Goal: Task Accomplishment & Management: Manage account settings

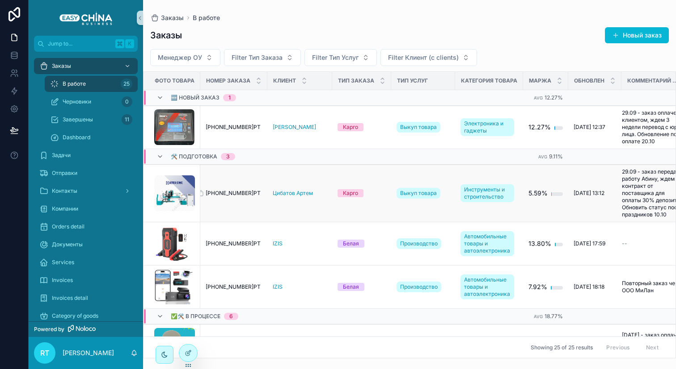
click at [224, 196] on span "[PHONE_NUMBER]РТ" at bounding box center [233, 193] width 55 height 7
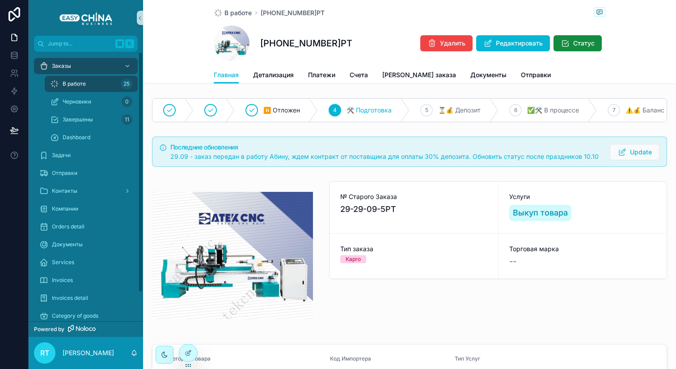
click at [101, 81] on div "В работе 25" at bounding box center [91, 84] width 82 height 14
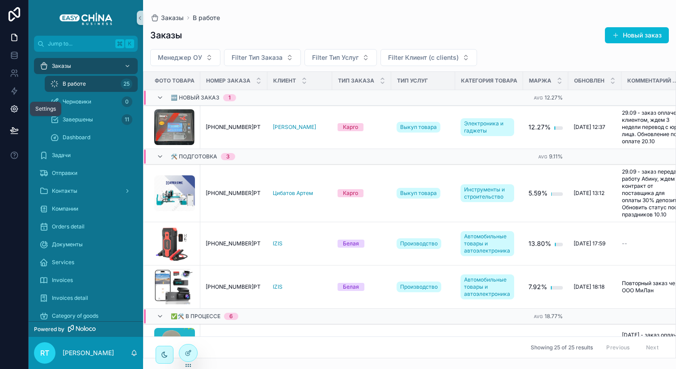
click at [15, 109] on icon at bounding box center [14, 109] width 2 height 2
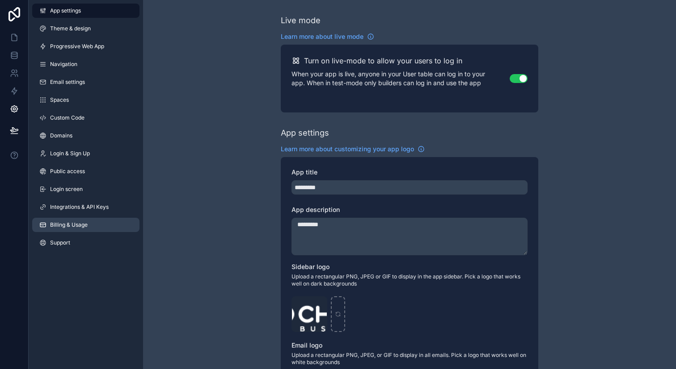
click at [84, 229] on link "Billing & Usage" at bounding box center [85, 225] width 107 height 14
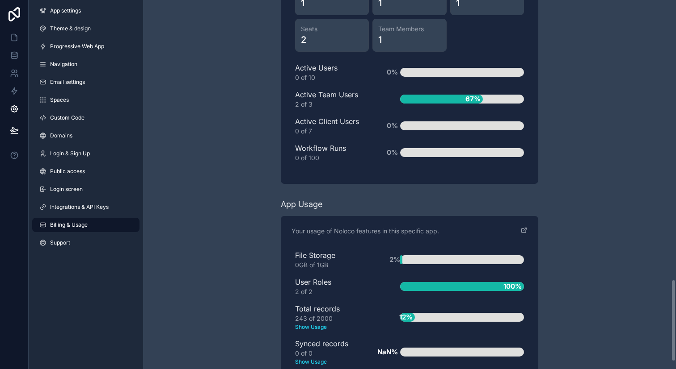
scroll to position [1291, 0]
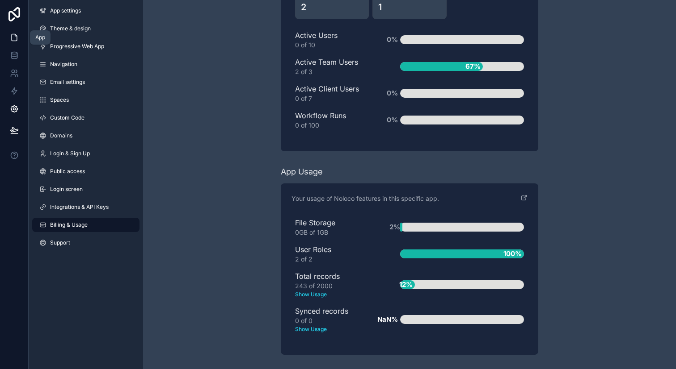
click at [18, 37] on icon at bounding box center [14, 37] width 9 height 9
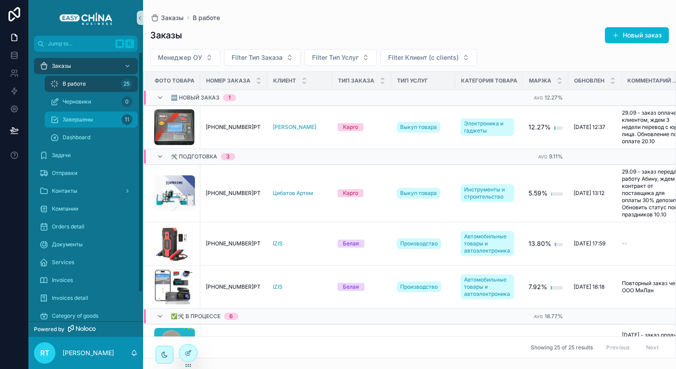
click at [97, 117] on div "Завершены 11" at bounding box center [91, 120] width 82 height 14
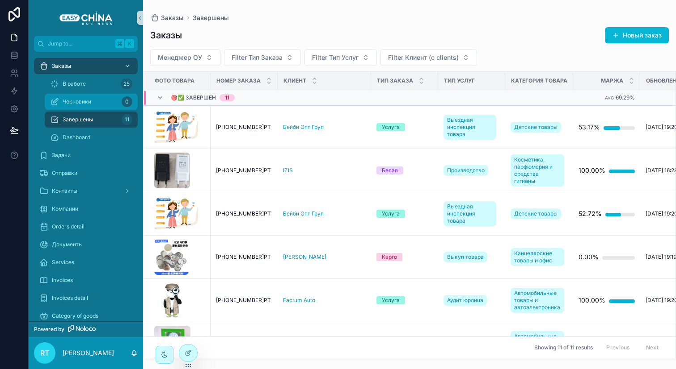
click at [97, 98] on div "Черновики 0" at bounding box center [91, 102] width 82 height 14
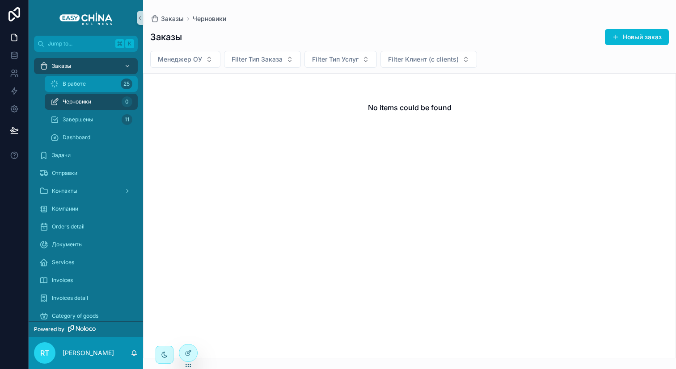
click at [95, 87] on div "В работе 25" at bounding box center [91, 84] width 82 height 14
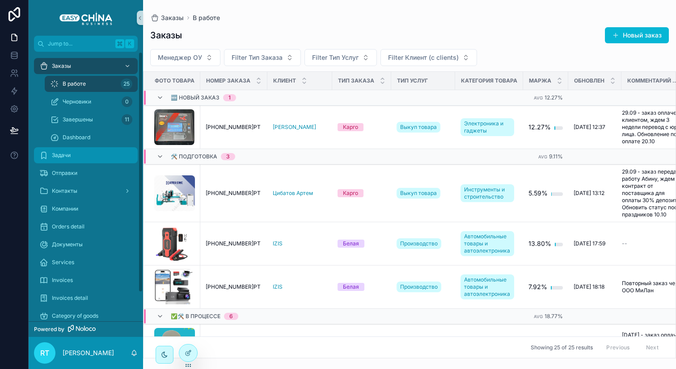
click at [77, 151] on div "Задачи" at bounding box center [85, 155] width 93 height 14
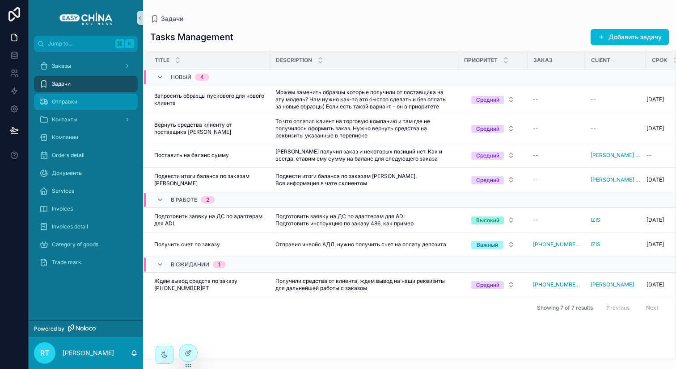
click at [88, 106] on div "Отправки" at bounding box center [85, 102] width 93 height 14
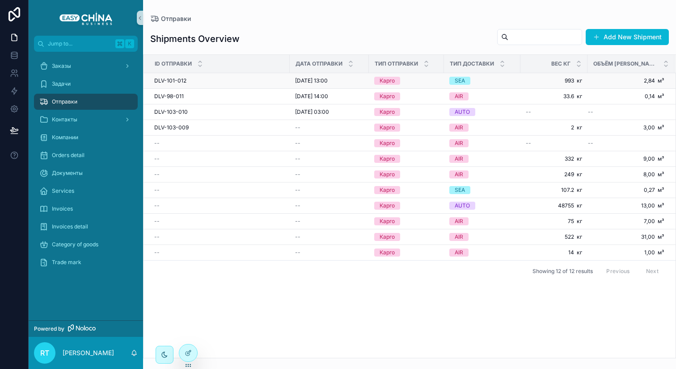
click at [201, 80] on div "DLV-101-012 DLV-101-012" at bounding box center [219, 80] width 130 height 7
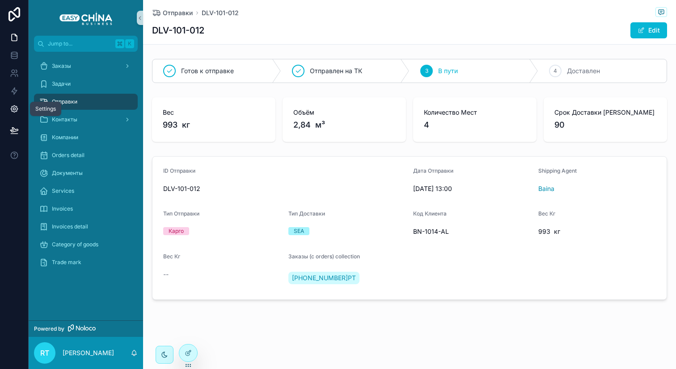
click at [13, 106] on icon at bounding box center [14, 109] width 7 height 7
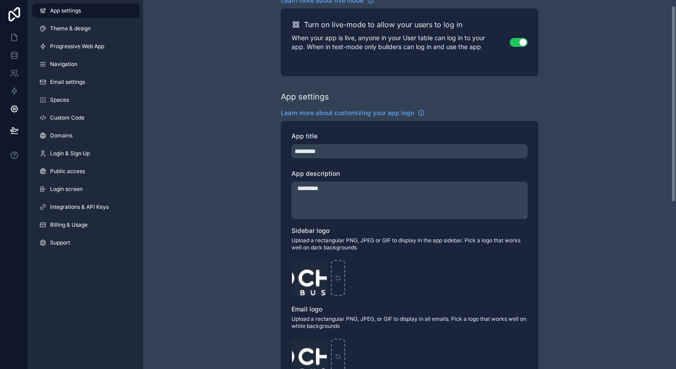
scroll to position [51, 0]
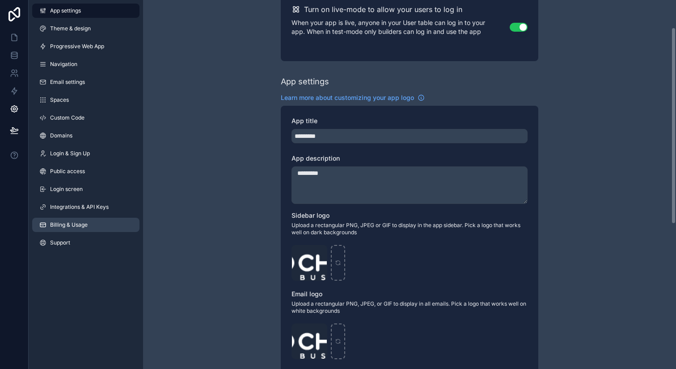
click at [88, 222] on link "Billing & Usage" at bounding box center [85, 225] width 107 height 14
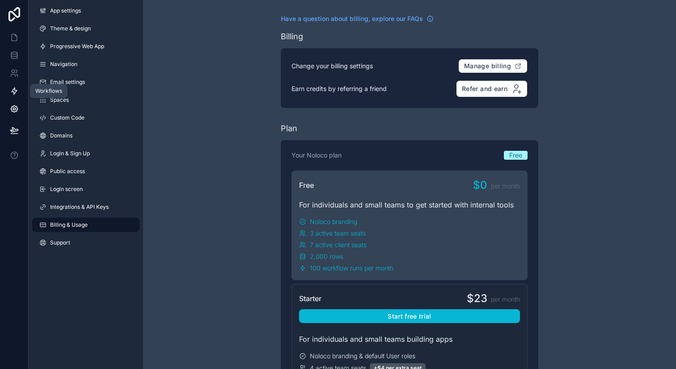
click at [13, 90] on icon at bounding box center [14, 91] width 5 height 7
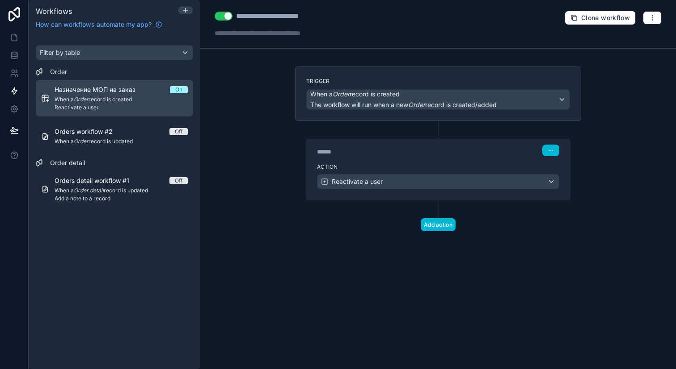
click at [126, 99] on span "When a Order record is created" at bounding box center [121, 99] width 133 height 7
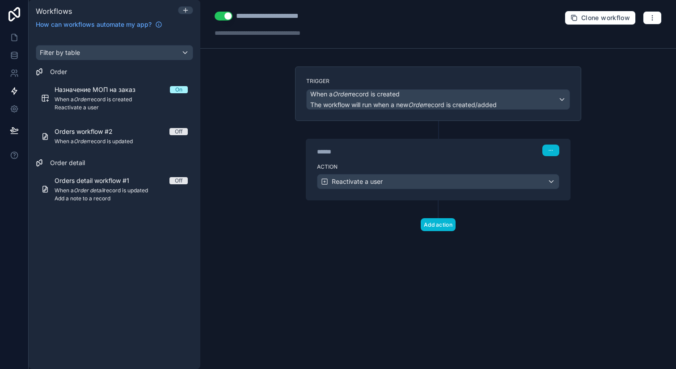
click at [221, 20] on button "Use setting" at bounding box center [223, 16] width 18 height 9
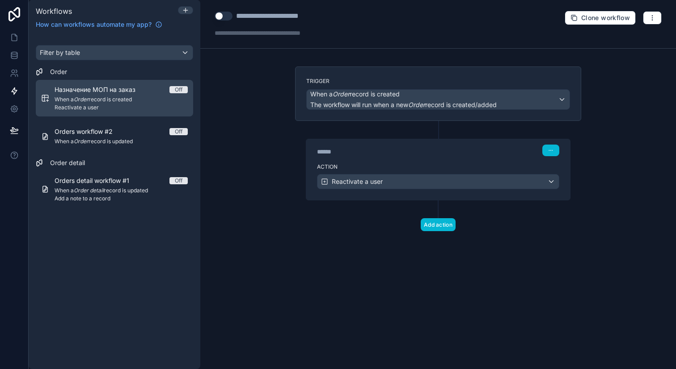
click at [173, 108] on span "Reactivate a user" at bounding box center [121, 107] width 133 height 7
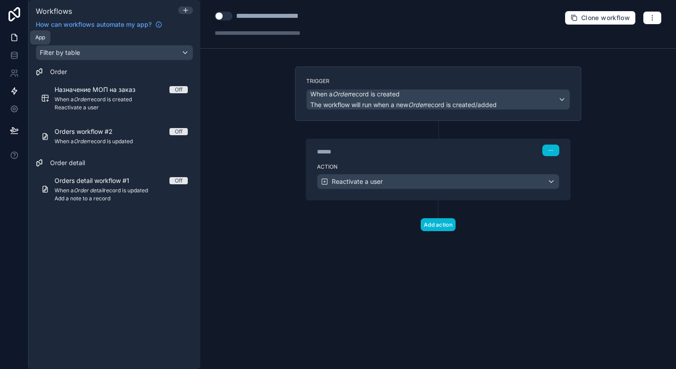
click at [13, 34] on icon at bounding box center [14, 37] width 5 height 7
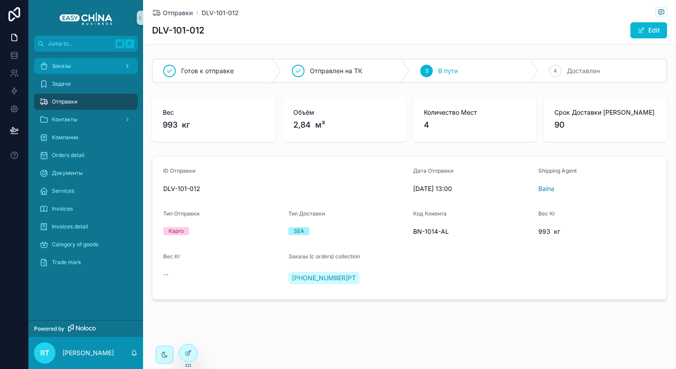
click at [85, 64] on div "Заказы" at bounding box center [85, 66] width 93 height 14
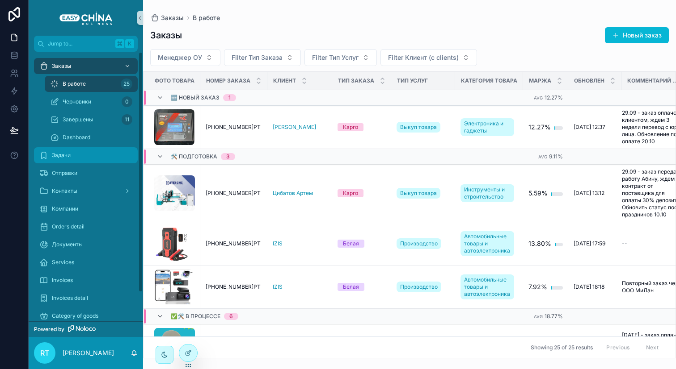
click at [79, 154] on div "Задачи" at bounding box center [85, 155] width 93 height 14
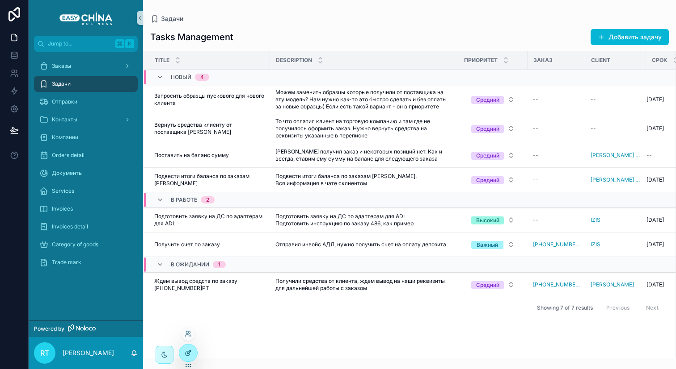
click at [187, 352] on icon at bounding box center [189, 353] width 4 height 4
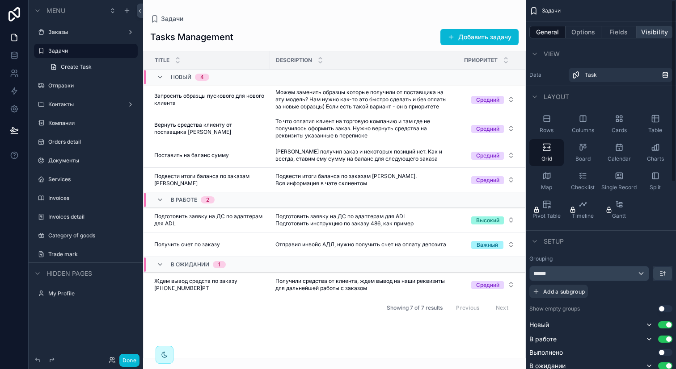
click at [650, 37] on button "Visibility" at bounding box center [654, 32] width 36 height 13
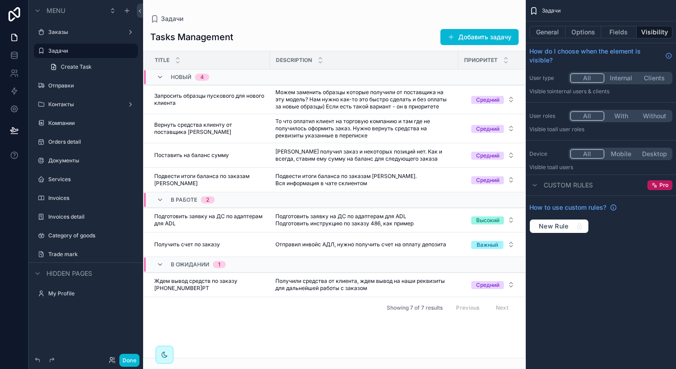
click at [645, 154] on button "Desktop" at bounding box center [654, 154] width 34 height 10
click at [120, 50] on icon "scrollable content" at bounding box center [118, 51] width 4 height 4
click at [120, 50] on icon "scrollable content" at bounding box center [117, 50] width 7 height 7
click at [130, 50] on icon "scrollable content" at bounding box center [130, 50] width 0 height 0
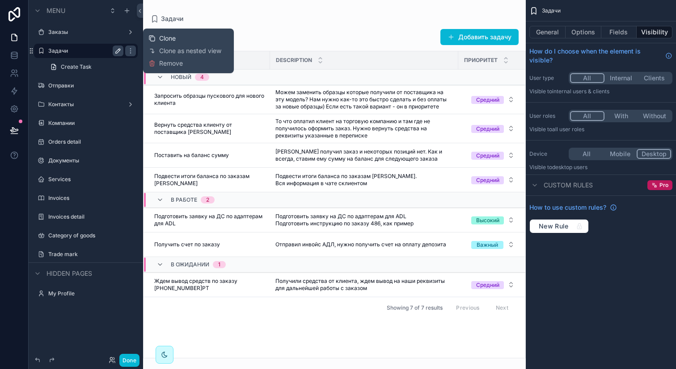
click at [172, 38] on span "Clone" at bounding box center [167, 38] width 17 height 9
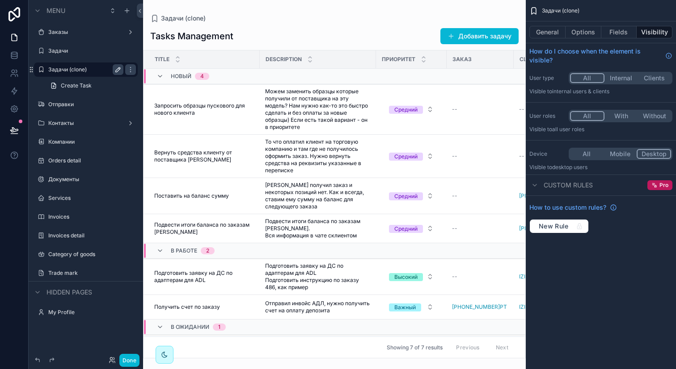
click at [116, 70] on icon "scrollable content" at bounding box center [117, 69] width 7 height 7
type input "******"
click at [115, 73] on button "scrollable content" at bounding box center [118, 69] width 11 height 11
click at [617, 152] on button "Mobile" at bounding box center [620, 154] width 34 height 10
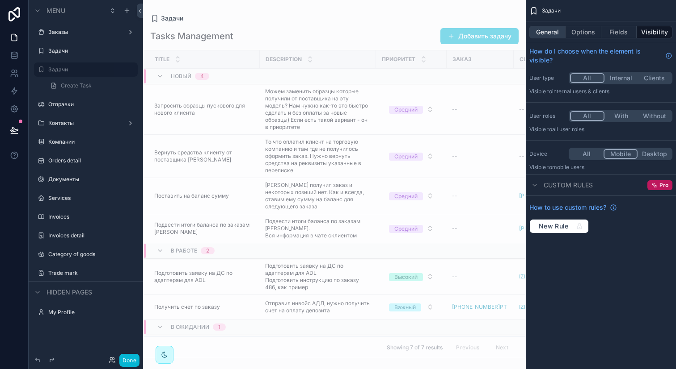
click at [552, 35] on button "General" at bounding box center [547, 32] width 36 height 13
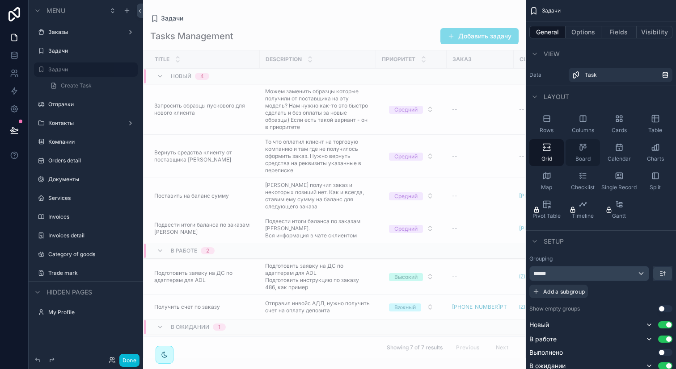
click at [588, 151] on div "Board" at bounding box center [582, 152] width 34 height 27
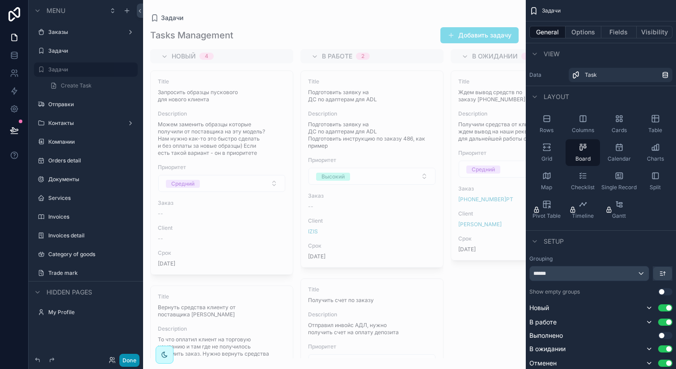
click at [124, 358] on button "Done" at bounding box center [129, 360] width 20 height 13
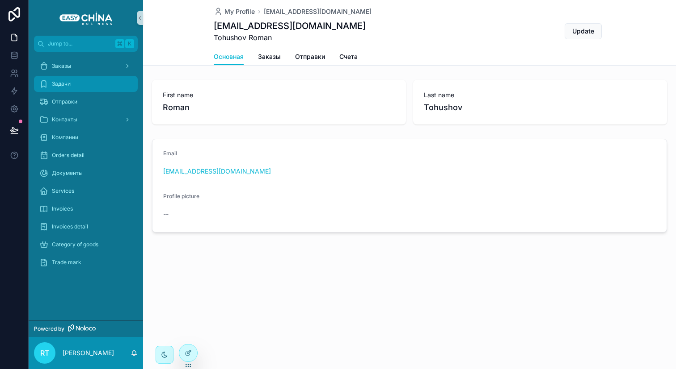
click at [95, 84] on div "Задачи" at bounding box center [85, 84] width 93 height 14
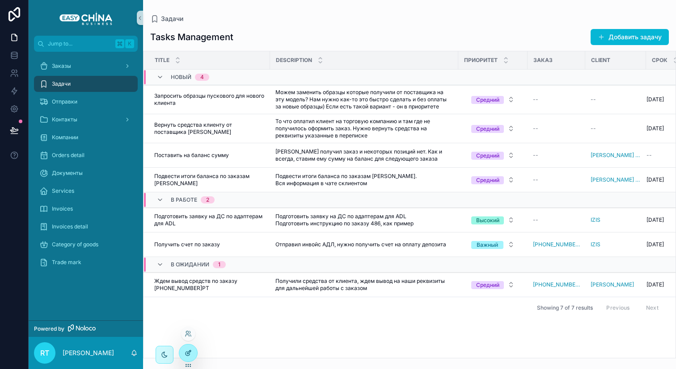
click at [191, 351] on icon at bounding box center [188, 353] width 7 height 7
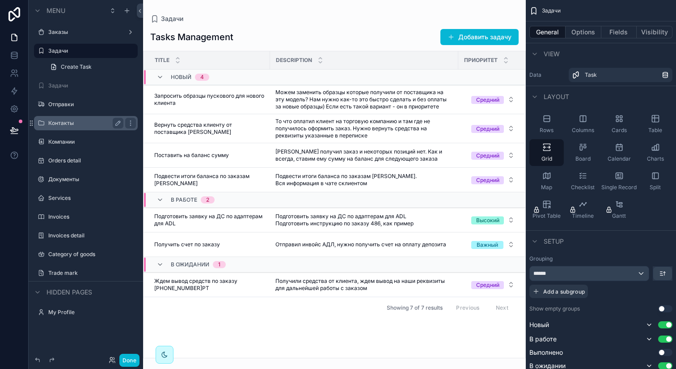
click at [101, 126] on label "Контакты" at bounding box center [83, 123] width 71 height 7
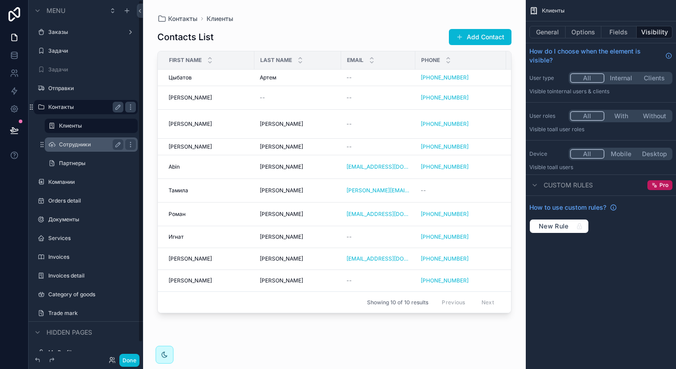
click at [98, 138] on div "Сотрудники" at bounding box center [90, 145] width 89 height 14
click at [92, 146] on label "Сотрудники" at bounding box center [89, 144] width 61 height 7
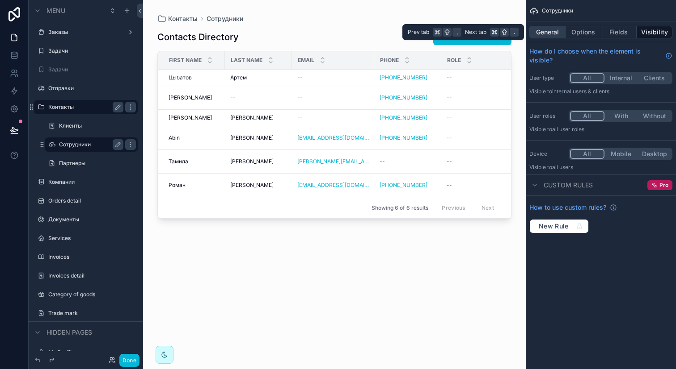
click at [556, 35] on button "General" at bounding box center [547, 32] width 36 height 13
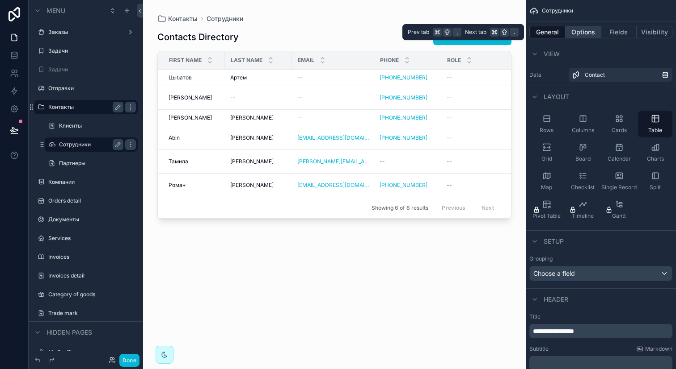
click at [579, 35] on button "Options" at bounding box center [583, 32] width 36 height 13
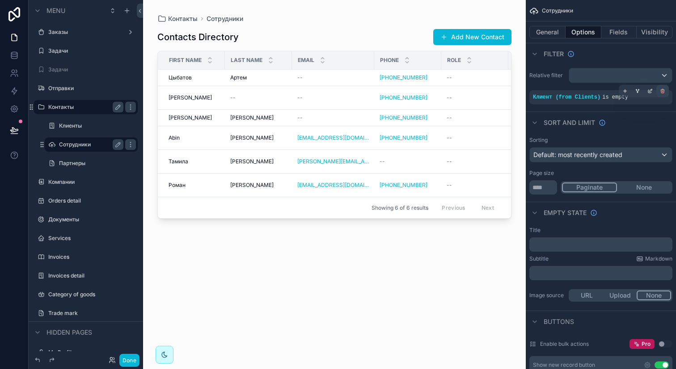
click at [661, 92] on icon "scrollable content" at bounding box center [661, 90] width 5 height 5
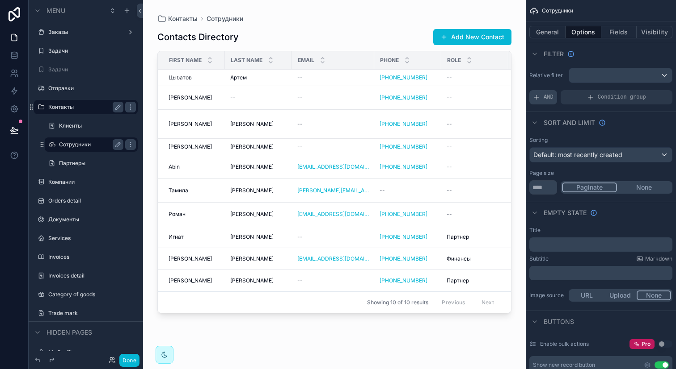
click at [551, 94] on span "AND" at bounding box center [548, 97] width 10 height 7
click at [574, 93] on div "Add a filter" at bounding box center [600, 97] width 143 height 14
click at [653, 92] on div "scrollable content" at bounding box center [649, 91] width 13 height 13
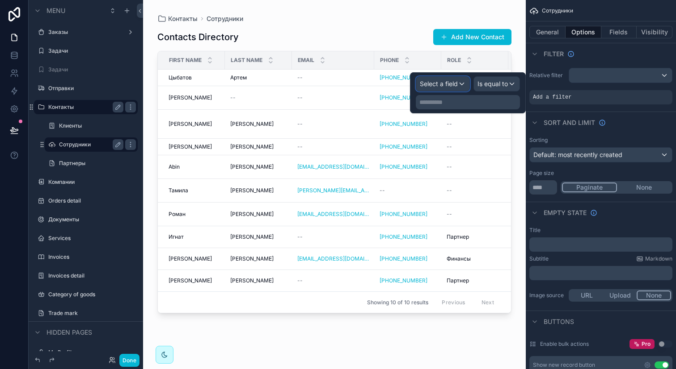
click at [445, 80] on span "Select a field" at bounding box center [439, 84] width 38 height 9
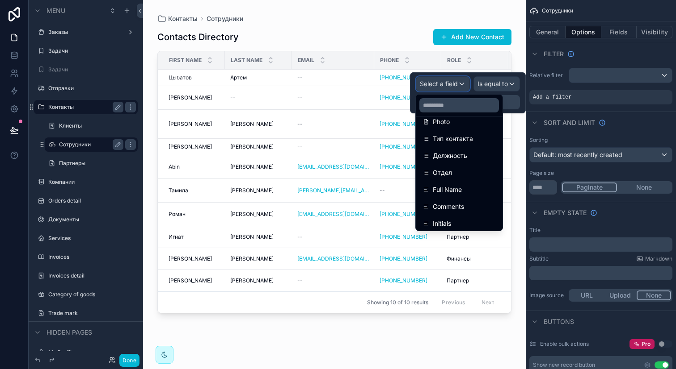
scroll to position [197, 0]
click at [460, 143] on span "Тип контакта" at bounding box center [452, 138] width 40 height 11
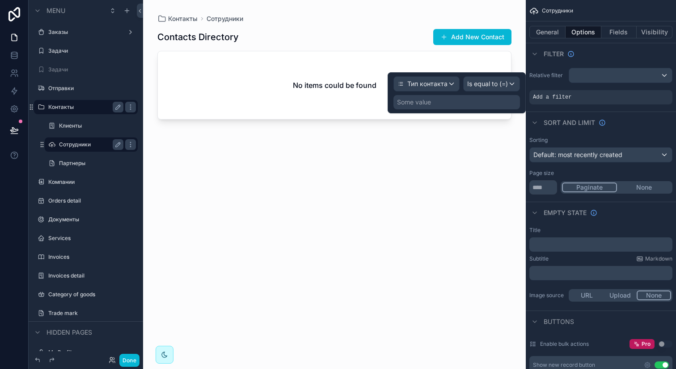
click at [491, 101] on div "Some value" at bounding box center [456, 102] width 126 height 14
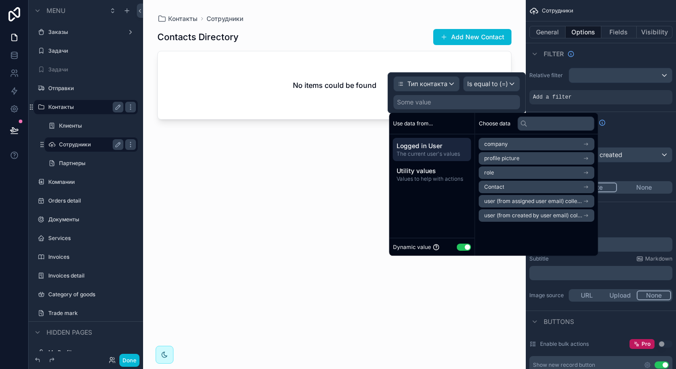
click at [463, 243] on div "Dynamic value Use setting" at bounding box center [432, 247] width 78 height 10
click at [463, 245] on button "Use setting" at bounding box center [464, 247] width 14 height 7
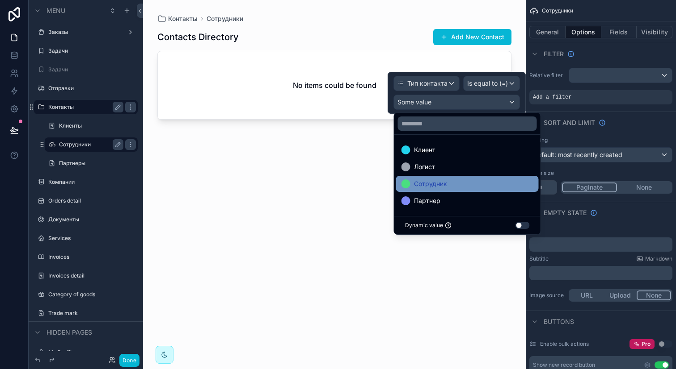
click at [449, 180] on div "Сотрудник" at bounding box center [467, 184] width 132 height 11
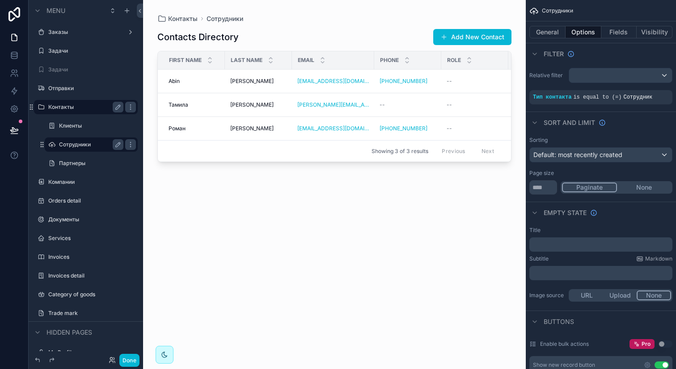
click at [471, 266] on div "scrollable content" at bounding box center [334, 179] width 382 height 359
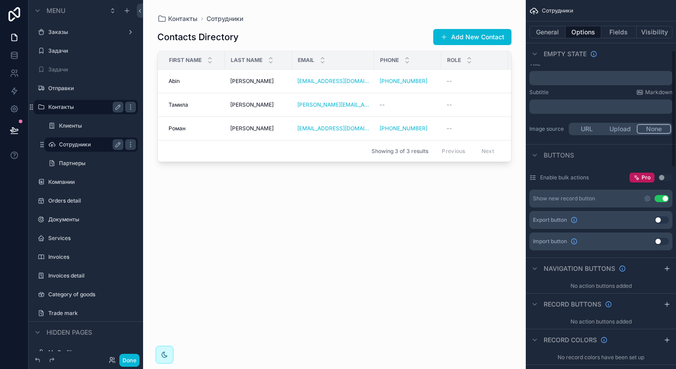
scroll to position [148, 0]
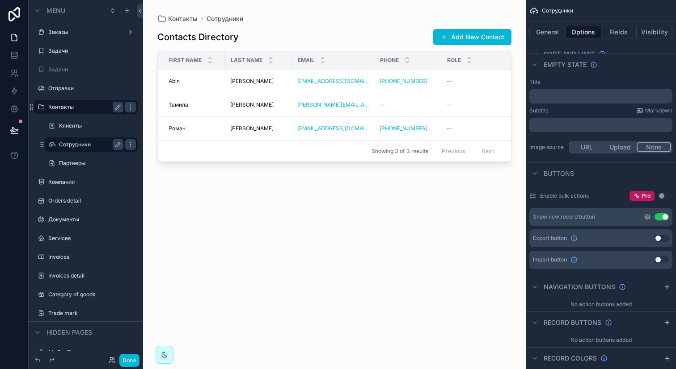
click at [645, 217] on icon "scrollable content" at bounding box center [646, 217] width 7 height 7
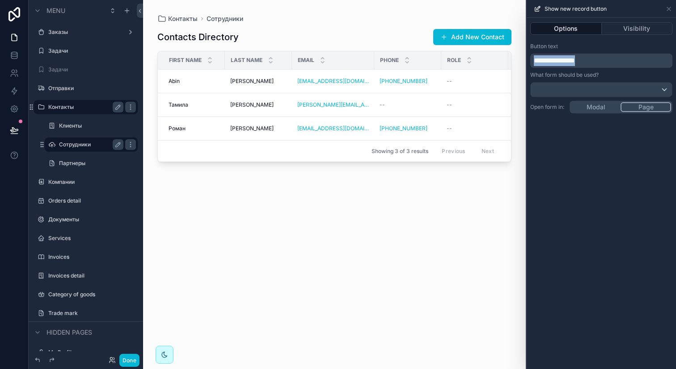
drag, startPoint x: 601, startPoint y: 60, endPoint x: 531, endPoint y: 59, distance: 69.7
click at [531, 59] on div "**********" at bounding box center [601, 61] width 142 height 14
click at [594, 88] on div at bounding box center [600, 90] width 141 height 14
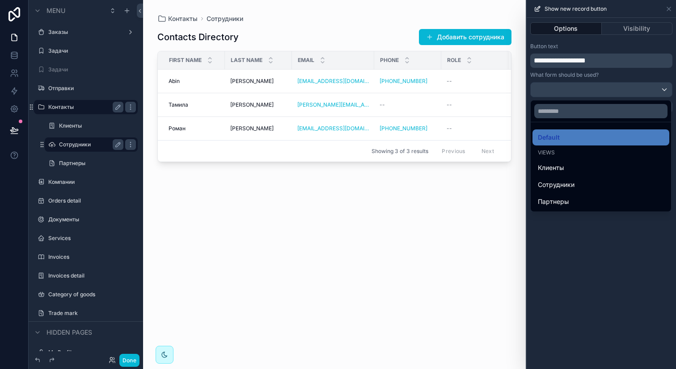
click at [594, 88] on div at bounding box center [600, 184] width 149 height 369
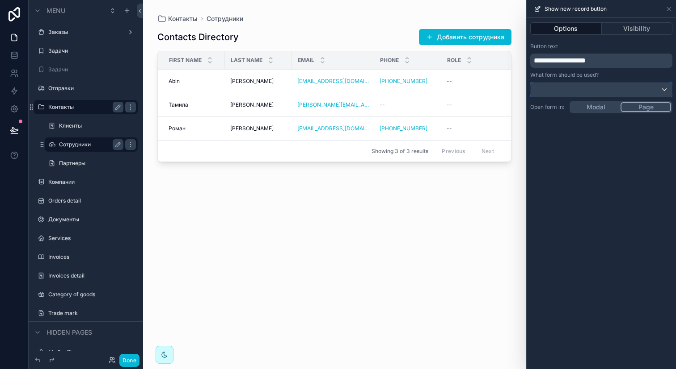
click at [594, 88] on div at bounding box center [600, 90] width 141 height 14
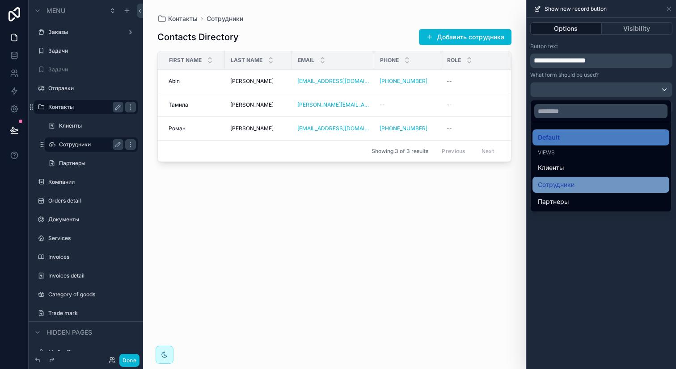
click at [584, 179] on div "Сотрудники" at bounding box center [600, 185] width 137 height 16
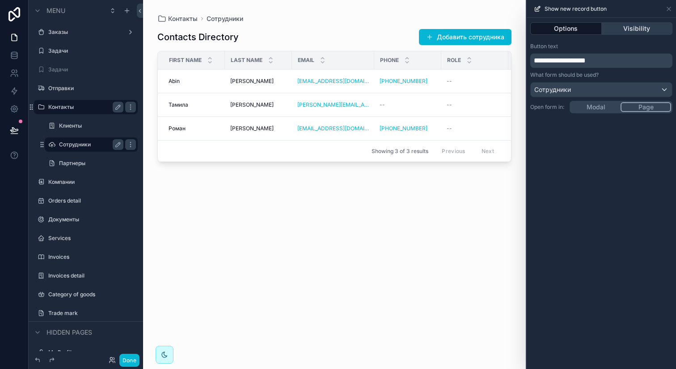
click at [628, 29] on button "Visibility" at bounding box center [636, 28] width 71 height 13
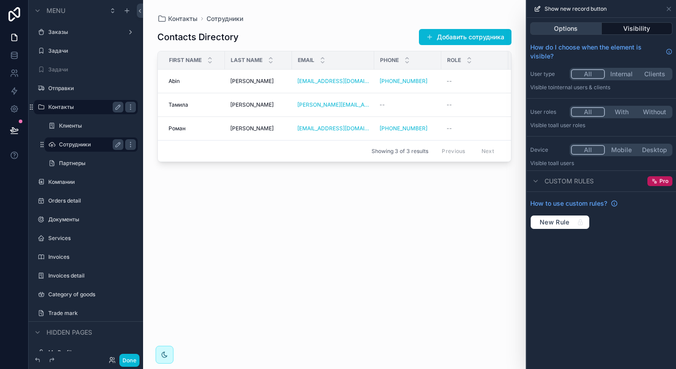
click at [572, 26] on button "Options" at bounding box center [565, 28] width 71 height 13
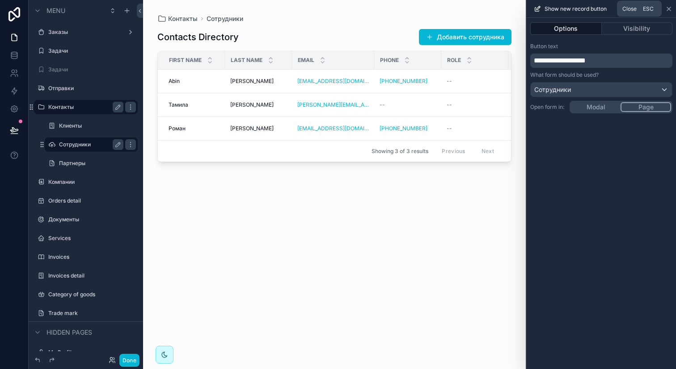
click at [670, 10] on icon at bounding box center [669, 9] width 4 height 4
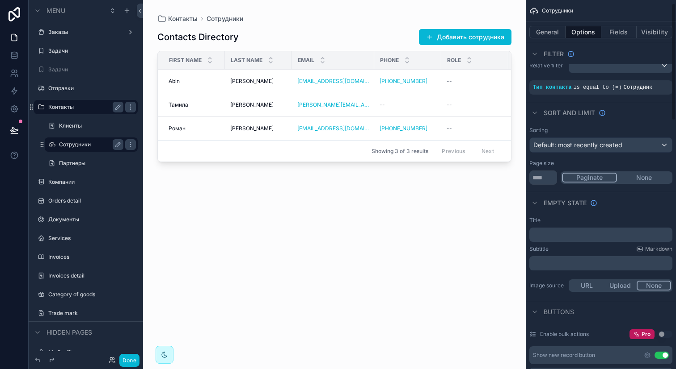
scroll to position [0, 0]
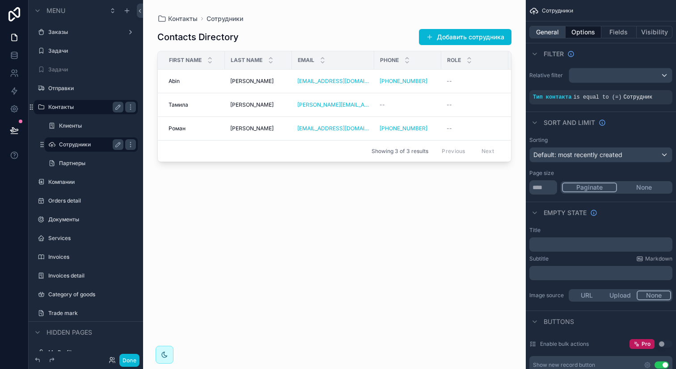
click at [553, 29] on button "General" at bounding box center [547, 32] width 36 height 13
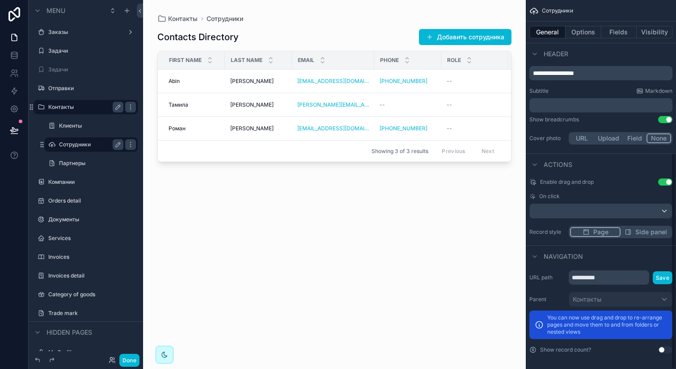
scroll to position [260, 0]
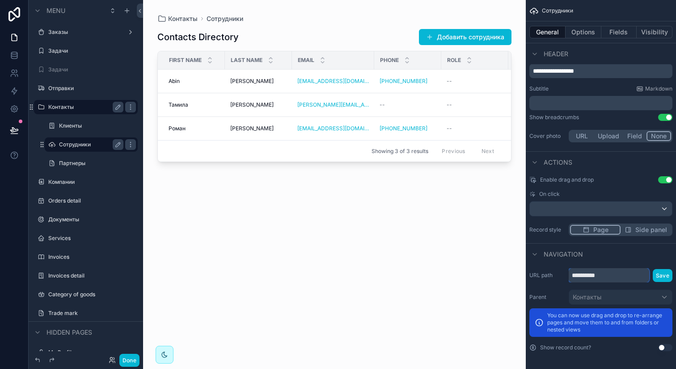
drag, startPoint x: 605, startPoint y: 274, endPoint x: 569, endPoint y: 273, distance: 36.2
click at [569, 273] on input "**********" at bounding box center [608, 276] width 80 height 14
type input "*"
paste input "scrollable content"
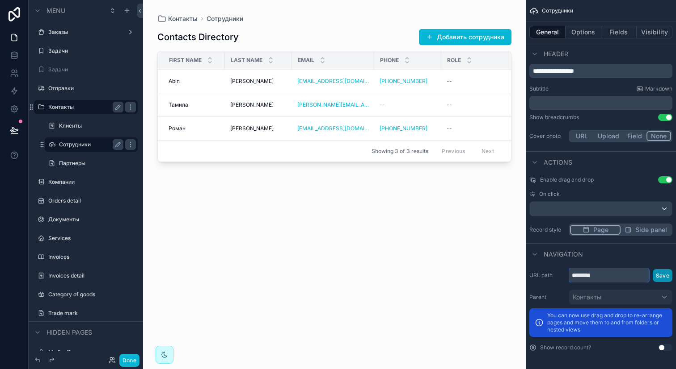
type input "********"
click at [657, 276] on button "Save" at bounding box center [662, 275] width 20 height 13
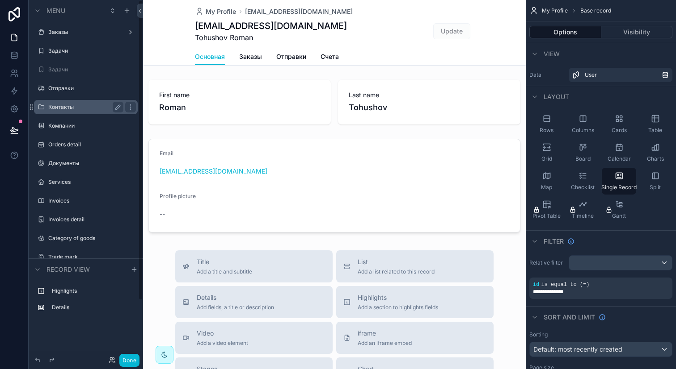
click at [76, 105] on label "Контакты" at bounding box center [83, 107] width 71 height 7
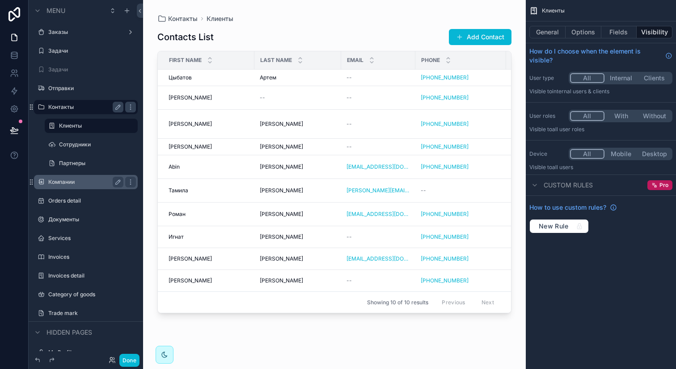
click at [69, 180] on label "Компании" at bounding box center [83, 182] width 71 height 7
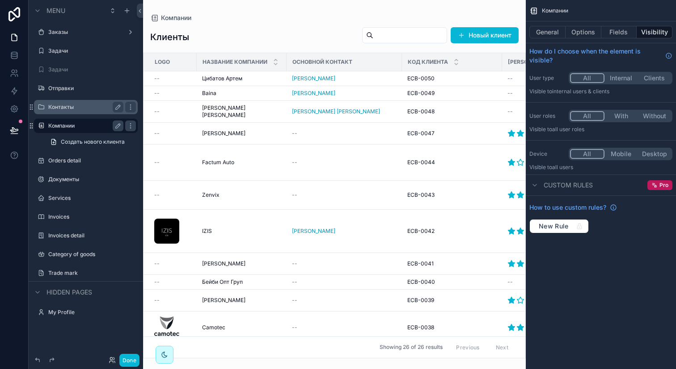
click at [68, 123] on label "Компании" at bounding box center [83, 125] width 71 height 7
click at [556, 35] on button "General" at bounding box center [547, 32] width 36 height 13
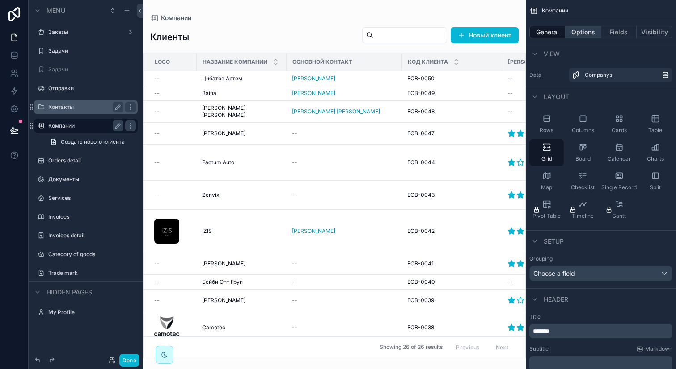
click at [576, 35] on button "Options" at bounding box center [583, 32] width 36 height 13
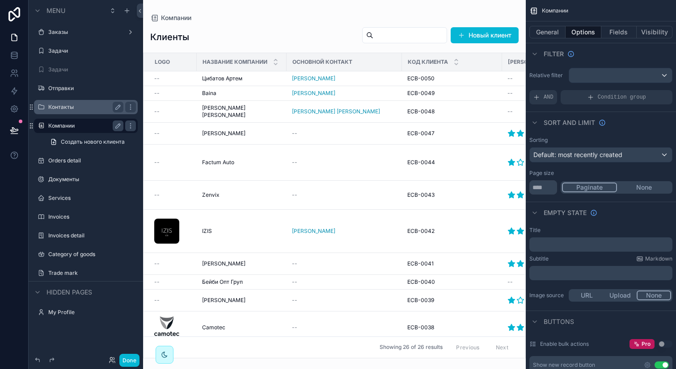
click at [549, 40] on div "General Options Fields Visibility" at bounding box center [600, 31] width 150 height 21
click at [550, 37] on button "General" at bounding box center [547, 32] width 36 height 13
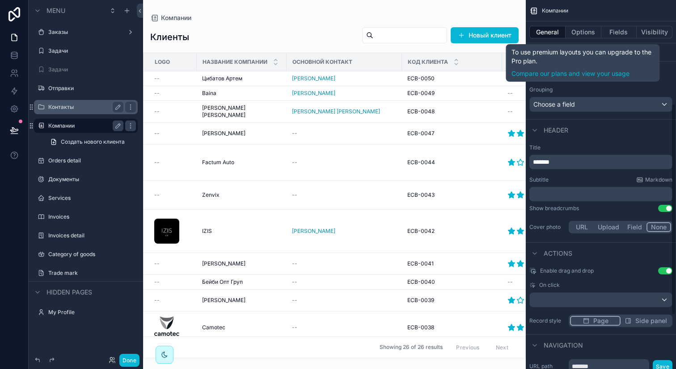
scroll to position [275, 0]
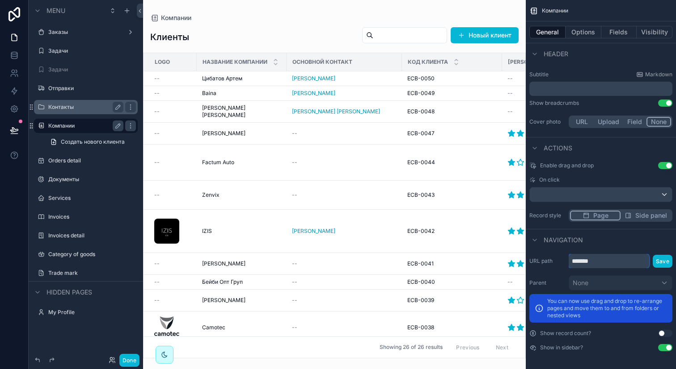
click at [590, 264] on input "*******" at bounding box center [608, 261] width 80 height 14
type input "******"
click at [659, 260] on button "Save" at bounding box center [662, 261] width 20 height 13
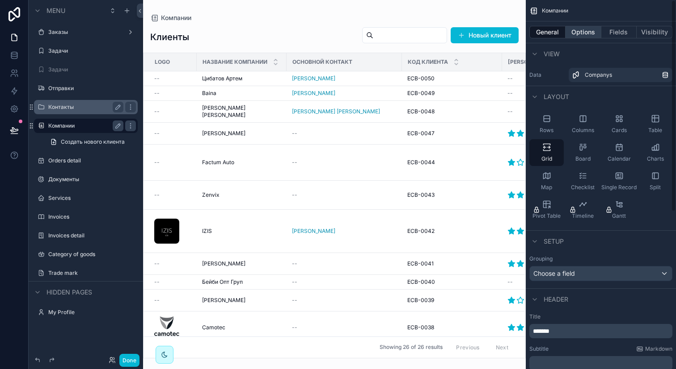
click at [582, 34] on button "Options" at bounding box center [583, 32] width 36 height 13
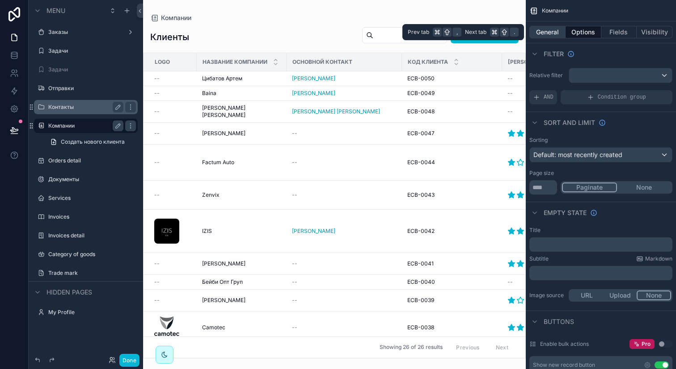
click at [562, 30] on button "General" at bounding box center [547, 32] width 36 height 13
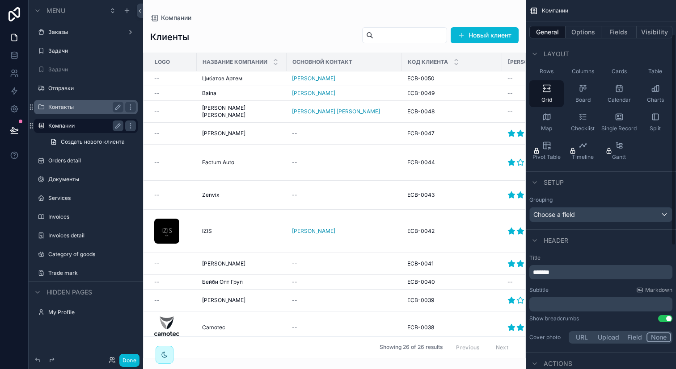
scroll to position [59, 0]
click at [568, 276] on p "*******" at bounding box center [602, 272] width 138 height 9
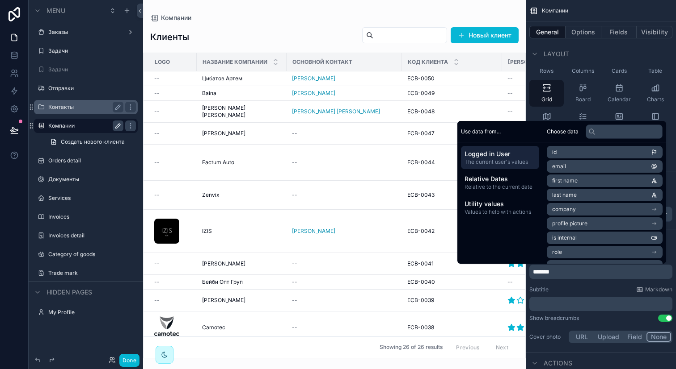
click at [120, 125] on icon "scrollable content" at bounding box center [118, 126] width 4 height 4
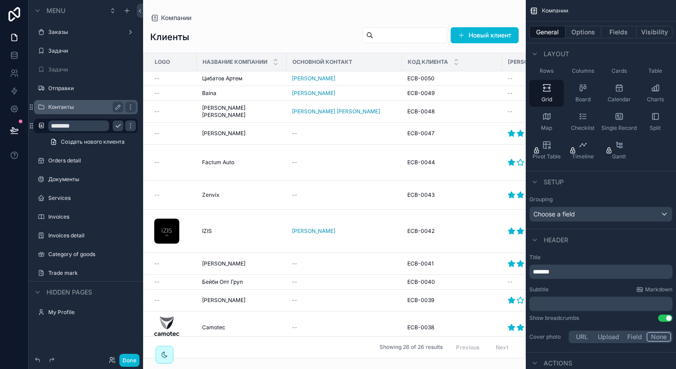
click at [98, 125] on input "********" at bounding box center [78, 126] width 61 height 11
type input "*******"
click at [116, 125] on icon "scrollable content" at bounding box center [117, 125] width 7 height 7
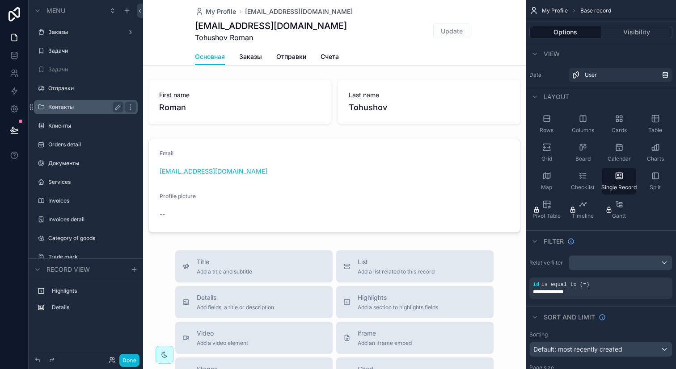
click at [92, 107] on label "Контакты" at bounding box center [83, 107] width 71 height 7
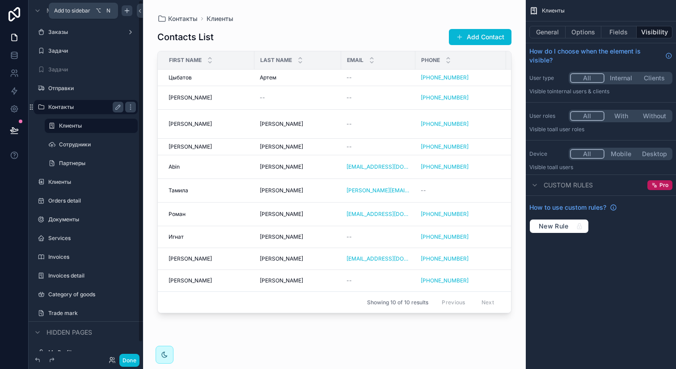
click at [125, 9] on icon "scrollable content" at bounding box center [126, 10] width 7 height 7
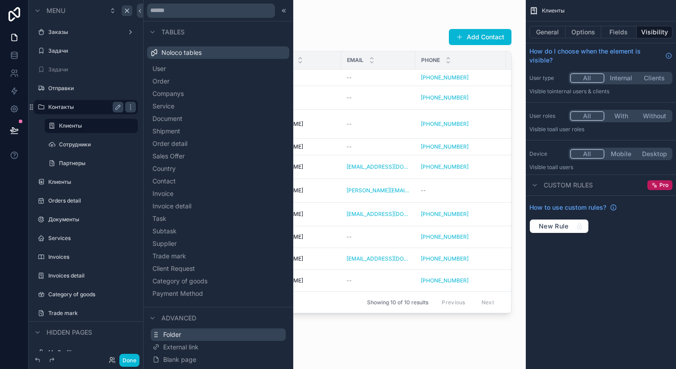
click at [194, 336] on button "Folder" at bounding box center [218, 335] width 135 height 13
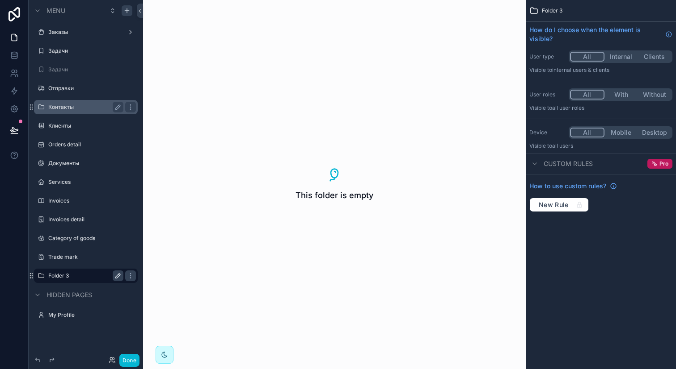
click at [115, 274] on icon "scrollable content" at bounding box center [117, 276] width 7 height 7
type input "*******"
click at [113, 280] on button "scrollable content" at bounding box center [118, 276] width 11 height 11
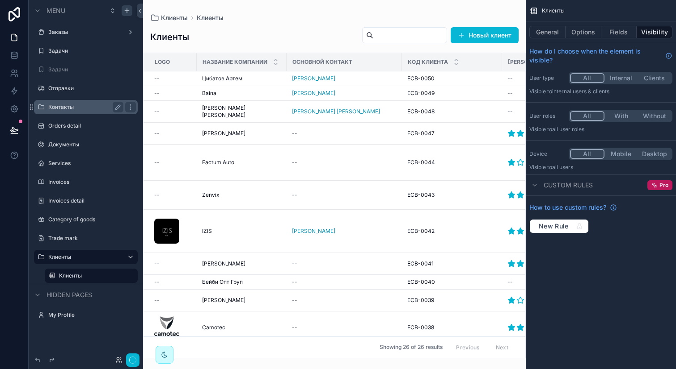
click at [65, 104] on label "Контакты" at bounding box center [83, 107] width 71 height 7
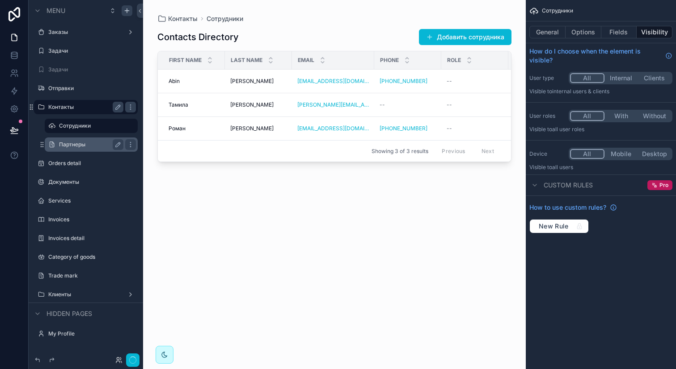
click at [80, 146] on label "Партнеры" at bounding box center [89, 144] width 61 height 7
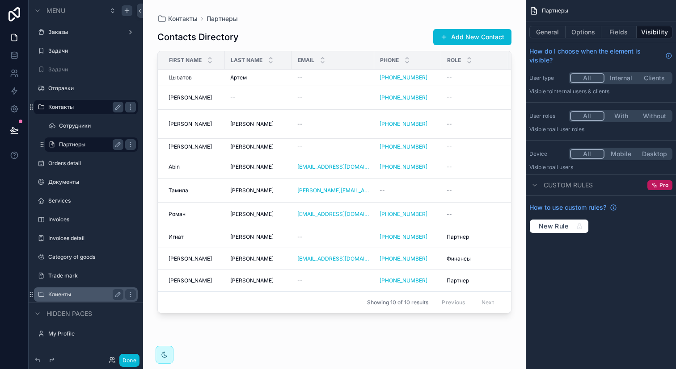
click at [77, 298] on label "Клиенты" at bounding box center [83, 294] width 71 height 7
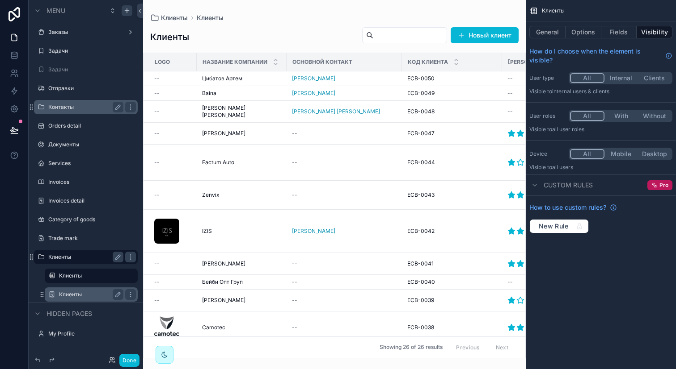
click at [79, 293] on label "Клиенты" at bounding box center [89, 294] width 61 height 7
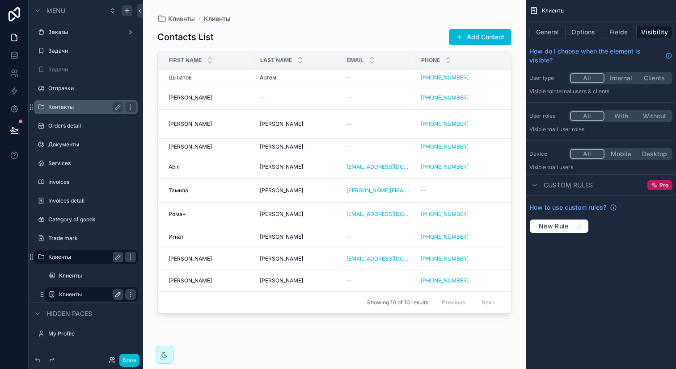
click at [115, 293] on icon "scrollable content" at bounding box center [117, 294] width 7 height 7
click at [94, 293] on input "*******" at bounding box center [84, 295] width 50 height 11
type input "********"
click at [120, 291] on icon "scrollable content" at bounding box center [117, 294] width 7 height 7
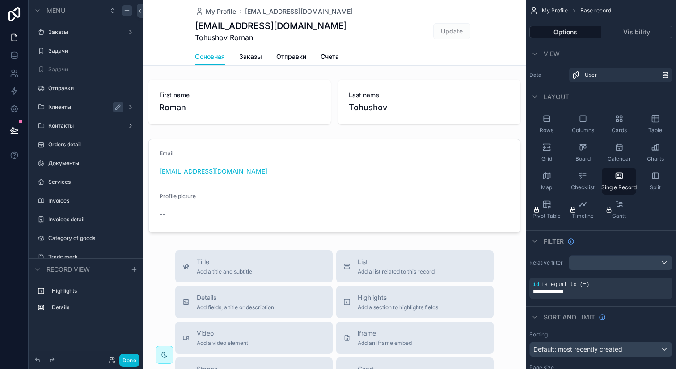
click at [67, 112] on div "Клиенты" at bounding box center [85, 107] width 75 height 11
click at [70, 107] on label "Клиенты" at bounding box center [83, 107] width 71 height 7
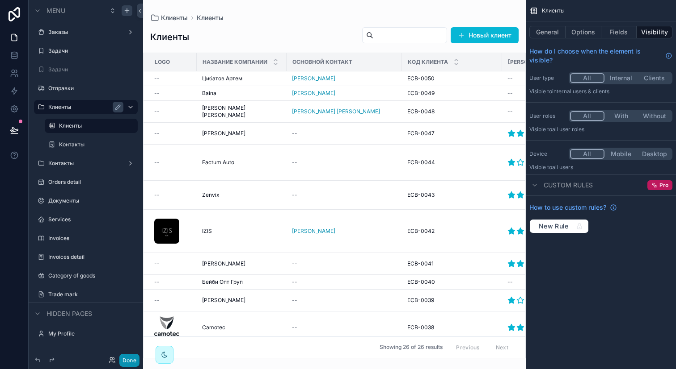
click at [132, 360] on button "Done" at bounding box center [129, 360] width 20 height 13
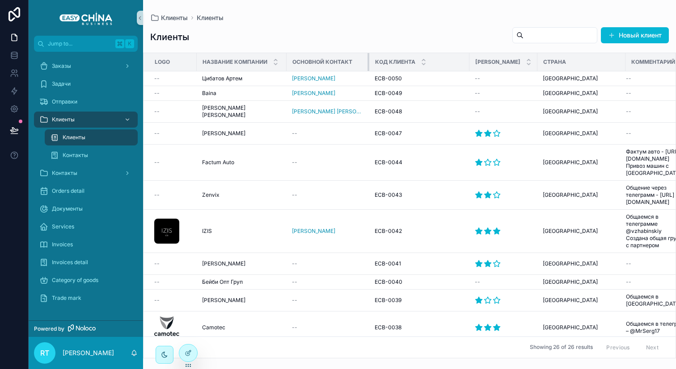
drag, startPoint x: 400, startPoint y: 59, endPoint x: 361, endPoint y: 58, distance: 39.8
click at [367, 58] on div "scrollable content" at bounding box center [369, 62] width 4 height 18
click at [287, 59] on div "Основной контакт" at bounding box center [328, 62] width 82 height 14
drag, startPoint x: 285, startPoint y: 60, endPoint x: 265, endPoint y: 60, distance: 20.1
click at [267, 60] on th "Название Компании" at bounding box center [241, 62] width 88 height 18
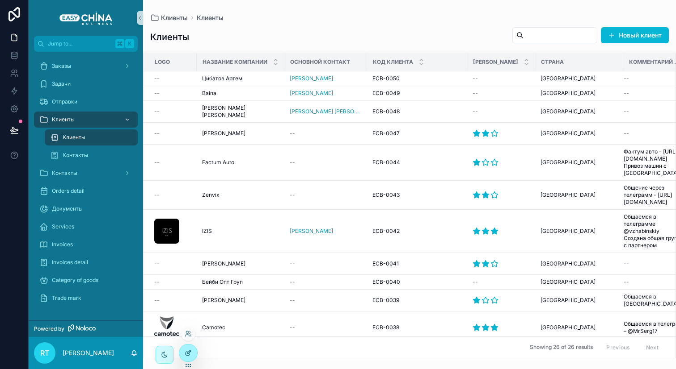
click at [181, 352] on div at bounding box center [188, 353] width 18 height 17
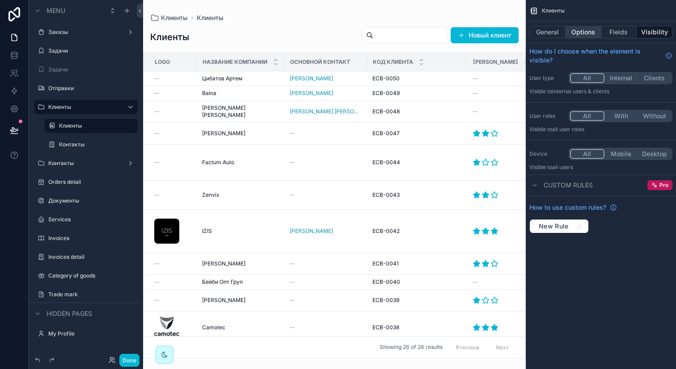
click at [574, 30] on button "Options" at bounding box center [583, 32] width 36 height 13
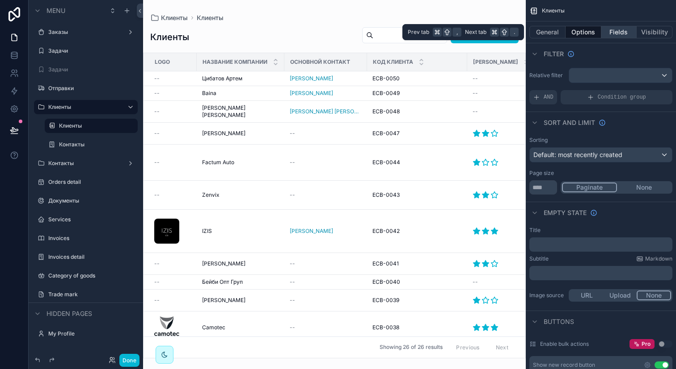
click at [612, 35] on button "Fields" at bounding box center [619, 32] width 36 height 13
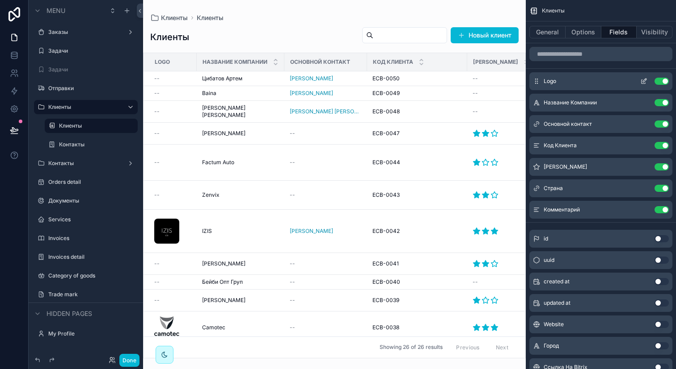
click at [659, 82] on button "Use setting" at bounding box center [661, 81] width 14 height 7
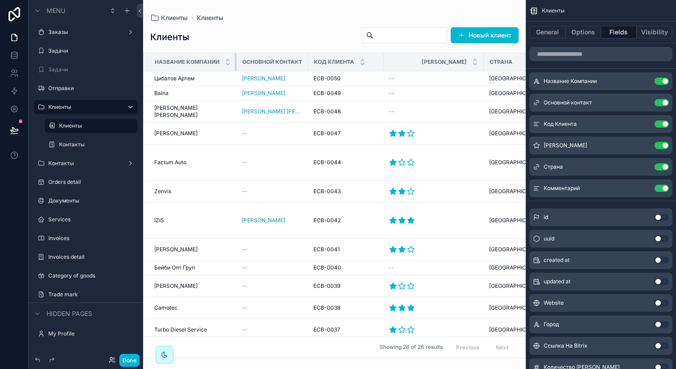
click at [232, 59] on th "Название Компании" at bounding box center [189, 62] width 93 height 18
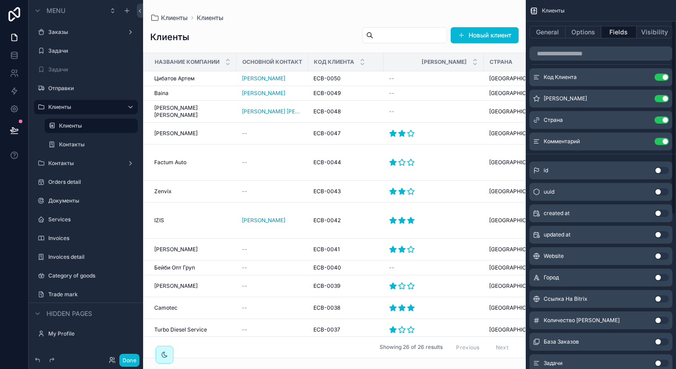
scroll to position [39, 0]
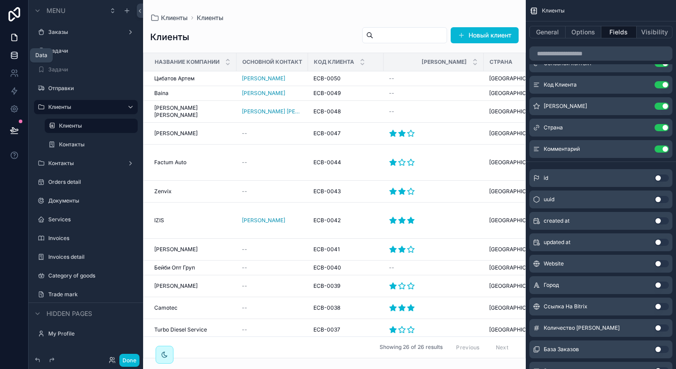
click at [15, 58] on icon at bounding box center [14, 55] width 9 height 9
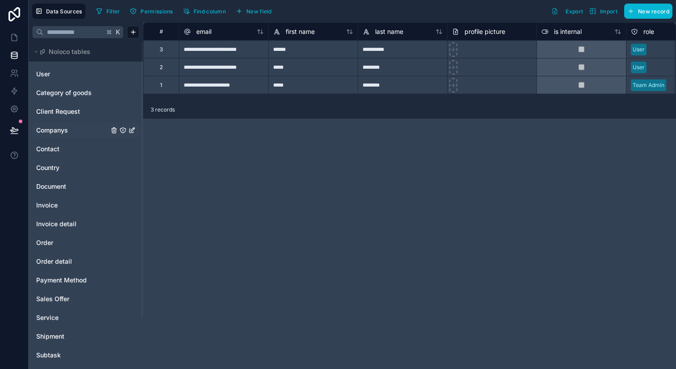
click at [70, 131] on link "Companys" at bounding box center [72, 130] width 72 height 9
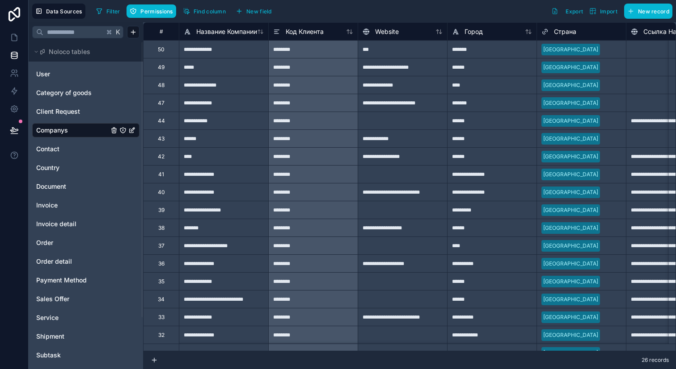
click at [130, 129] on icon "Companys" at bounding box center [132, 131] width 4 height 4
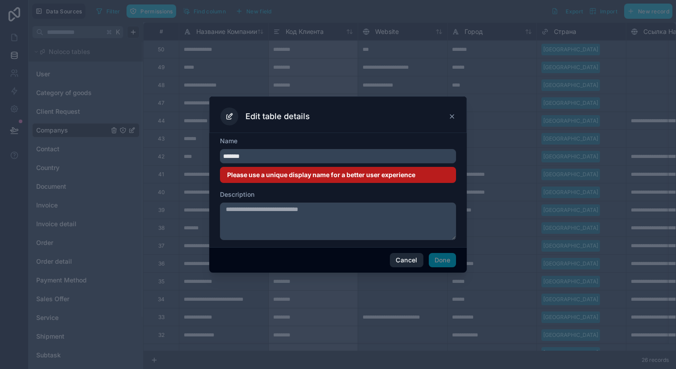
type input "*******"
click at [403, 257] on button "Cancel" at bounding box center [406, 260] width 33 height 14
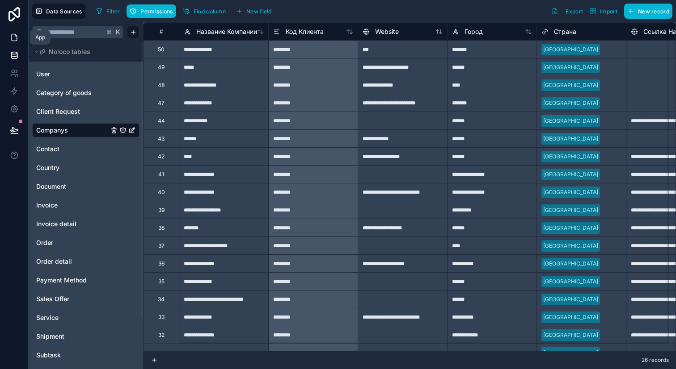
click at [14, 42] on link at bounding box center [14, 38] width 28 height 18
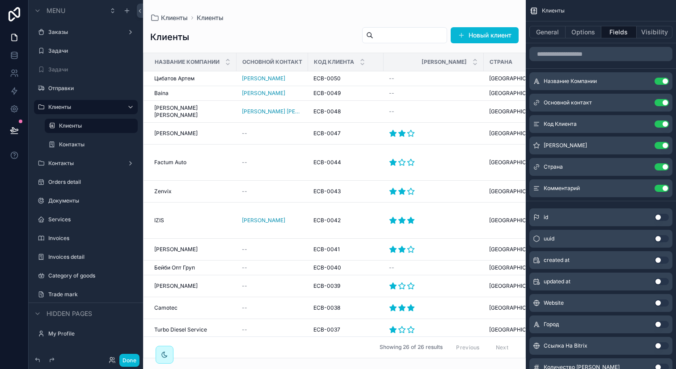
click at [658, 219] on button "Use setting" at bounding box center [661, 217] width 14 height 7
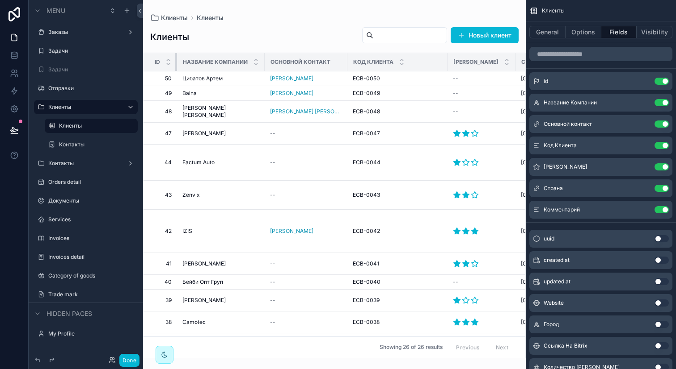
drag, startPoint x: 191, startPoint y: 63, endPoint x: 162, endPoint y: 62, distance: 29.1
click at [162, 62] on th "Id" at bounding box center [160, 62] width 34 height 18
click at [644, 84] on icon "scrollable content" at bounding box center [643, 81] width 7 height 7
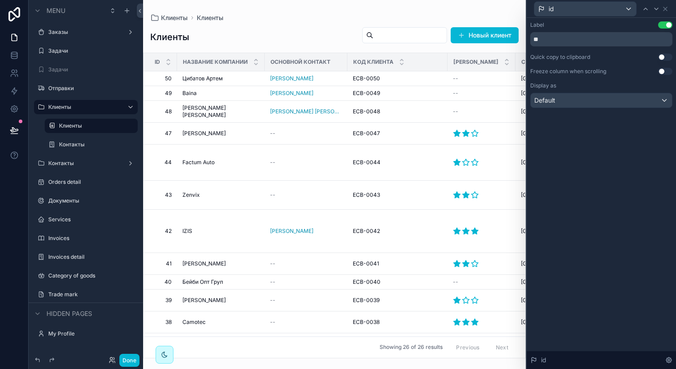
click at [666, 26] on button "Use setting" at bounding box center [665, 24] width 14 height 7
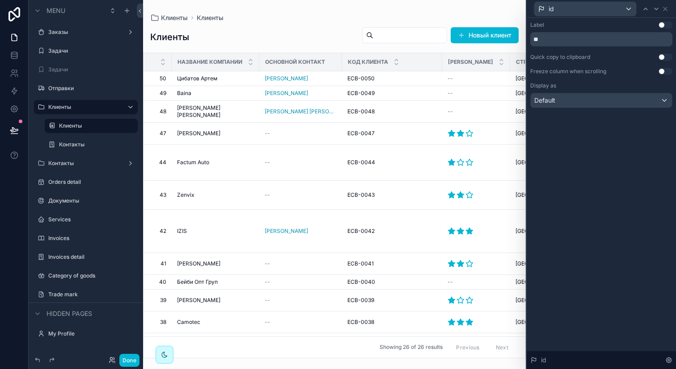
click at [662, 27] on button "Use setting" at bounding box center [665, 24] width 14 height 7
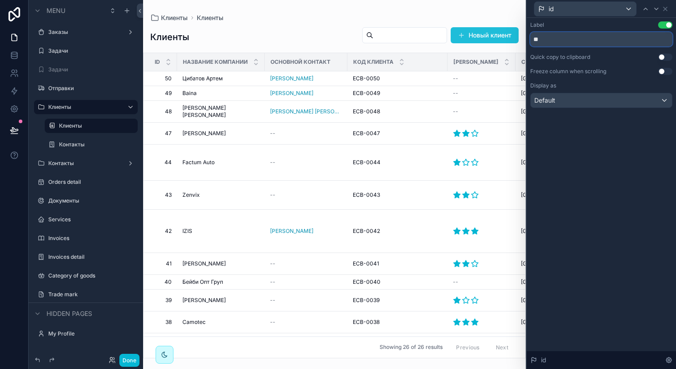
drag, startPoint x: 557, startPoint y: 37, endPoint x: 510, endPoint y: 37, distance: 46.9
click at [510, 37] on div "id Label Use setting ** Quick copy to clipboard Use setting Freeze column when …" at bounding box center [338, 184] width 676 height 369
type input "*"
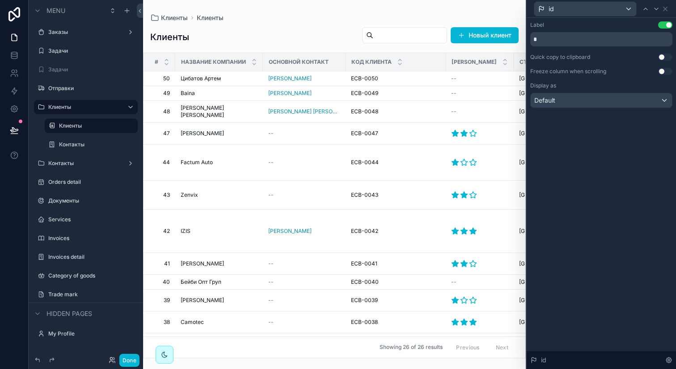
click at [592, 143] on div "Label Use setting * Quick copy to clipboard Use setting Freeze column when scro…" at bounding box center [600, 194] width 149 height 352
click at [667, 9] on icon at bounding box center [664, 8] width 7 height 7
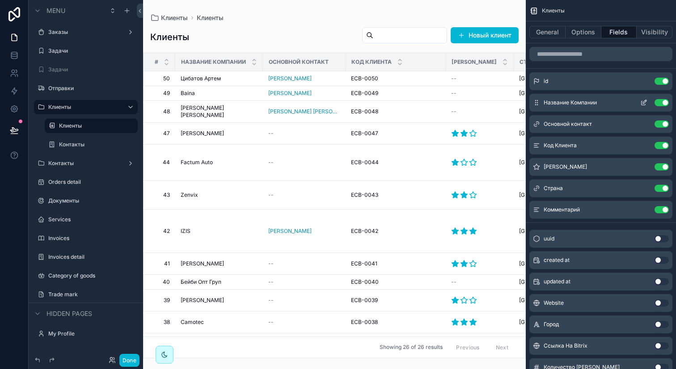
click at [643, 105] on icon "scrollable content" at bounding box center [643, 103] width 4 height 4
click at [661, 80] on button "Use setting" at bounding box center [661, 81] width 14 height 7
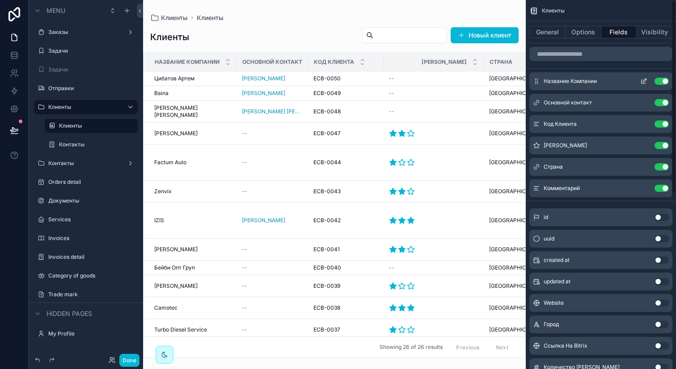
click at [642, 81] on icon "scrollable content" at bounding box center [643, 81] width 7 height 7
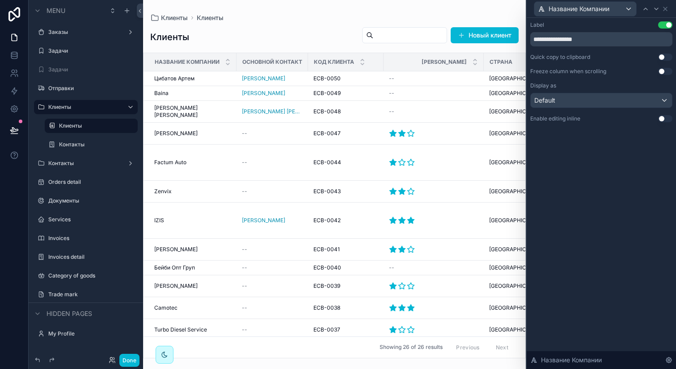
click at [664, 71] on button "Use setting" at bounding box center [665, 71] width 14 height 7
click at [127, 359] on button "Done" at bounding box center [129, 360] width 20 height 13
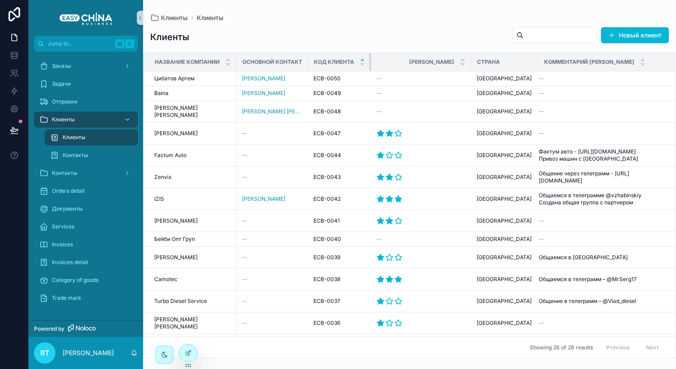
drag, startPoint x: 382, startPoint y: 60, endPoint x: 361, endPoint y: 60, distance: 21.4
click at [361, 60] on th "Код Клиента" at bounding box center [339, 62] width 63 height 18
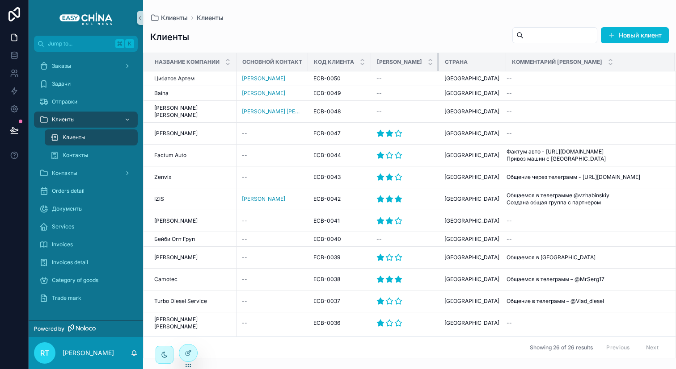
drag, startPoint x: 470, startPoint y: 60, endPoint x: 392, endPoint y: 59, distance: 77.3
click at [392, 59] on th "[PERSON_NAME]" at bounding box center [405, 62] width 68 height 18
click at [191, 352] on icon at bounding box center [188, 353] width 7 height 7
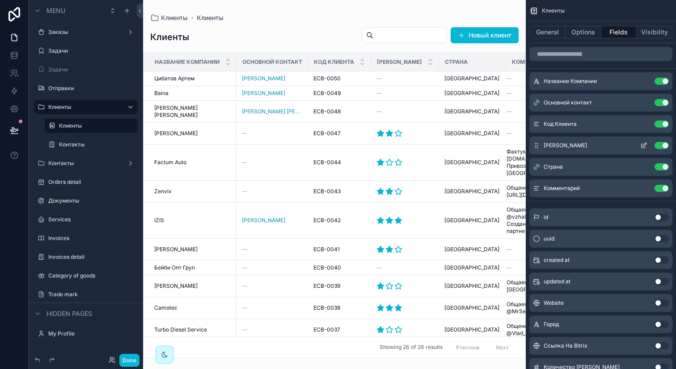
click at [641, 145] on icon "scrollable content" at bounding box center [643, 146] width 4 height 4
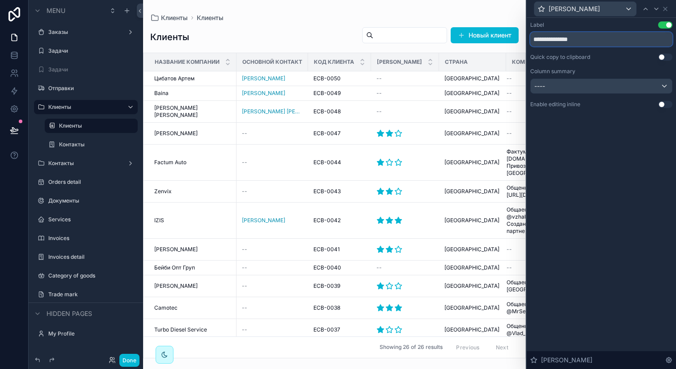
drag, startPoint x: 596, startPoint y: 36, endPoint x: 558, endPoint y: 38, distance: 38.5
click at [558, 38] on input "**********" at bounding box center [601, 39] width 142 height 14
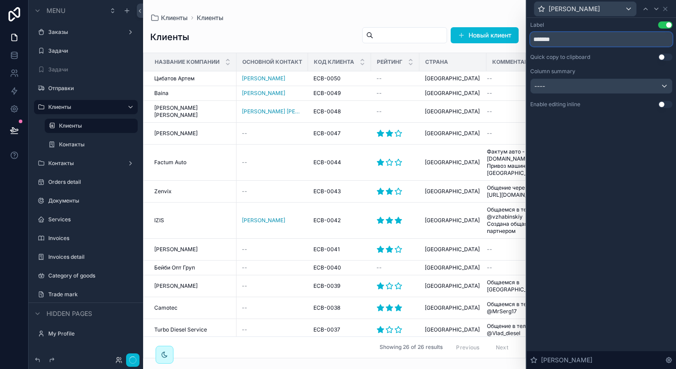
type input "*******"
click at [579, 86] on div "----" at bounding box center [600, 86] width 141 height 14
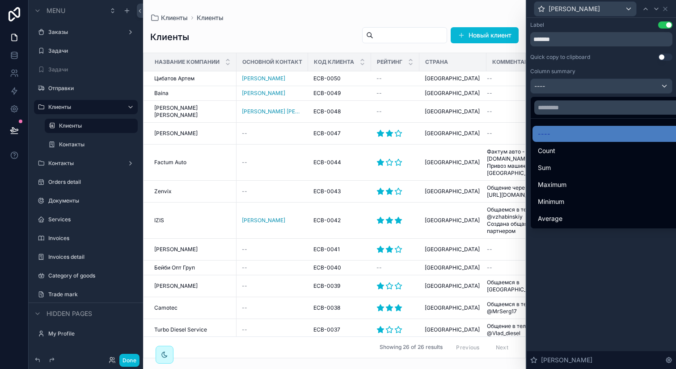
click at [589, 63] on div at bounding box center [600, 184] width 149 height 369
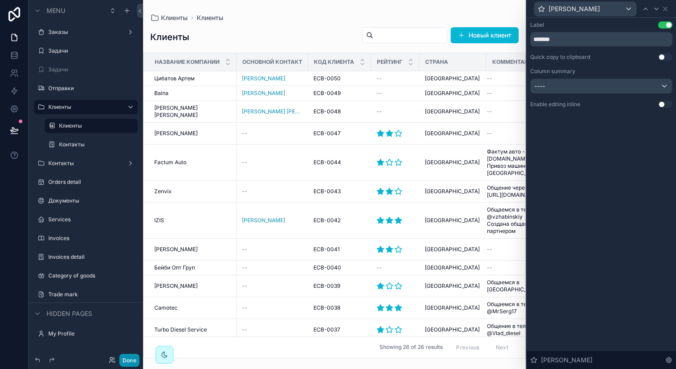
click at [132, 358] on button "Done" at bounding box center [129, 360] width 20 height 13
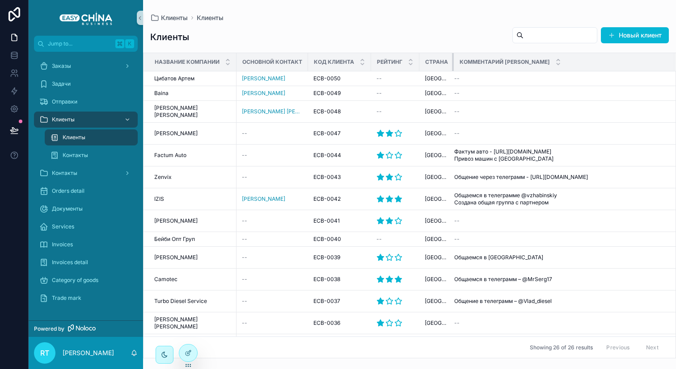
drag, startPoint x: 484, startPoint y: 62, endPoint x: 444, endPoint y: 63, distance: 39.8
click at [444, 63] on th "Страна" at bounding box center [436, 62] width 34 height 18
click at [186, 355] on icon at bounding box center [187, 354] width 4 height 4
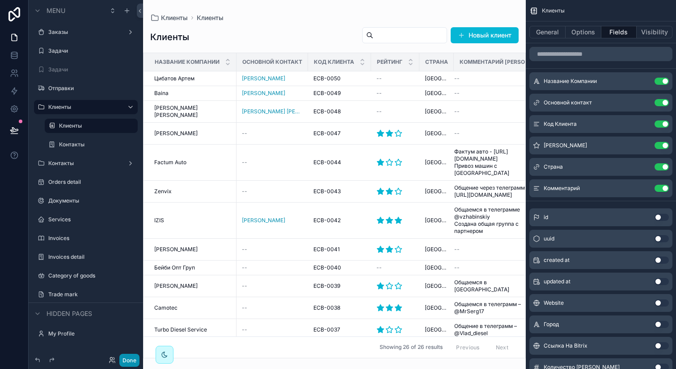
click at [128, 360] on button "Done" at bounding box center [129, 360] width 20 height 13
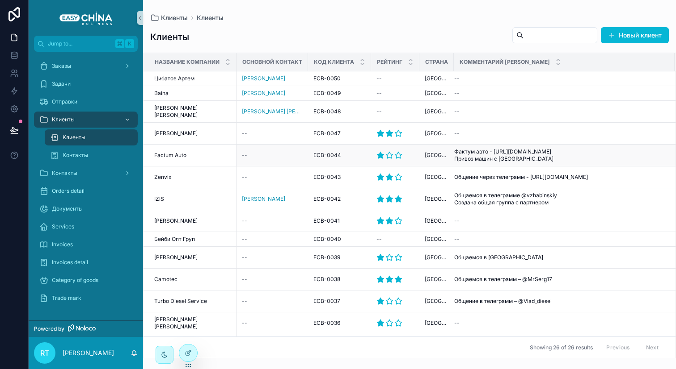
click at [246, 152] on div "--" at bounding box center [272, 155] width 61 height 7
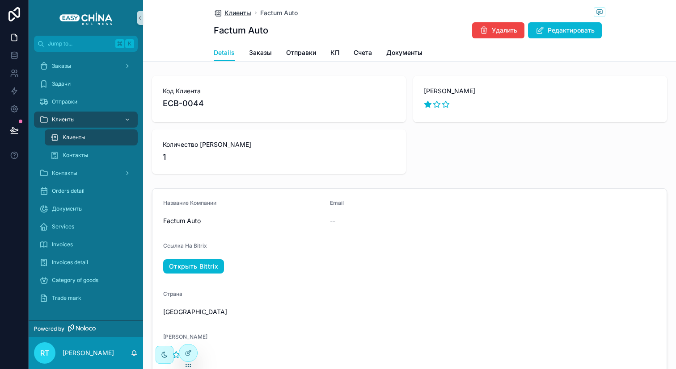
click at [236, 10] on span "Клиенты" at bounding box center [237, 12] width 27 height 9
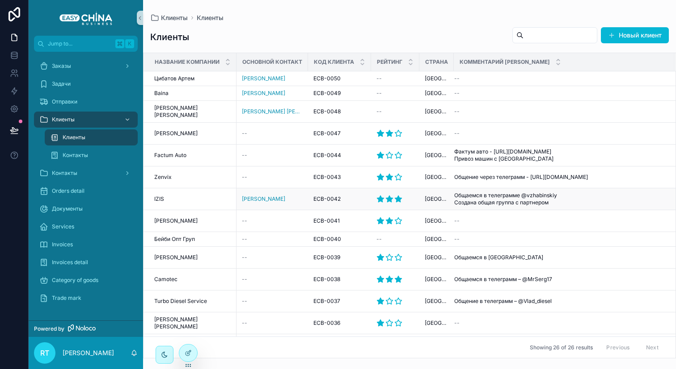
click at [170, 196] on div "IZIS IZIS" at bounding box center [192, 199] width 77 height 7
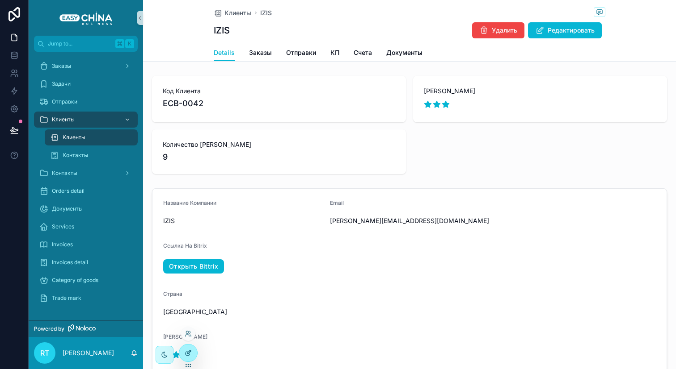
click at [189, 355] on icon at bounding box center [187, 354] width 4 height 4
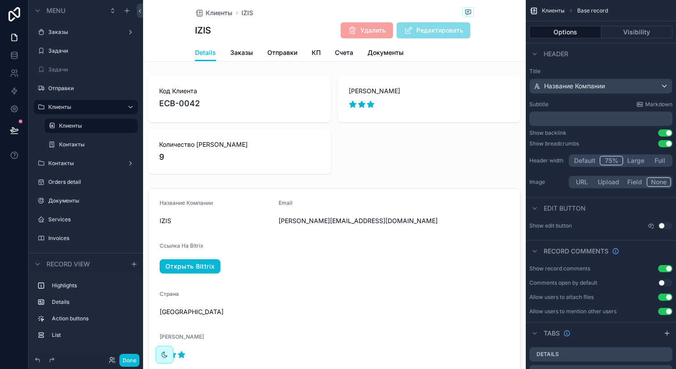
click at [631, 181] on button "Field" at bounding box center [635, 182] width 24 height 10
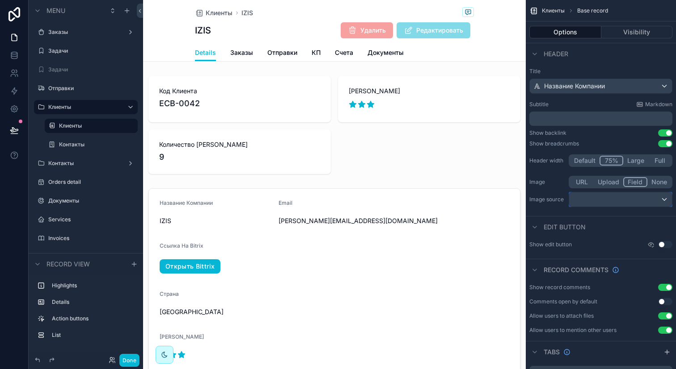
click at [605, 197] on div "scrollable content" at bounding box center [620, 200] width 103 height 14
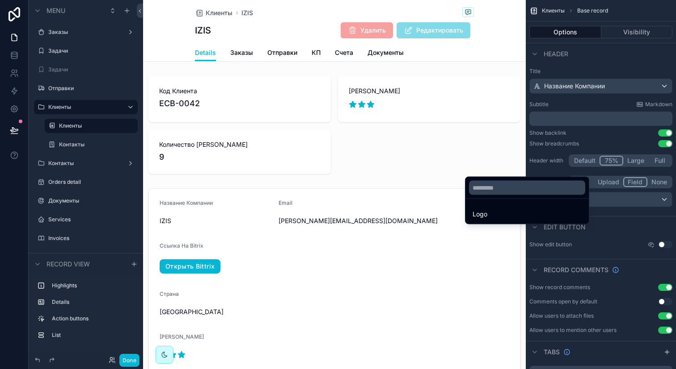
click at [541, 206] on ul "Logo" at bounding box center [526, 211] width 123 height 25
click at [541, 210] on div "Logo" at bounding box center [526, 214] width 109 height 11
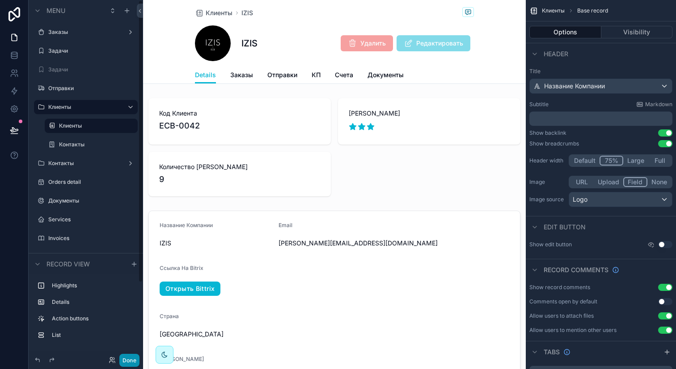
click at [131, 360] on button "Done" at bounding box center [129, 360] width 20 height 13
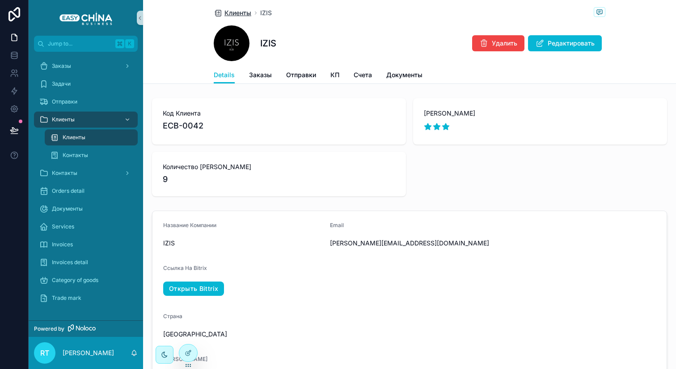
click at [232, 9] on span "Клиенты" at bounding box center [237, 12] width 27 height 9
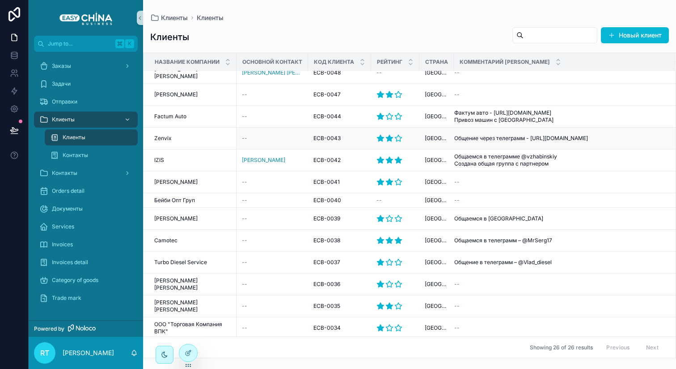
scroll to position [41, 0]
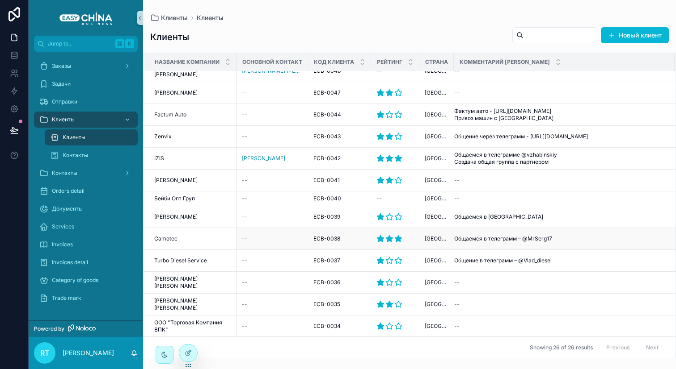
click at [176, 235] on span "Camotec" at bounding box center [165, 238] width 23 height 7
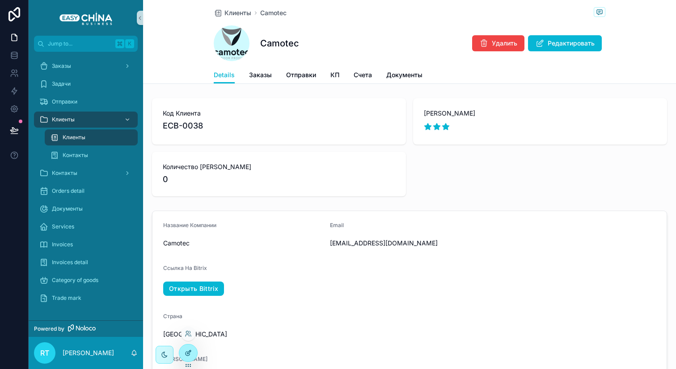
click at [186, 352] on icon at bounding box center [187, 354] width 4 height 4
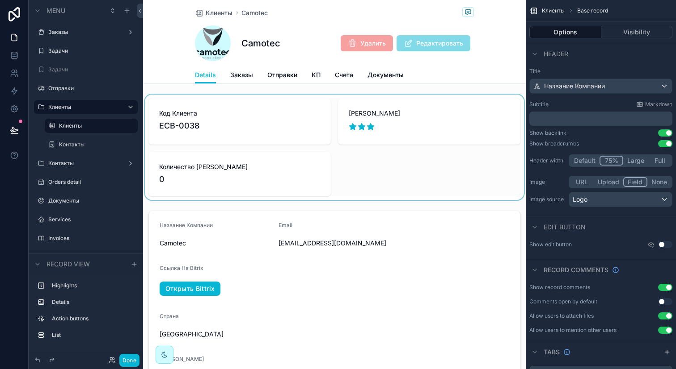
click at [374, 156] on div "scrollable content" at bounding box center [334, 147] width 382 height 105
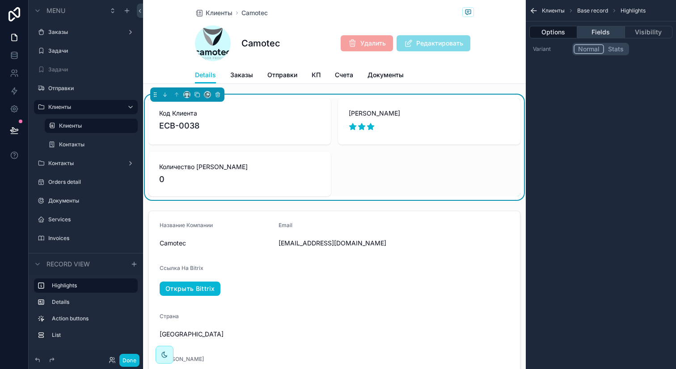
click at [602, 31] on button "Fields" at bounding box center [600, 32] width 47 height 13
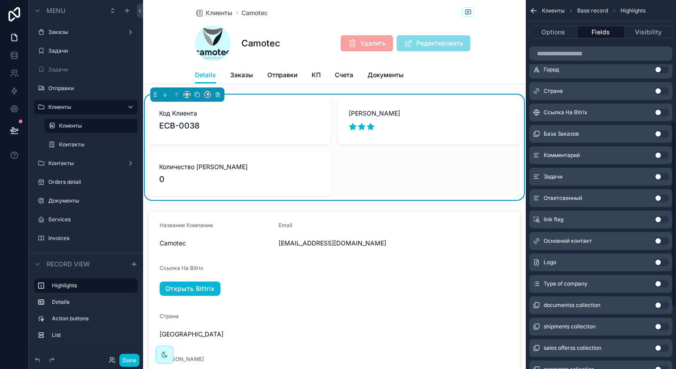
click at [660, 264] on button "Use setting" at bounding box center [661, 262] width 14 height 7
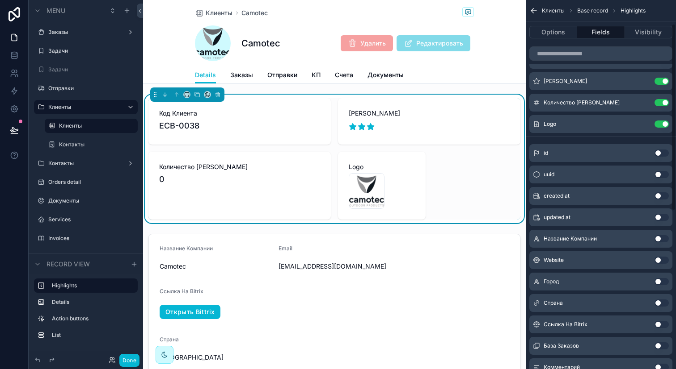
scroll to position [36, 0]
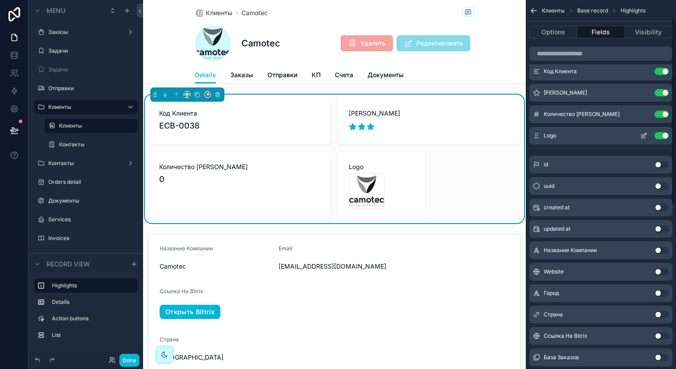
click at [663, 138] on button "Use setting" at bounding box center [661, 135] width 14 height 7
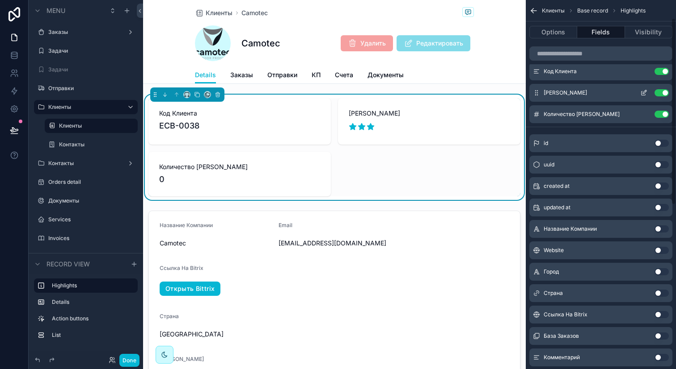
scroll to position [0, 0]
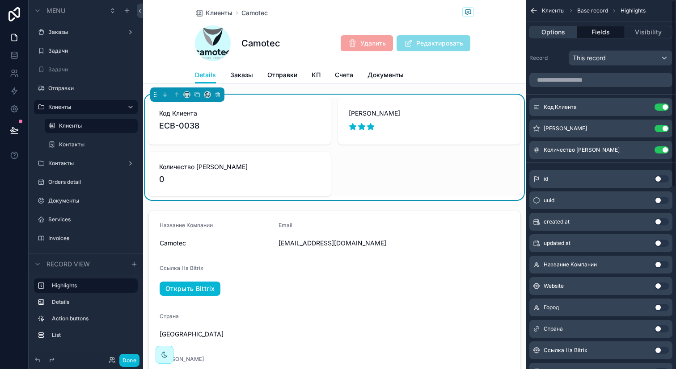
click at [560, 36] on button "Options" at bounding box center [553, 32] width 48 height 13
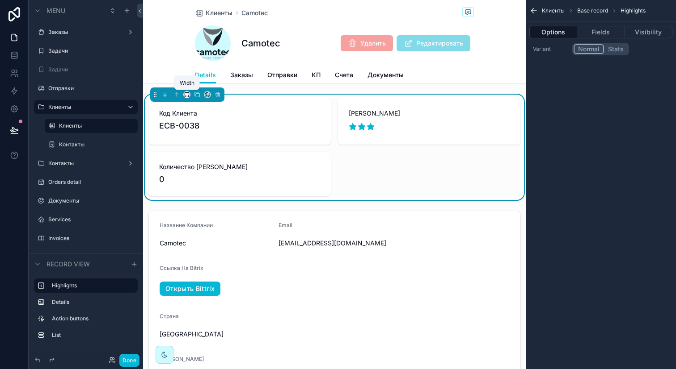
click at [185, 94] on icon "scrollable content" at bounding box center [187, 93] width 4 height 2
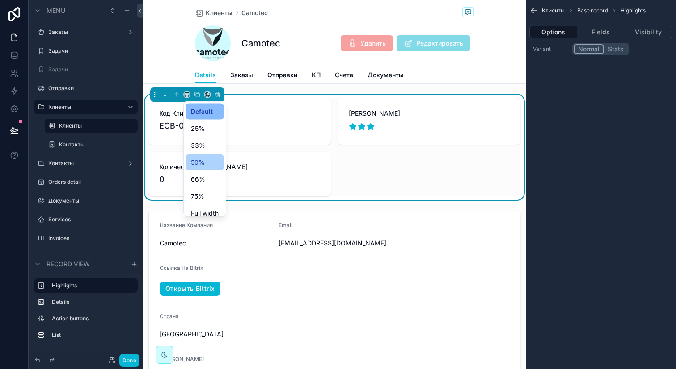
click at [204, 159] on span "50%" at bounding box center [198, 162] width 14 height 11
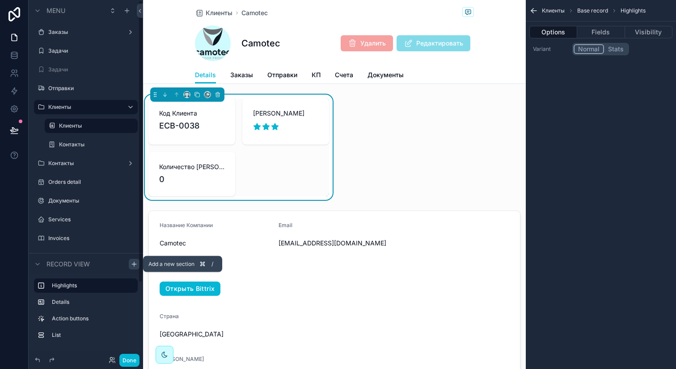
click at [134, 266] on icon "scrollable content" at bounding box center [133, 264] width 7 height 7
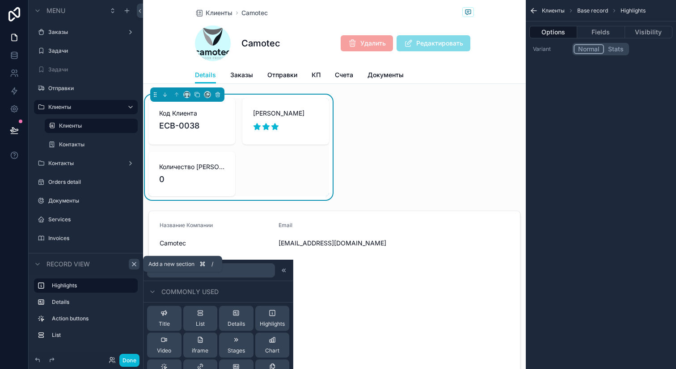
click at [134, 267] on icon "scrollable content" at bounding box center [133, 264] width 7 height 7
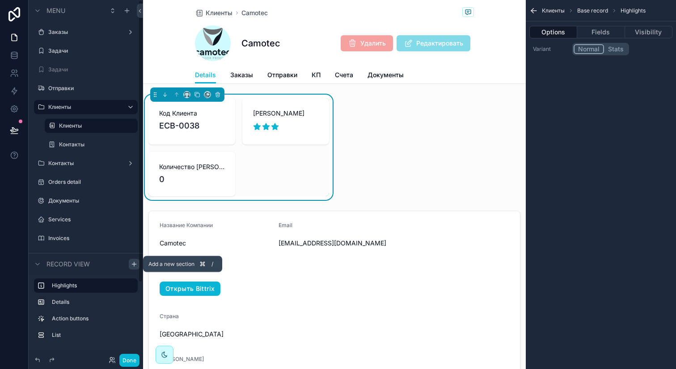
click at [134, 267] on icon "scrollable content" at bounding box center [133, 264] width 7 height 7
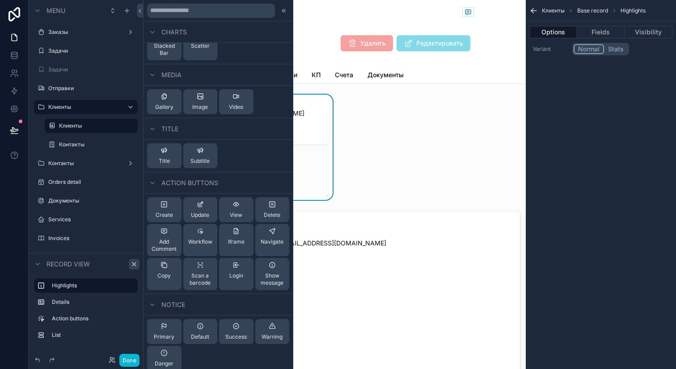
scroll to position [373, 0]
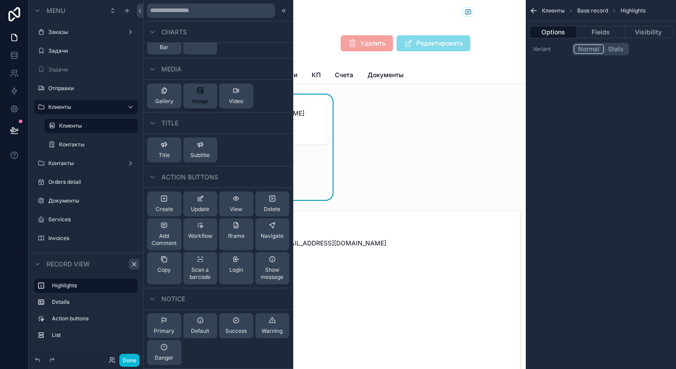
click at [207, 91] on button "Image" at bounding box center [200, 96] width 34 height 25
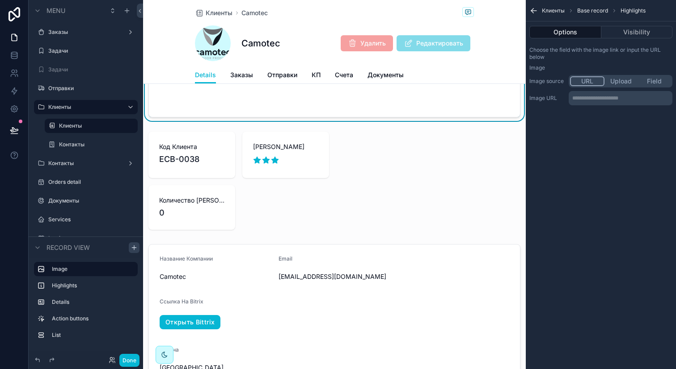
scroll to position [0, 0]
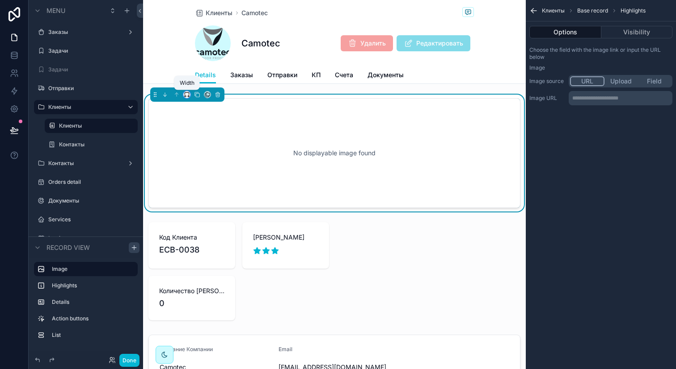
click at [189, 96] on icon "scrollable content" at bounding box center [189, 97] width 1 height 2
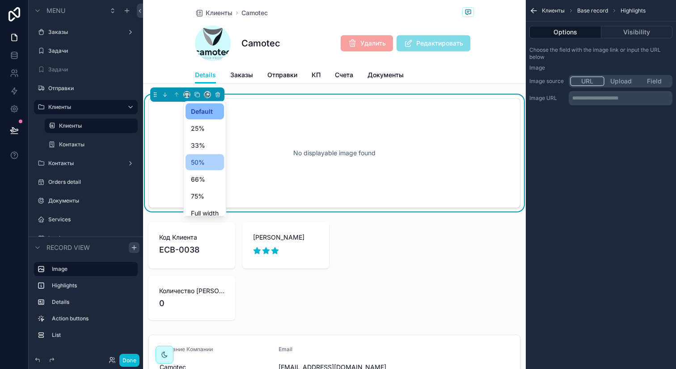
click at [209, 168] on div "50%" at bounding box center [205, 162] width 28 height 11
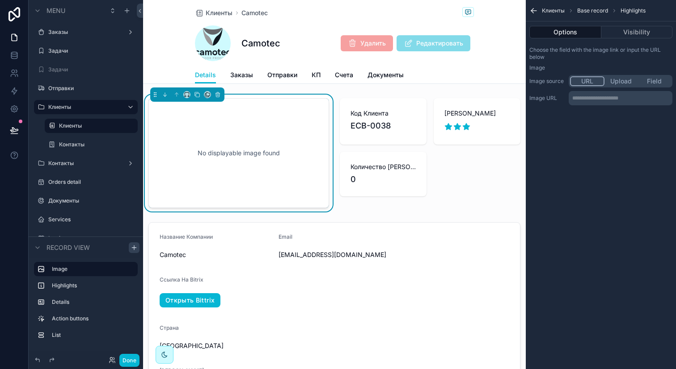
click at [651, 83] on button "Field" at bounding box center [654, 81] width 34 height 10
click at [627, 100] on div "scrollable content" at bounding box center [620, 99] width 103 height 14
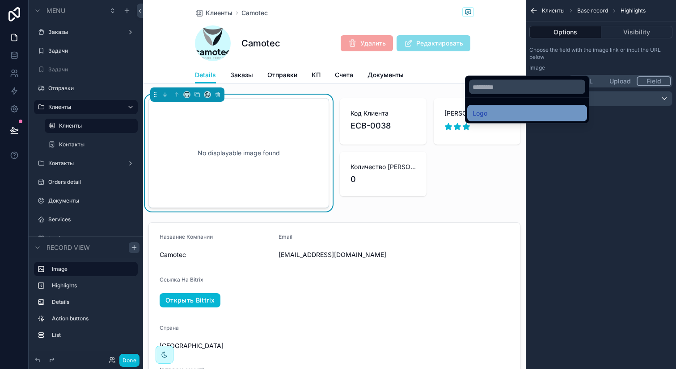
click at [533, 110] on div "Logo" at bounding box center [526, 113] width 109 height 11
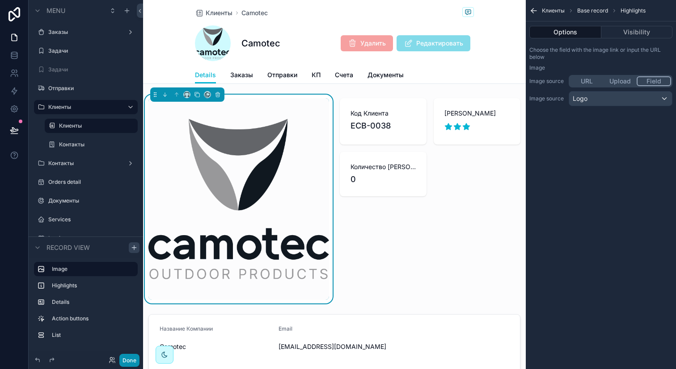
click at [129, 360] on button "Done" at bounding box center [129, 360] width 20 height 13
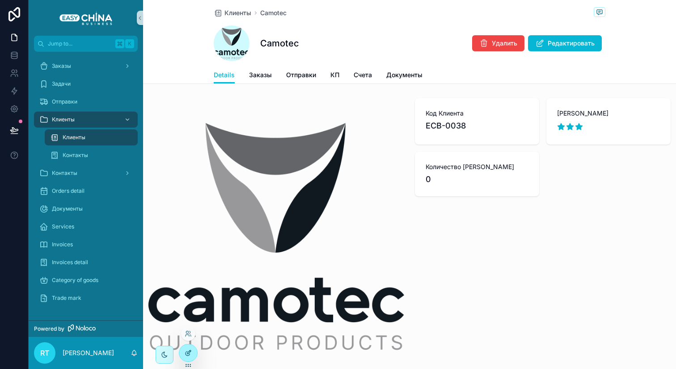
click at [191, 353] on icon at bounding box center [188, 353] width 7 height 7
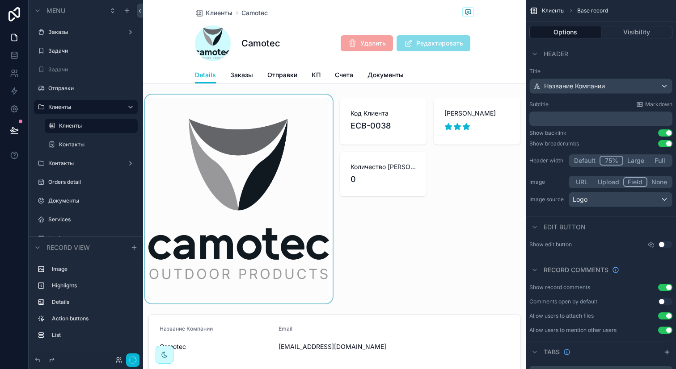
click at [255, 165] on div "scrollable content" at bounding box center [238, 199] width 191 height 209
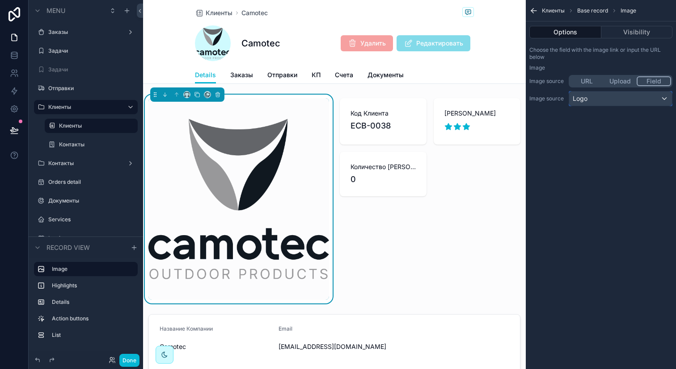
click at [626, 100] on div "Logo" at bounding box center [620, 99] width 103 height 14
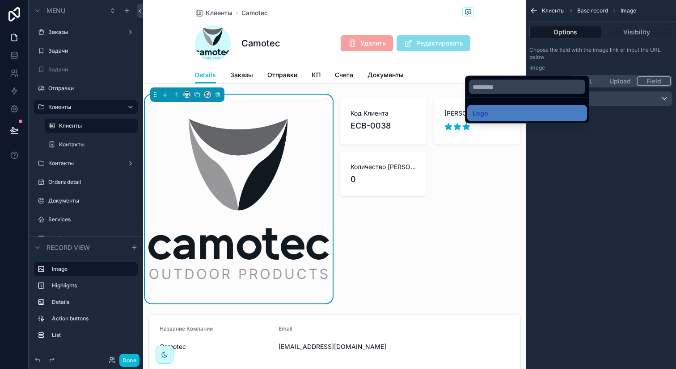
click at [626, 100] on div "scrollable content" at bounding box center [338, 184] width 676 height 369
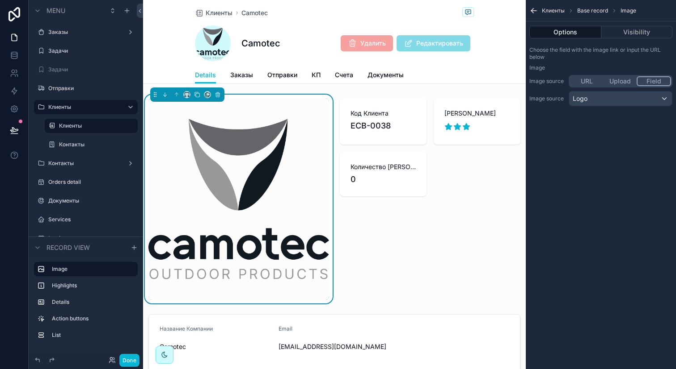
click at [317, 220] on img "scrollable content" at bounding box center [238, 199] width 180 height 180
click at [214, 11] on span "Клиенты" at bounding box center [219, 12] width 27 height 9
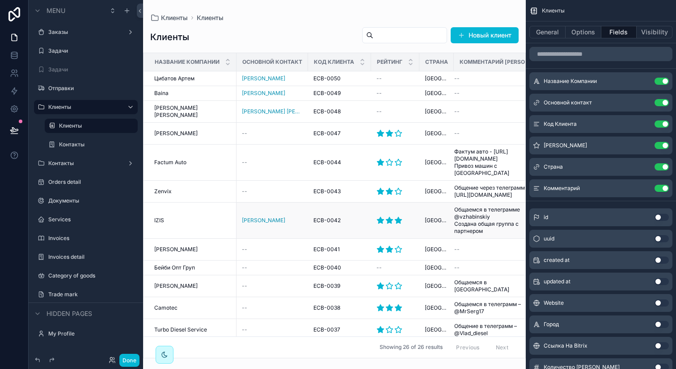
click at [178, 217] on div "IZIS IZIS" at bounding box center [192, 220] width 77 height 7
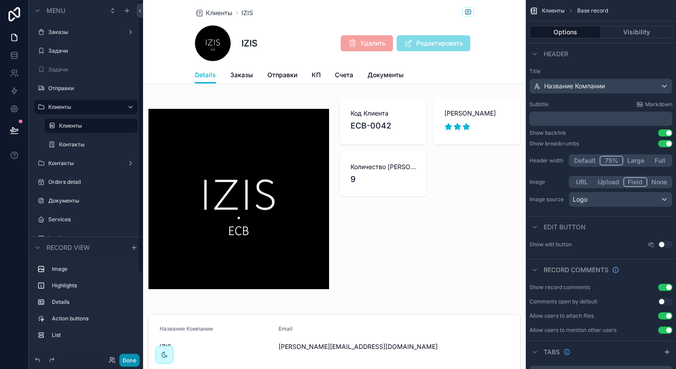
click at [128, 359] on button "Done" at bounding box center [129, 360] width 20 height 13
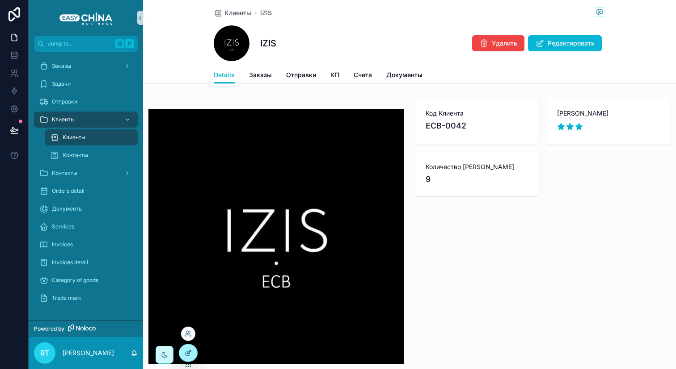
click at [193, 347] on div at bounding box center [188, 353] width 18 height 17
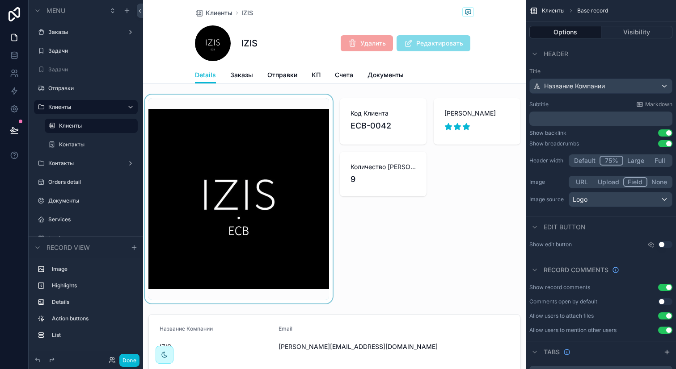
click at [250, 177] on div "scrollable content" at bounding box center [238, 199] width 191 height 209
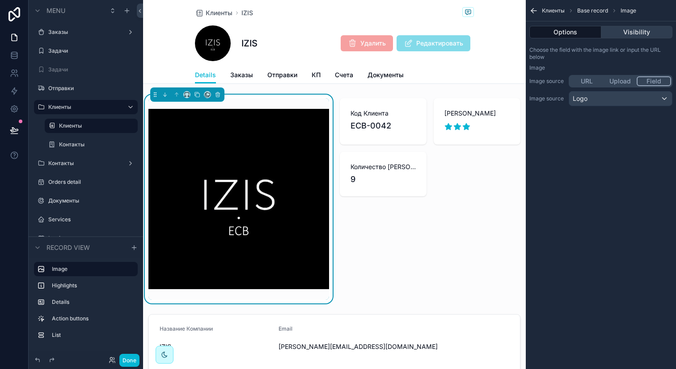
click at [636, 29] on button "Visibility" at bounding box center [636, 32] width 71 height 13
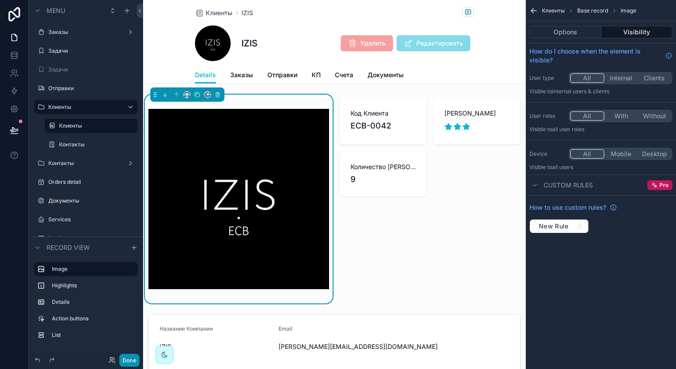
click at [128, 362] on button "Done" at bounding box center [129, 360] width 20 height 13
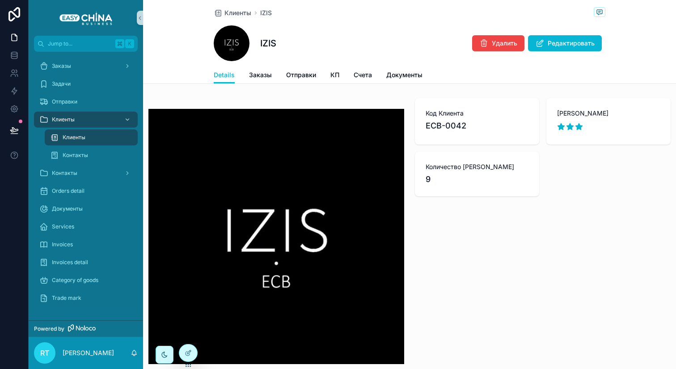
click at [343, 156] on img "scrollable content" at bounding box center [276, 237] width 256 height 256
click at [239, 13] on span "Клиенты" at bounding box center [237, 12] width 27 height 9
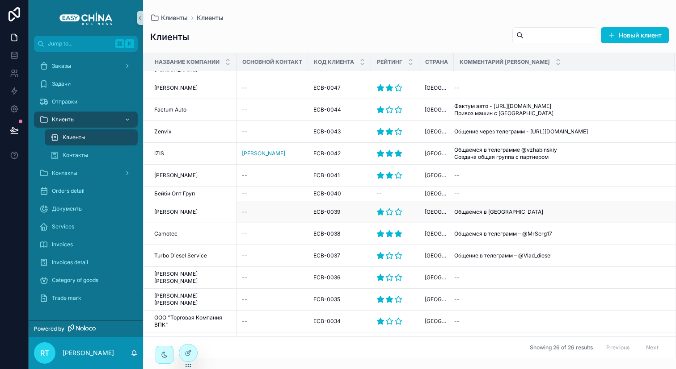
scroll to position [46, 0]
click at [197, 244] on td "Turbo Diesel Service Turbo Diesel Service" at bounding box center [189, 255] width 93 height 22
click at [197, 252] on span "Turbo Diesel Service" at bounding box center [180, 255] width 53 height 7
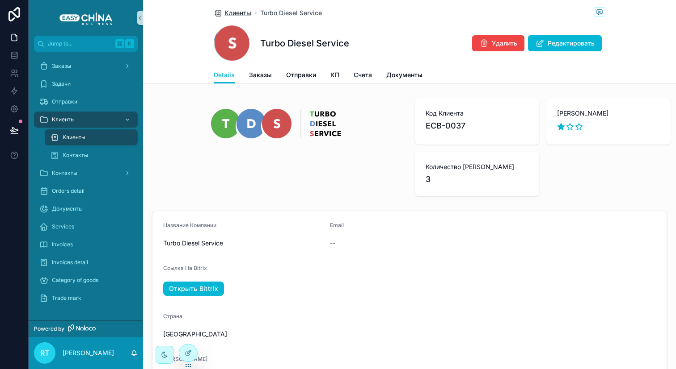
click at [241, 13] on span "Клиенты" at bounding box center [237, 12] width 27 height 9
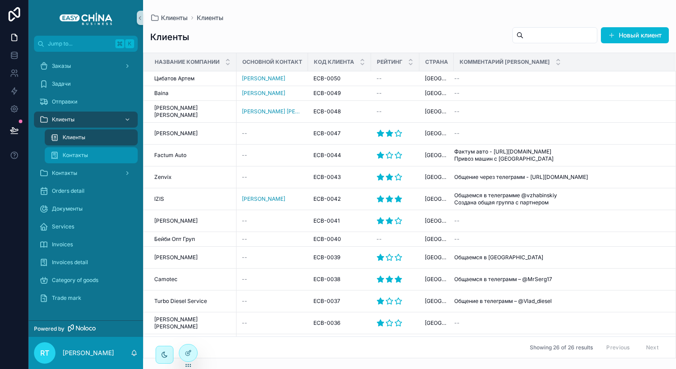
click at [86, 152] on span "Контакты" at bounding box center [75, 155] width 25 height 7
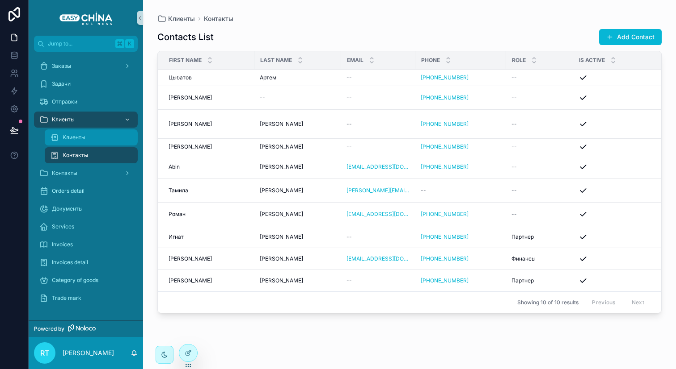
click at [88, 140] on div "Клиенты" at bounding box center [91, 137] width 82 height 14
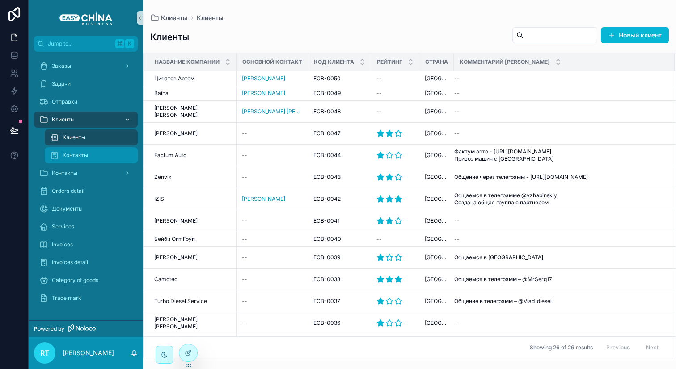
click at [88, 151] on div "Контакты" at bounding box center [91, 155] width 82 height 14
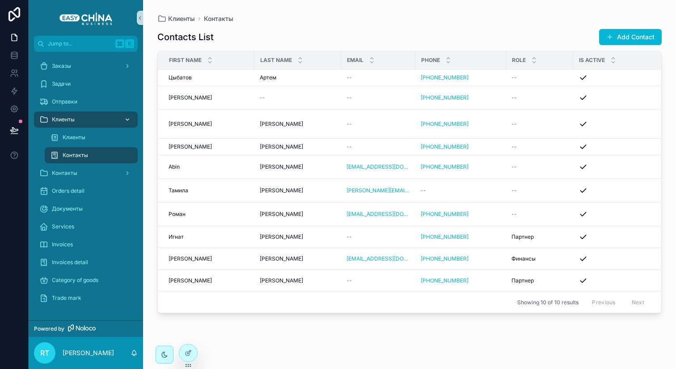
click at [122, 118] on div "scrollable content" at bounding box center [127, 120] width 12 height 14
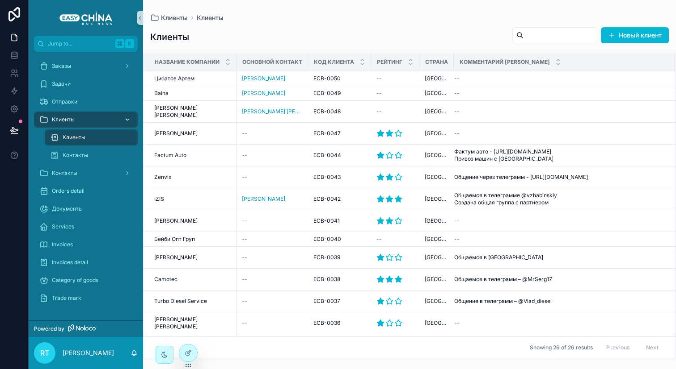
click at [128, 117] on icon "scrollable content" at bounding box center [127, 120] width 6 height 6
click at [88, 102] on div "Отправки" at bounding box center [85, 102] width 93 height 14
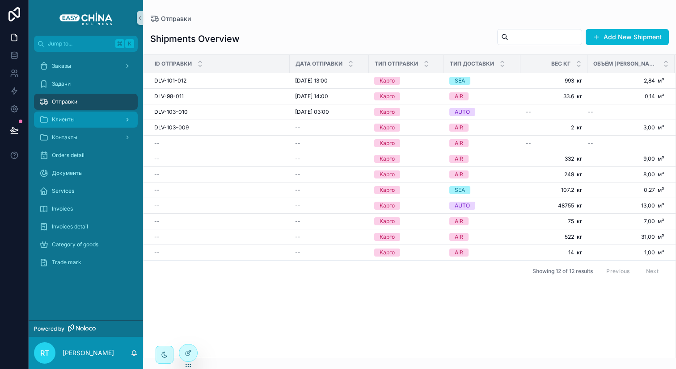
click at [81, 121] on div "Клиенты" at bounding box center [85, 120] width 93 height 14
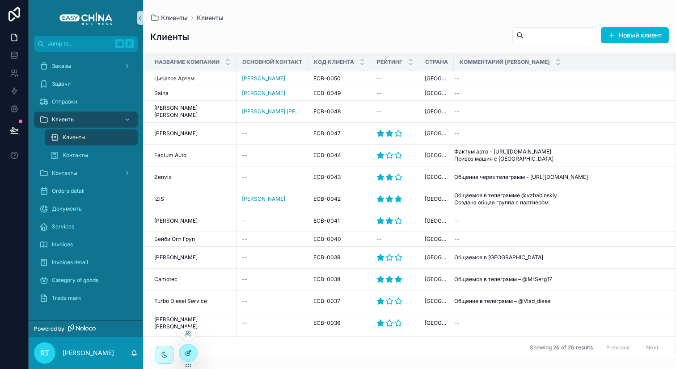
click at [184, 349] on div at bounding box center [188, 353] width 18 height 17
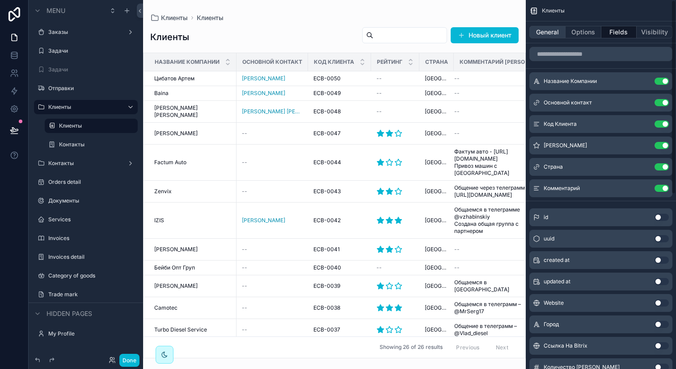
click at [556, 33] on button "General" at bounding box center [547, 32] width 36 height 13
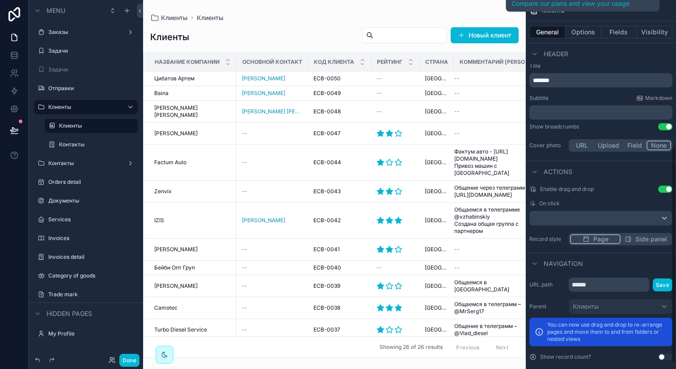
scroll to position [260, 0]
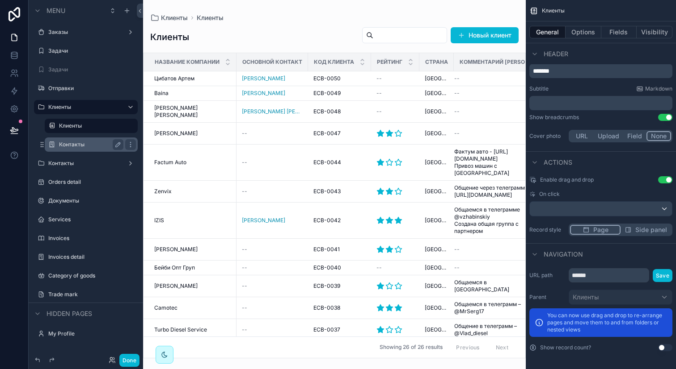
click at [71, 145] on label "Контакты" at bounding box center [89, 144] width 61 height 7
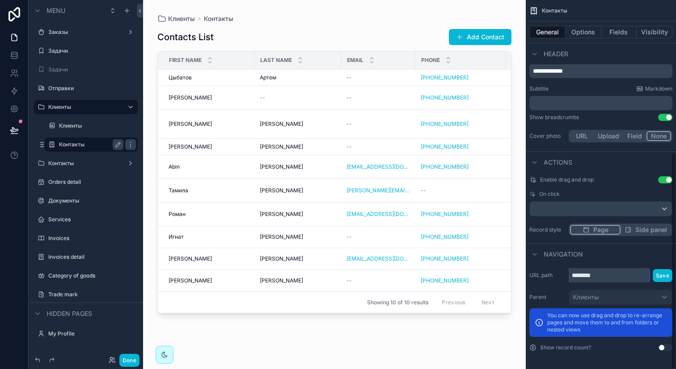
click at [598, 273] on input "********" at bounding box center [608, 276] width 80 height 14
click at [98, 126] on label "Клиенты" at bounding box center [89, 125] width 61 height 7
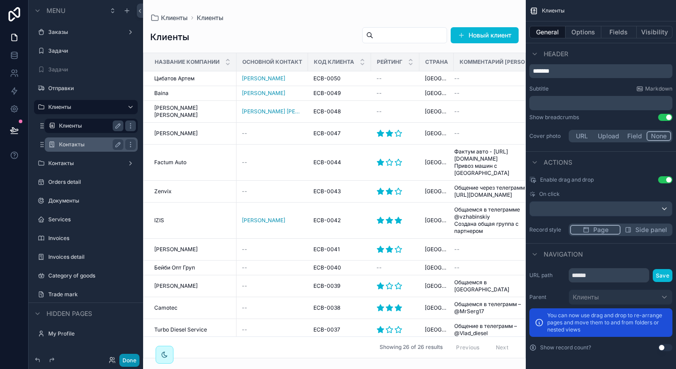
click at [130, 359] on button "Done" at bounding box center [129, 360] width 20 height 13
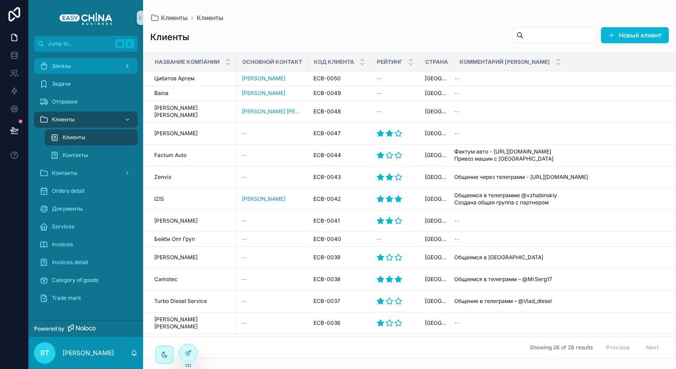
click at [94, 70] on div "Заказы" at bounding box center [85, 66] width 93 height 14
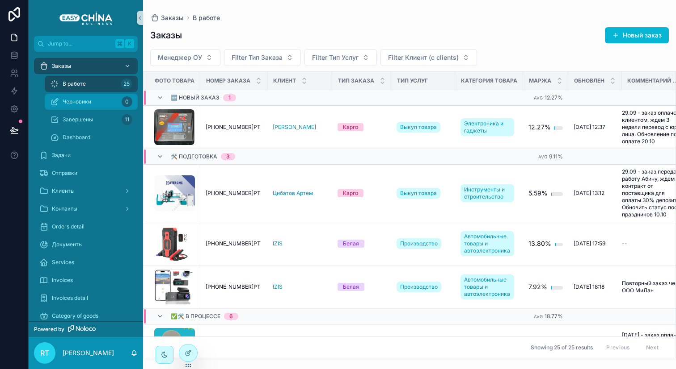
click at [88, 105] on span "Черновики" at bounding box center [77, 101] width 29 height 7
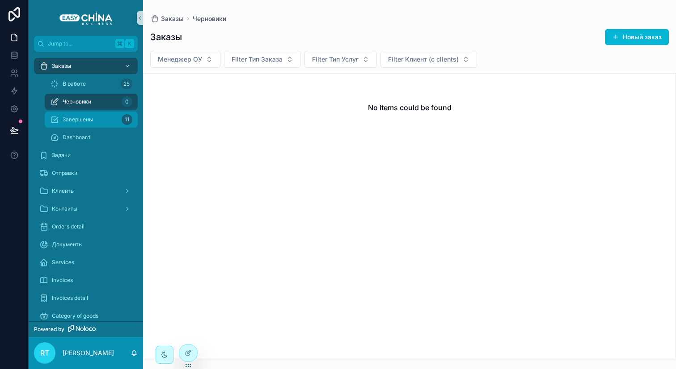
click at [97, 116] on div "Завершены 11" at bounding box center [91, 120] width 82 height 14
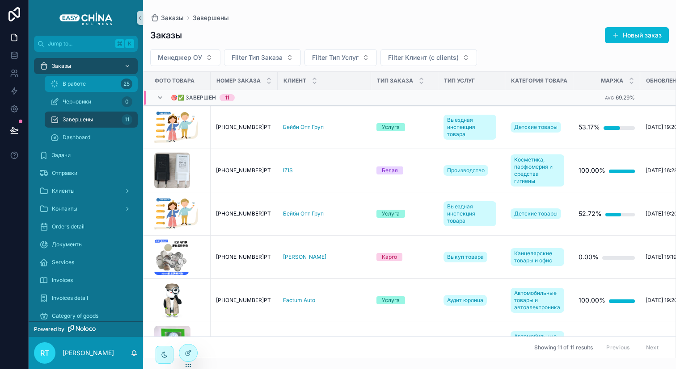
click at [90, 81] on div "В работе 25" at bounding box center [91, 84] width 82 height 14
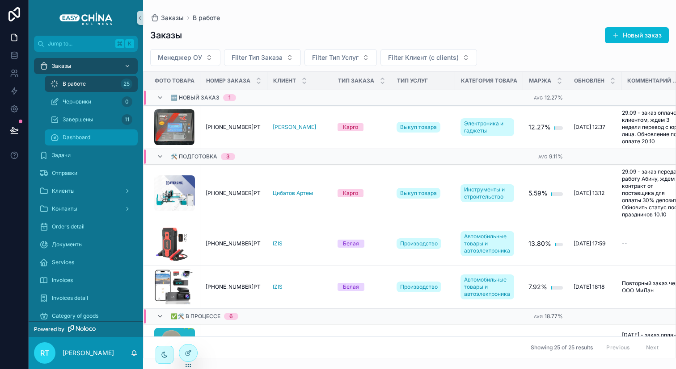
click at [83, 135] on span "Dashboard" at bounding box center [77, 137] width 28 height 7
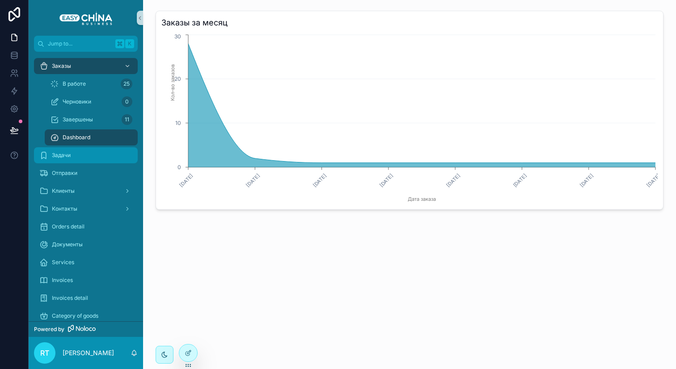
click at [71, 155] on div "Задачи" at bounding box center [85, 155] width 93 height 14
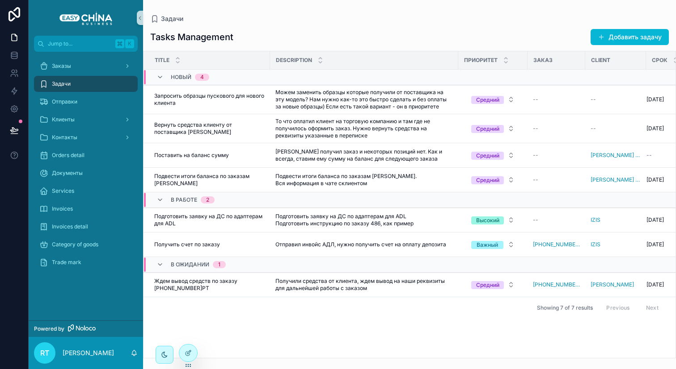
click at [70, 84] on span "Задачи" at bounding box center [61, 83] width 19 height 7
click at [75, 131] on div "Контакты" at bounding box center [85, 137] width 93 height 14
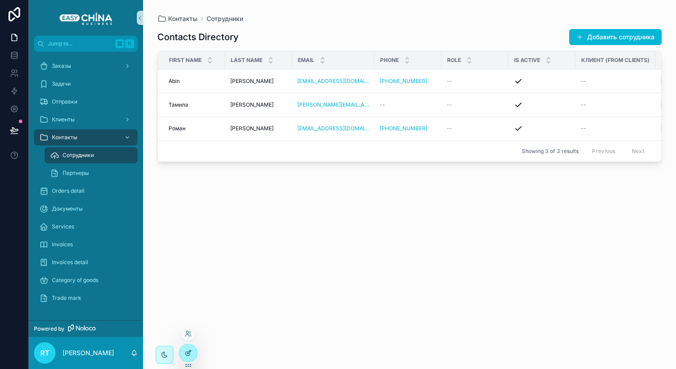
click at [190, 352] on icon at bounding box center [188, 353] width 7 height 7
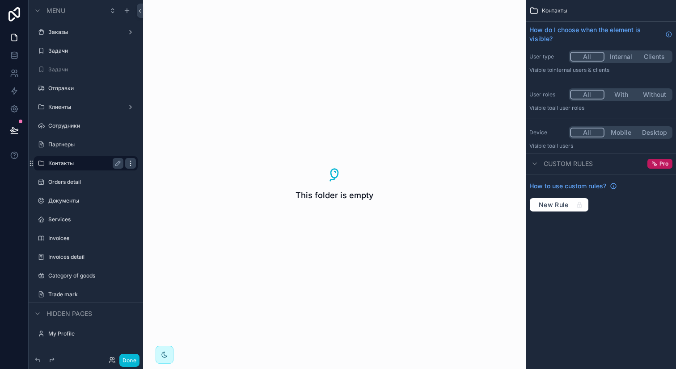
click at [130, 163] on icon "scrollable content" at bounding box center [130, 163] width 0 height 0
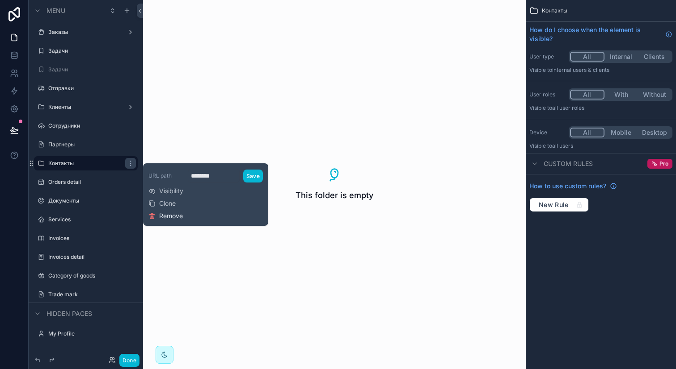
click at [180, 218] on span "Remove" at bounding box center [171, 216] width 24 height 9
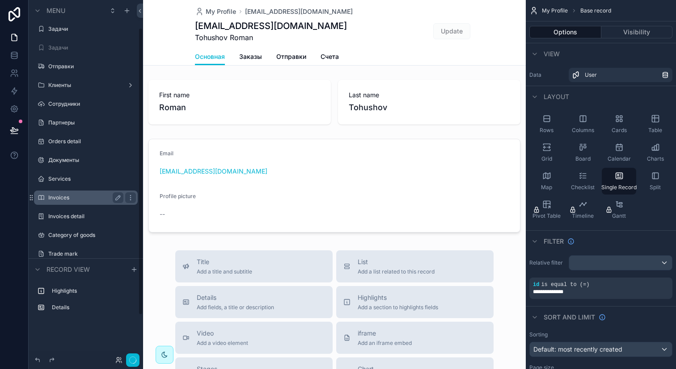
scroll to position [21, 0]
click at [136, 359] on button "Done" at bounding box center [129, 360] width 20 height 13
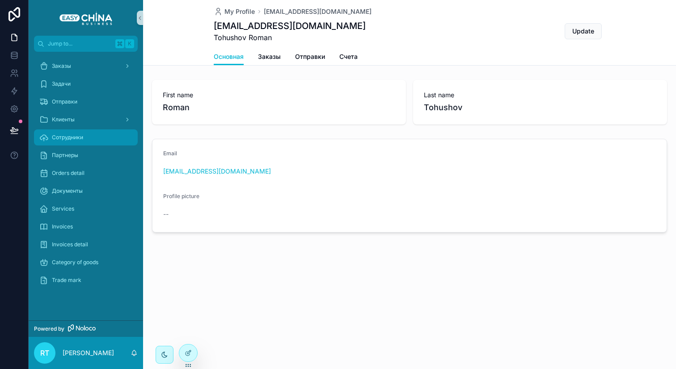
click at [94, 138] on div "Сотрудники" at bounding box center [85, 137] width 93 height 14
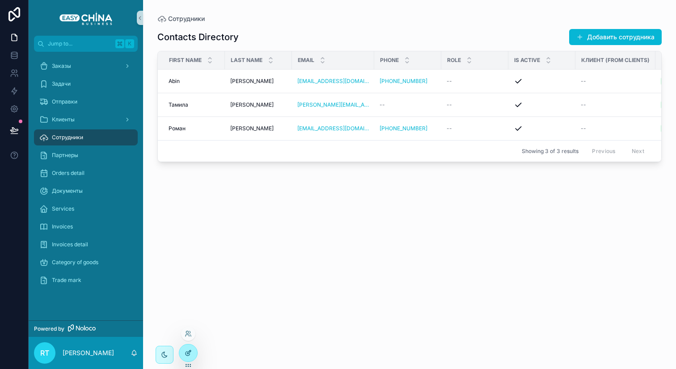
click at [189, 354] on icon at bounding box center [188, 353] width 7 height 7
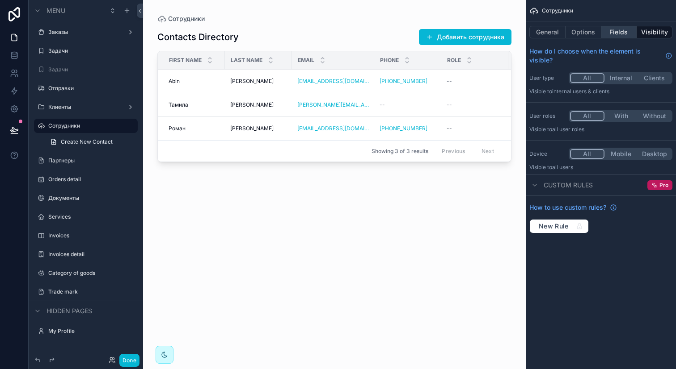
click at [620, 36] on button "Fields" at bounding box center [619, 32] width 36 height 13
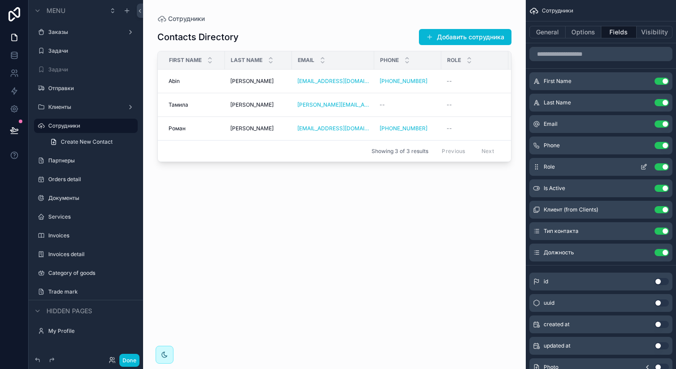
click at [661, 167] on button "Use setting" at bounding box center [661, 167] width 14 height 7
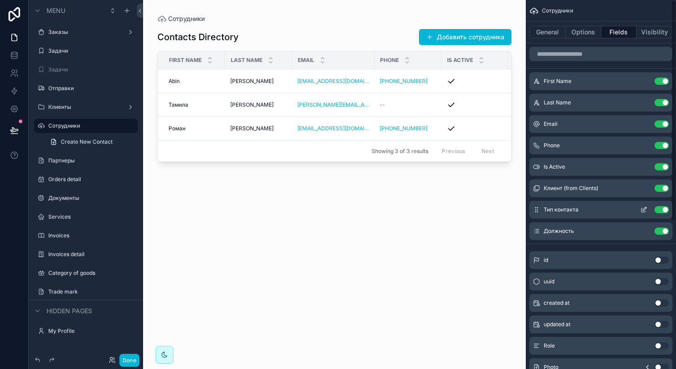
scroll to position [28, 0]
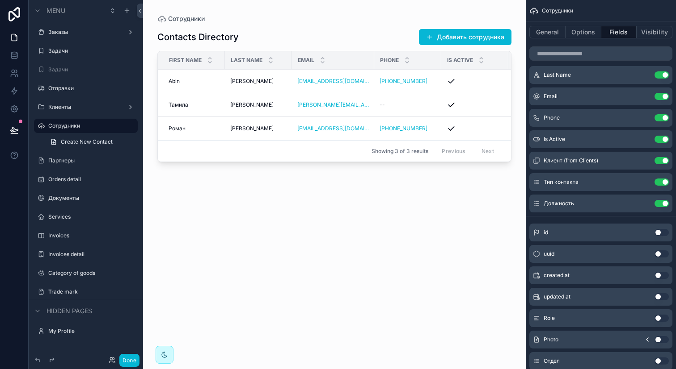
drag, startPoint x: 357, startPoint y: 164, endPoint x: 418, endPoint y: 164, distance: 61.7
click at [418, 164] on div "scrollable content" at bounding box center [334, 179] width 382 height 359
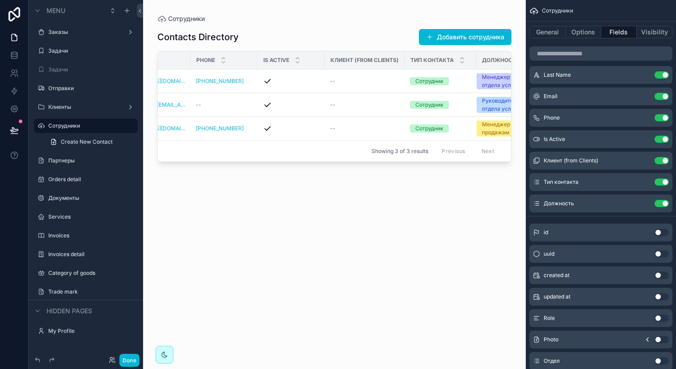
scroll to position [0, 183]
click at [664, 182] on button "Use setting" at bounding box center [661, 182] width 14 height 7
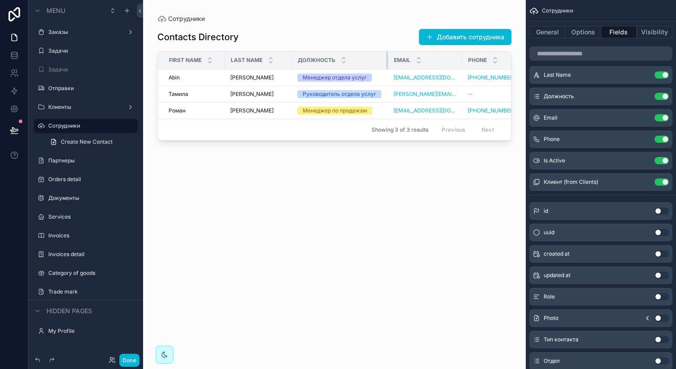
drag, startPoint x: 365, startPoint y: 58, endPoint x: 386, endPoint y: 57, distance: 21.0
click at [386, 57] on div "scrollable content" at bounding box center [388, 60] width 4 height 18
click at [130, 357] on button "Done" at bounding box center [129, 360] width 20 height 13
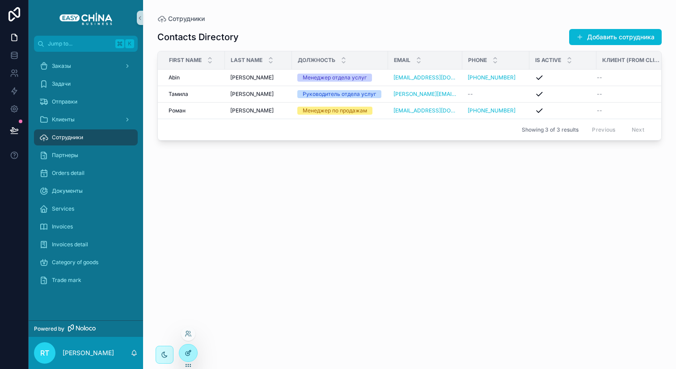
click at [189, 349] on div at bounding box center [188, 353] width 18 height 17
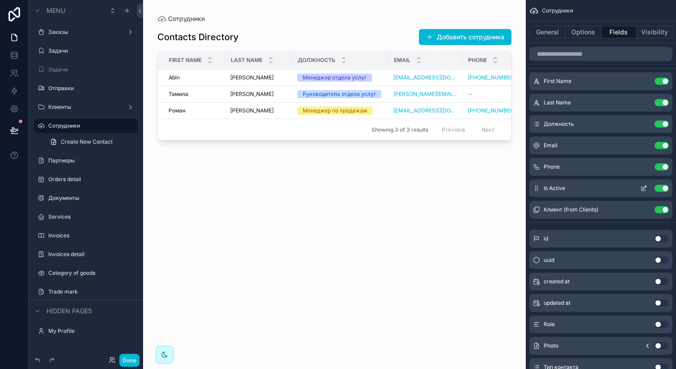
click at [658, 188] on button "Use setting" at bounding box center [661, 188] width 14 height 7
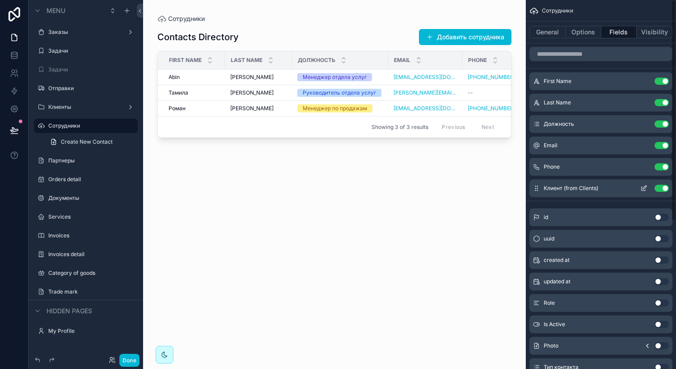
click at [662, 188] on button "Use setting" at bounding box center [661, 188] width 14 height 7
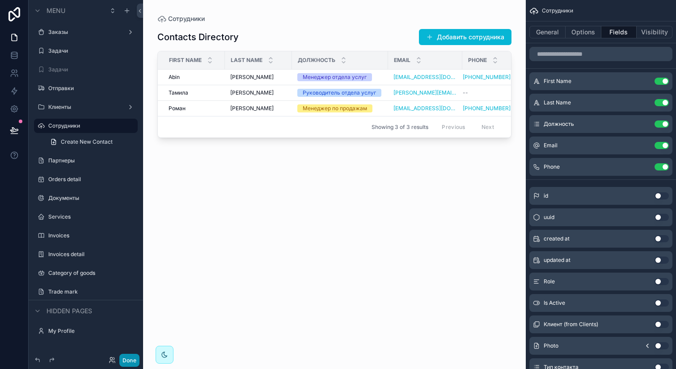
click at [126, 356] on button "Done" at bounding box center [129, 360] width 20 height 13
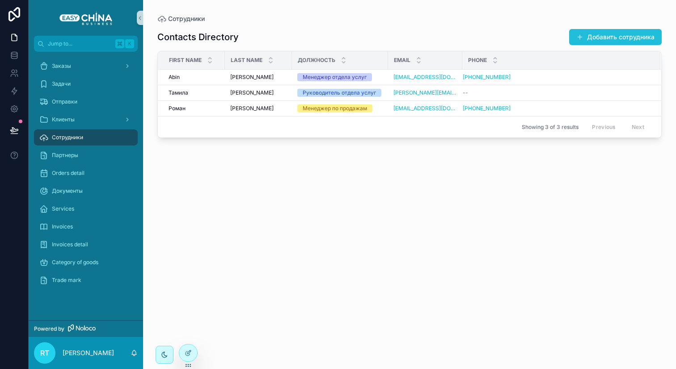
click at [603, 34] on button "Добавить сотрудника" at bounding box center [615, 37] width 92 height 16
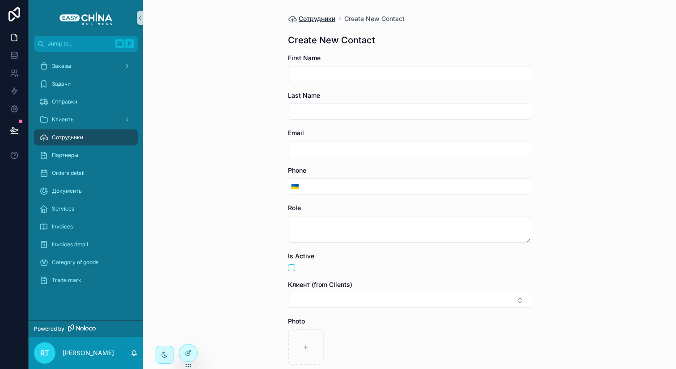
click at [318, 18] on span "Сотрудники" at bounding box center [316, 18] width 37 height 9
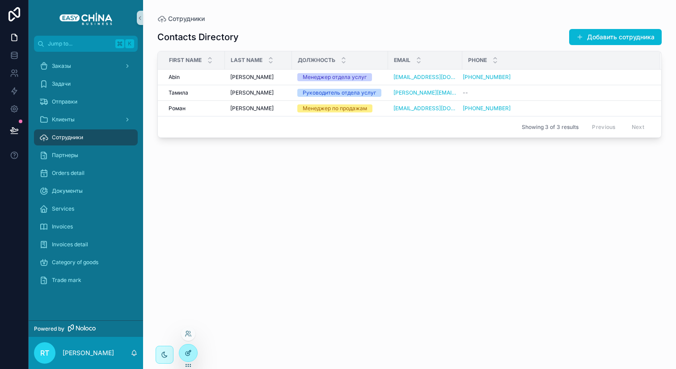
click at [186, 346] on div at bounding box center [188, 353] width 18 height 17
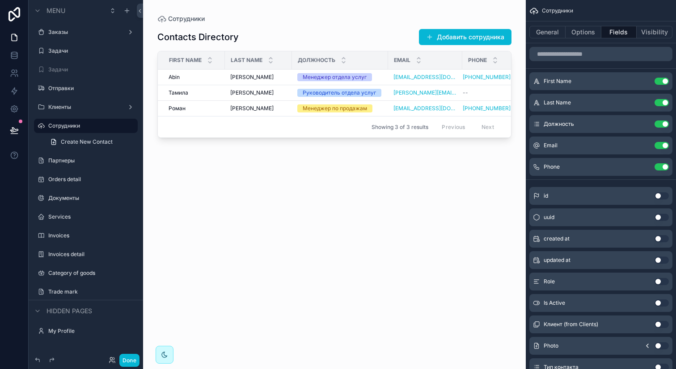
click at [517, 36] on div "scrollable content" at bounding box center [334, 179] width 382 height 359
click at [578, 34] on button "Options" at bounding box center [583, 32] width 36 height 13
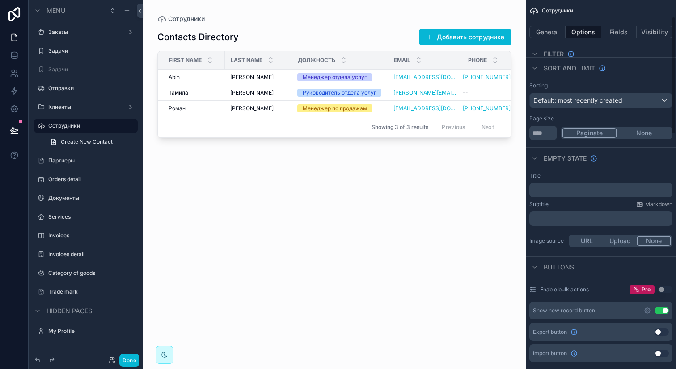
scroll to position [52, 0]
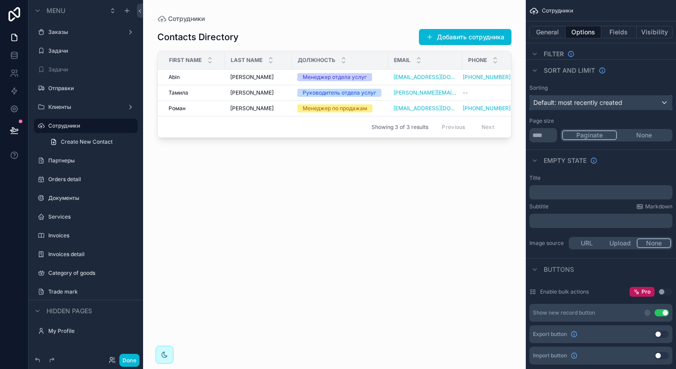
click at [570, 103] on span "Default: most recently created" at bounding box center [577, 103] width 89 height 8
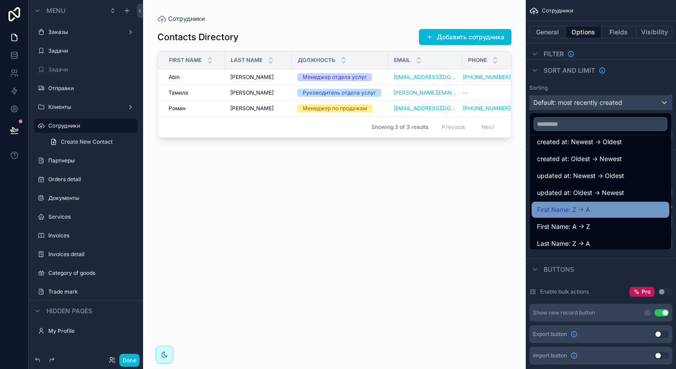
scroll to position [33, 0]
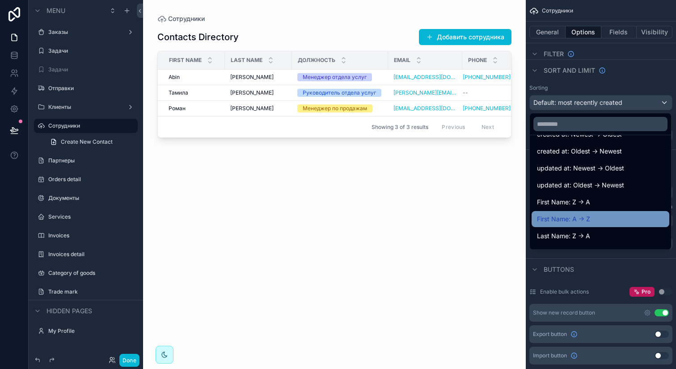
click at [573, 222] on span "First Name: A -> Z" at bounding box center [563, 219] width 53 height 11
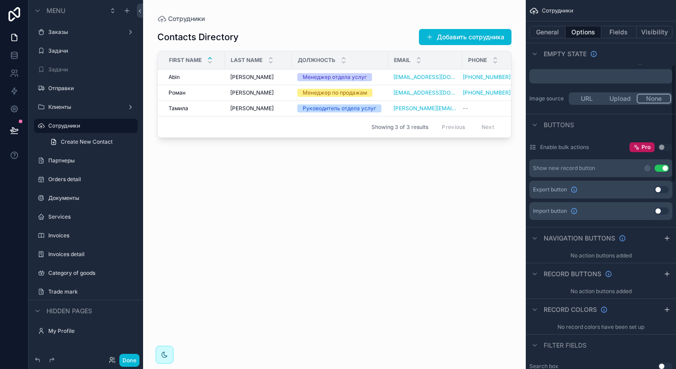
scroll to position [210, 0]
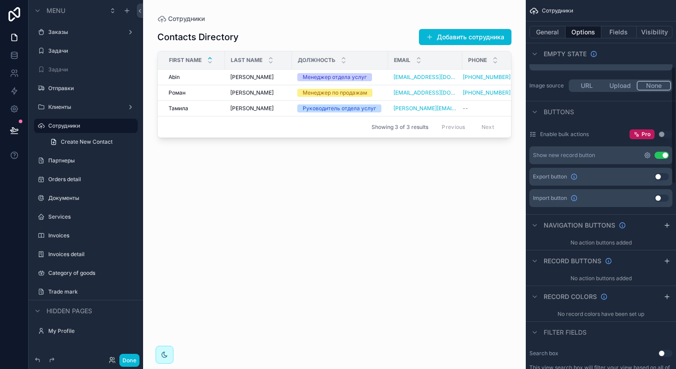
click at [648, 158] on icon "scrollable content" at bounding box center [646, 155] width 7 height 7
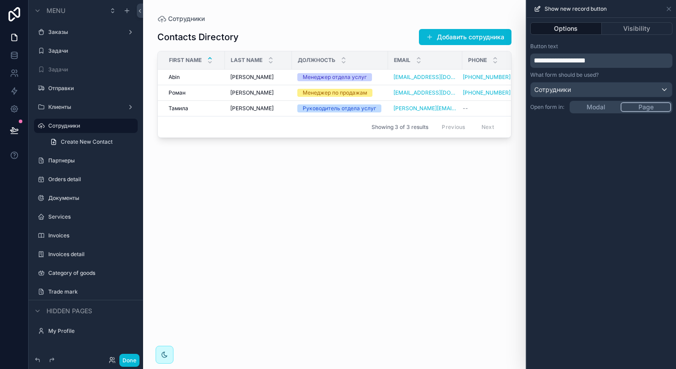
click at [609, 109] on div "**********" at bounding box center [600, 194] width 149 height 352
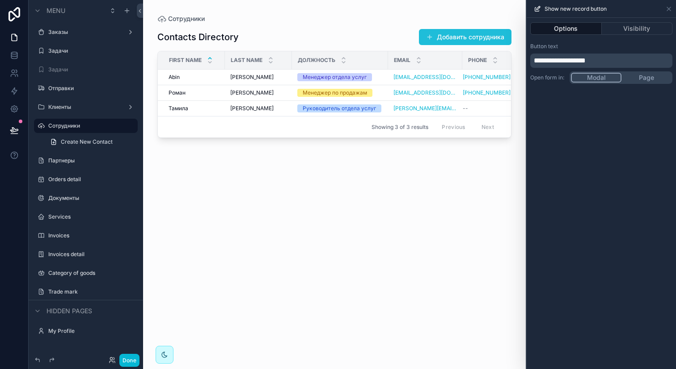
click at [482, 38] on button "Добавить сотрудника" at bounding box center [465, 37] width 92 height 16
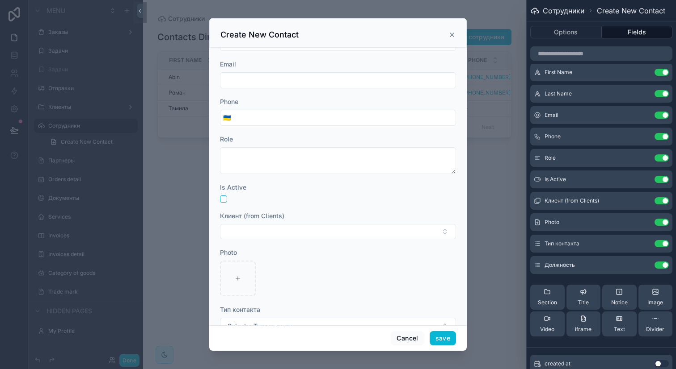
scroll to position [130, 0]
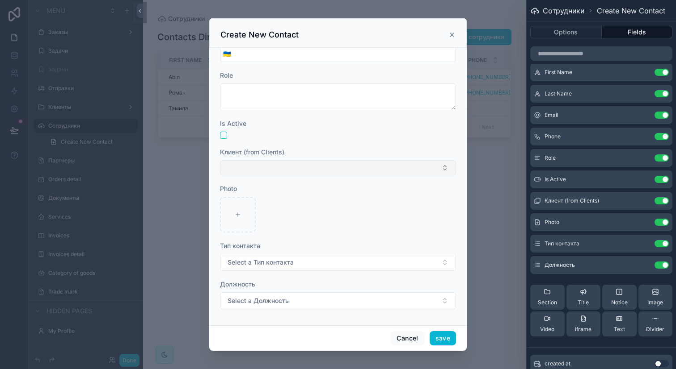
click at [362, 169] on button "Select Button" at bounding box center [338, 167] width 236 height 15
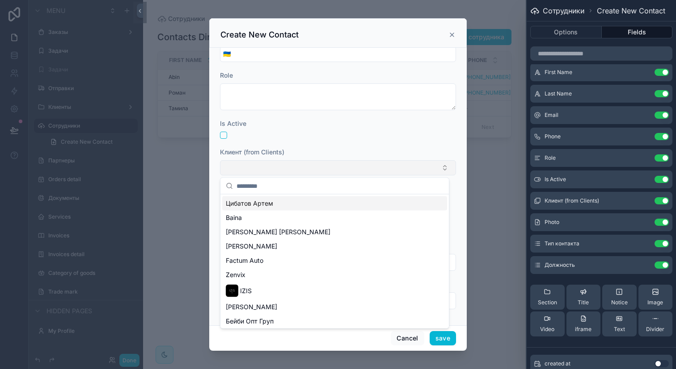
click at [362, 169] on button "Select Button" at bounding box center [338, 167] width 236 height 15
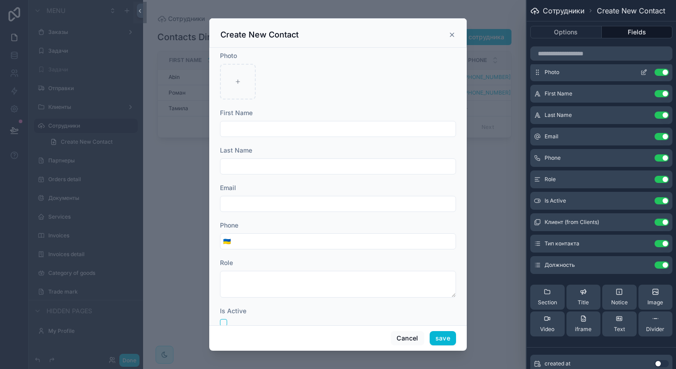
click at [642, 72] on icon at bounding box center [644, 72] width 4 height 4
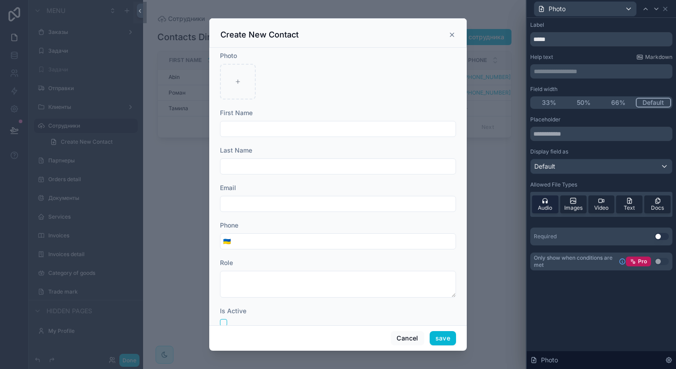
click at [547, 203] on icon at bounding box center [544, 200] width 7 height 7
click at [602, 203] on icon at bounding box center [600, 200] width 7 height 7
click at [636, 199] on div "Text" at bounding box center [629, 205] width 26 height 18
click at [652, 201] on div "Docs" at bounding box center [657, 205] width 26 height 18
click at [663, 10] on icon at bounding box center [665, 9] width 4 height 4
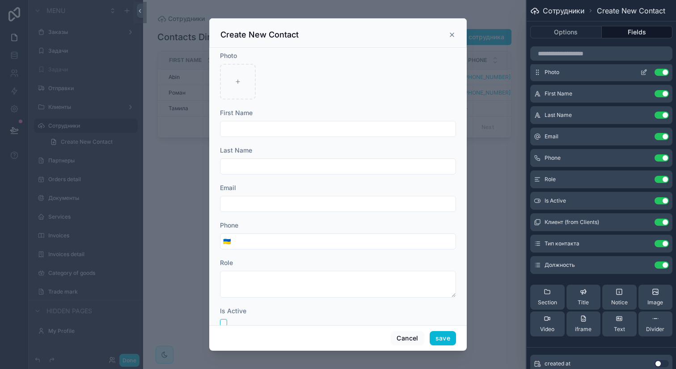
click at [640, 70] on icon at bounding box center [643, 72] width 7 height 7
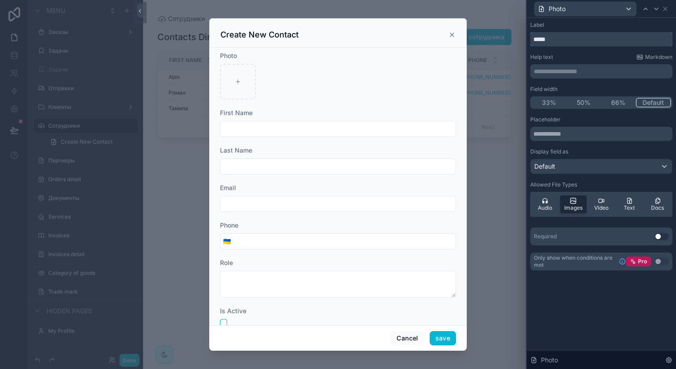
drag, startPoint x: 566, startPoint y: 36, endPoint x: 525, endPoint y: 35, distance: 40.7
click at [525, 35] on div "**********" at bounding box center [600, 184] width 150 height 369
type input "****"
click at [611, 58] on div "Help text Markdown" at bounding box center [601, 57] width 142 height 7
click at [666, 9] on icon at bounding box center [664, 8] width 7 height 7
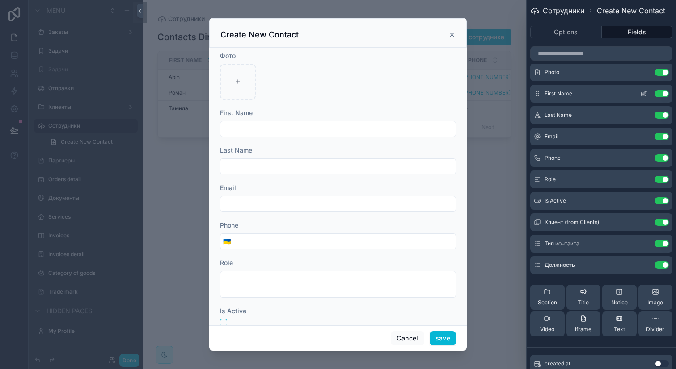
click at [640, 96] on icon at bounding box center [643, 93] width 7 height 7
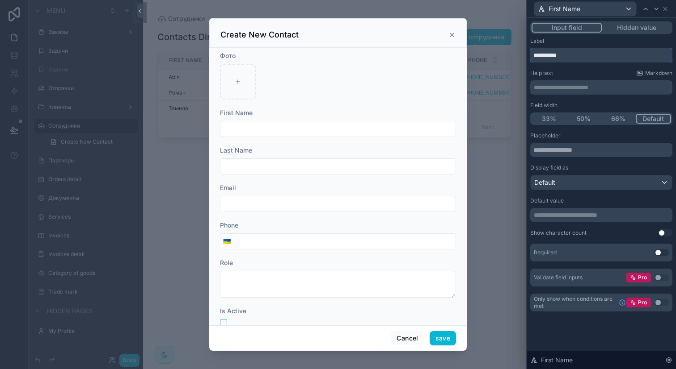
drag, startPoint x: 575, startPoint y: 59, endPoint x: 531, endPoint y: 58, distance: 43.8
click at [531, 58] on input "**********" at bounding box center [601, 55] width 142 height 14
type input "***"
click at [666, 8] on icon at bounding box center [664, 8] width 7 height 7
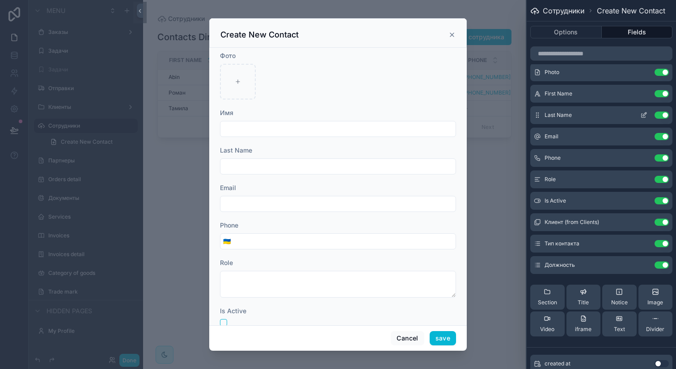
click at [636, 115] on button at bounding box center [643, 115] width 14 height 7
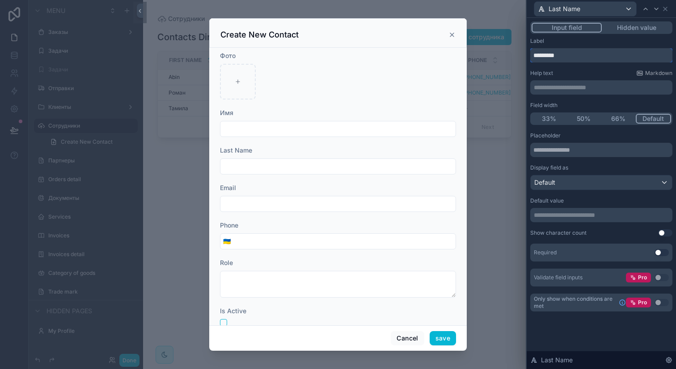
drag, startPoint x: 581, startPoint y: 53, endPoint x: 529, endPoint y: 52, distance: 51.4
click at [529, 52] on div "**********" at bounding box center [600, 175] width 149 height 315
type input "*******"
click at [576, 71] on div "Help text Markdown" at bounding box center [601, 73] width 142 height 7
click at [665, 12] on icon at bounding box center [664, 8] width 7 height 7
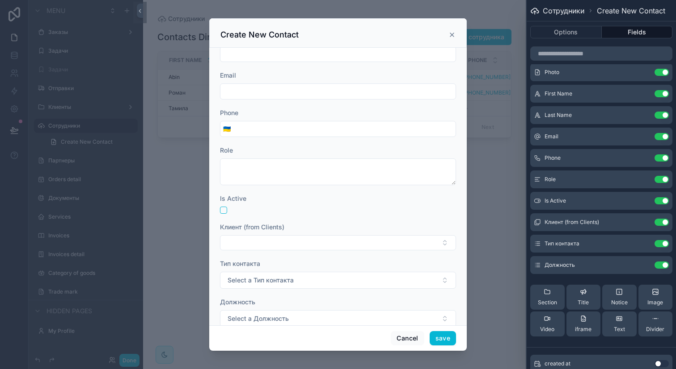
scroll to position [117, 0]
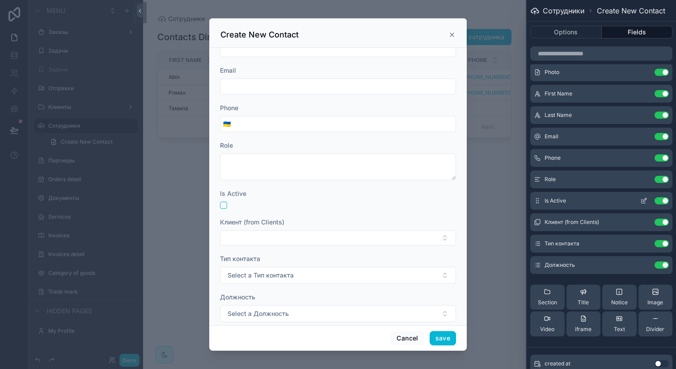
click at [641, 200] on icon at bounding box center [643, 202] width 4 height 4
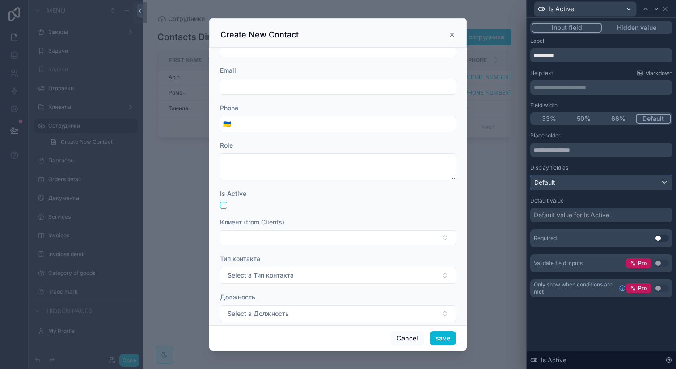
click at [594, 181] on div "Default" at bounding box center [600, 183] width 141 height 14
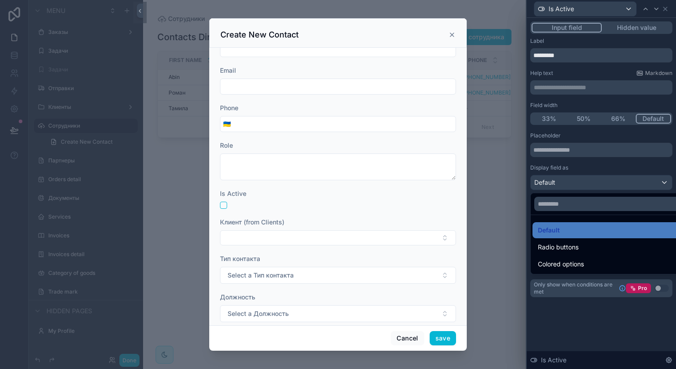
click at [594, 181] on div at bounding box center [600, 184] width 149 height 369
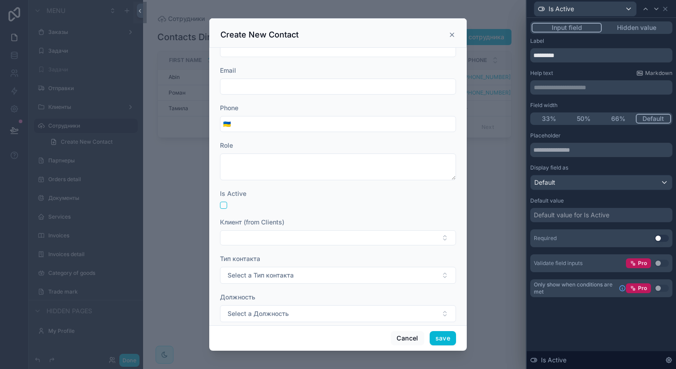
click at [588, 216] on div "Default value for Is Active" at bounding box center [571, 215] width 76 height 9
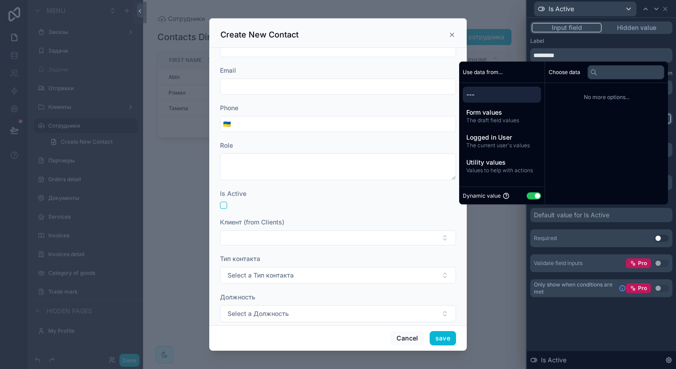
click at [528, 193] on button "Use setting" at bounding box center [533, 196] width 14 height 7
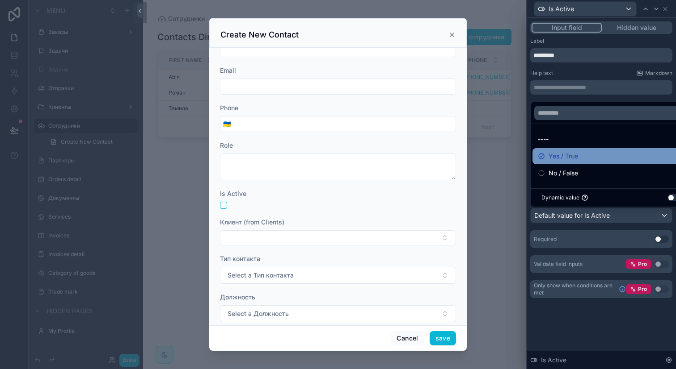
click at [555, 151] on span "Yes / True" at bounding box center [562, 156] width 29 height 11
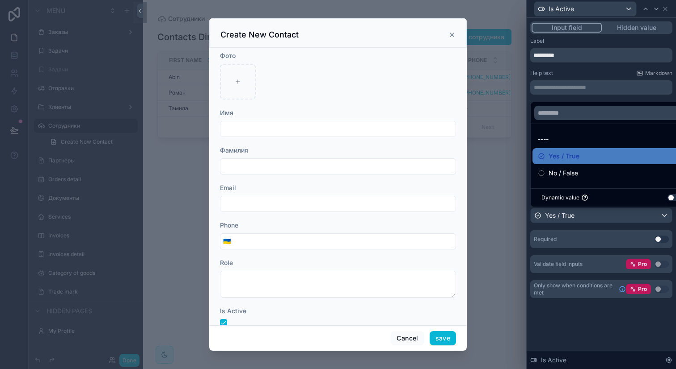
scroll to position [130, 0]
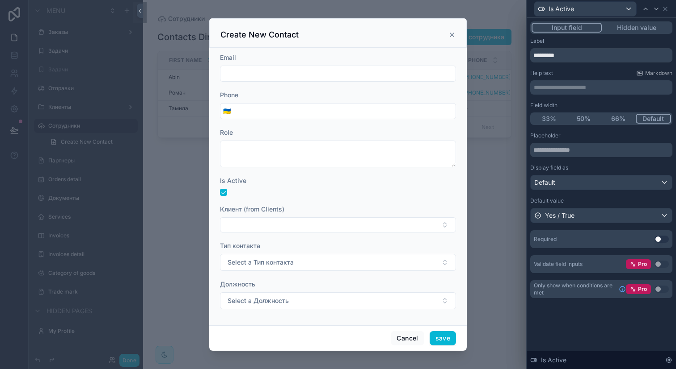
click at [594, 226] on div "Placeholder Display field as Default Default value Yes / True Required Use sett…" at bounding box center [601, 202] width 142 height 141
click at [595, 177] on div "Default" at bounding box center [600, 183] width 141 height 14
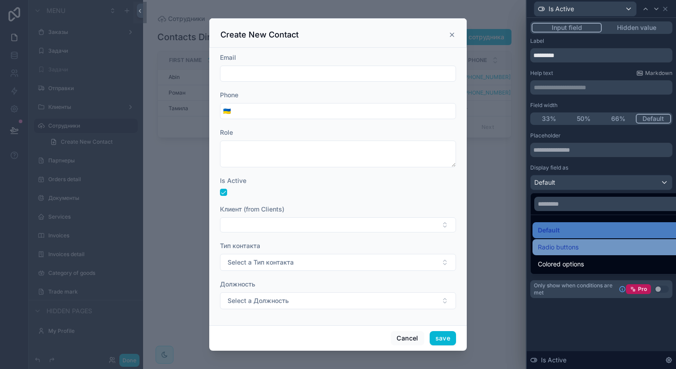
click at [574, 247] on span "Radio buttons" at bounding box center [557, 247] width 41 height 11
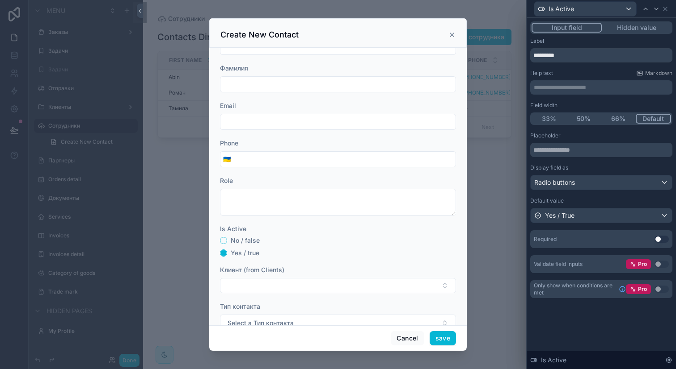
scroll to position [79, 0]
click at [558, 184] on span "Radio buttons" at bounding box center [554, 182] width 41 height 9
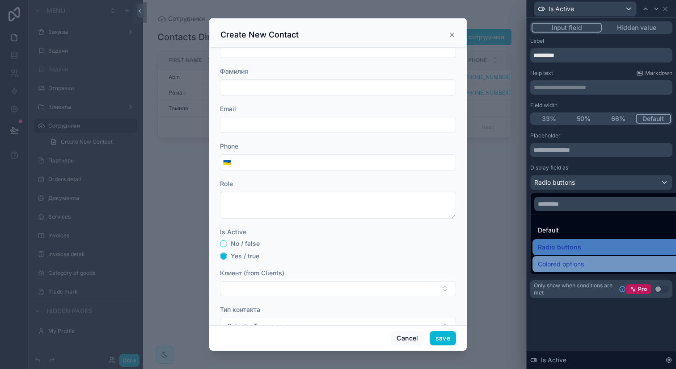
click at [567, 265] on span "Colored options" at bounding box center [560, 264] width 46 height 11
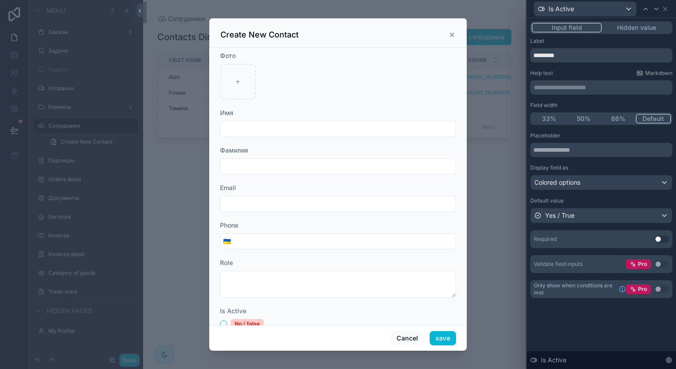
scroll to position [107, 0]
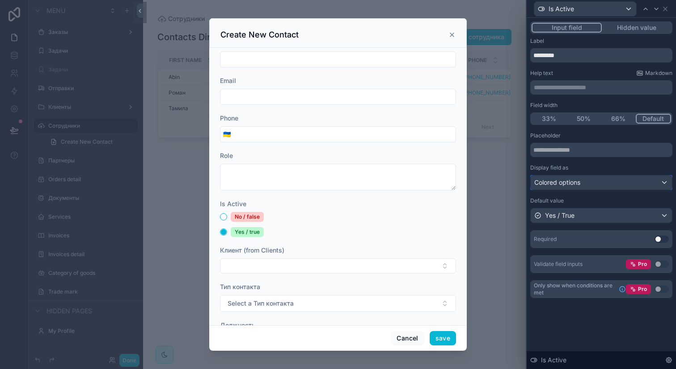
click at [575, 178] on span "Colored options" at bounding box center [557, 182] width 46 height 9
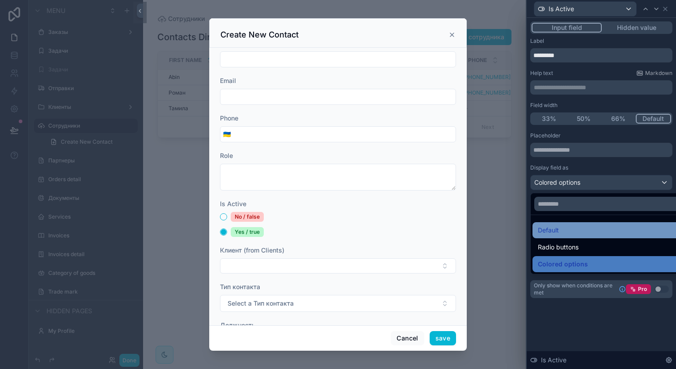
click at [554, 231] on span "Default" at bounding box center [547, 230] width 21 height 11
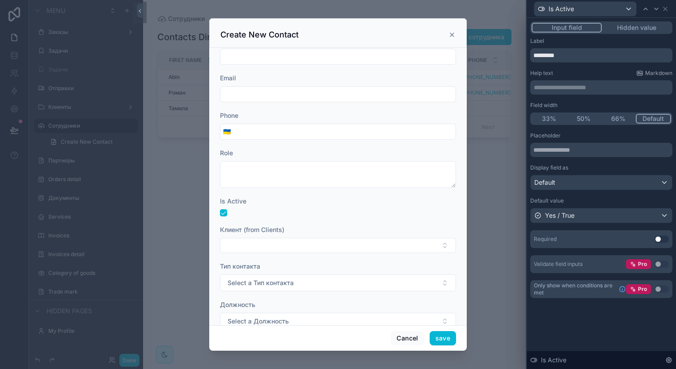
scroll to position [130, 0]
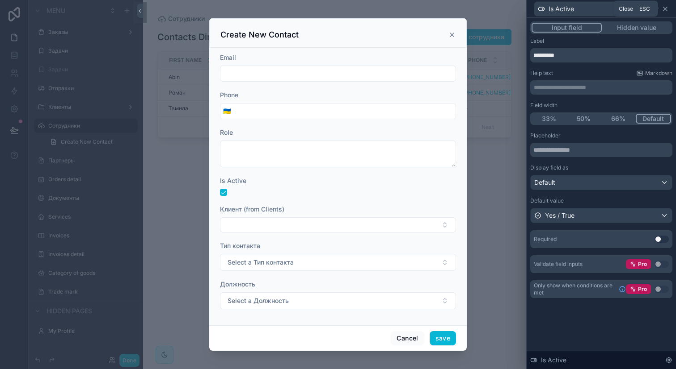
click at [667, 8] on icon at bounding box center [664, 8] width 7 height 7
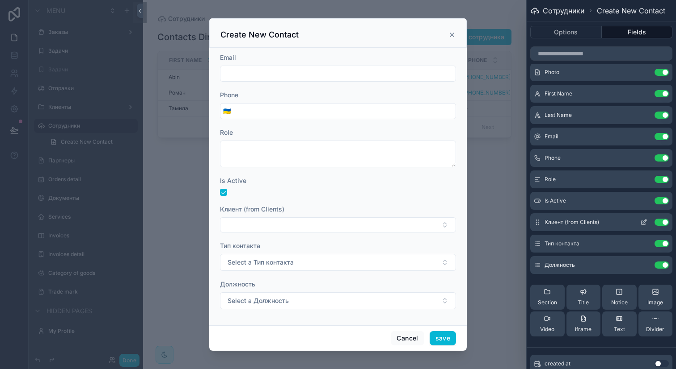
click at [654, 221] on button "Use setting" at bounding box center [661, 222] width 14 height 7
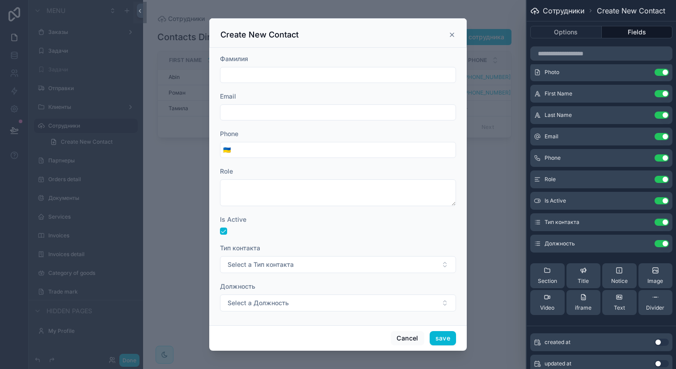
scroll to position [94, 0]
click at [640, 224] on icon at bounding box center [643, 222] width 7 height 7
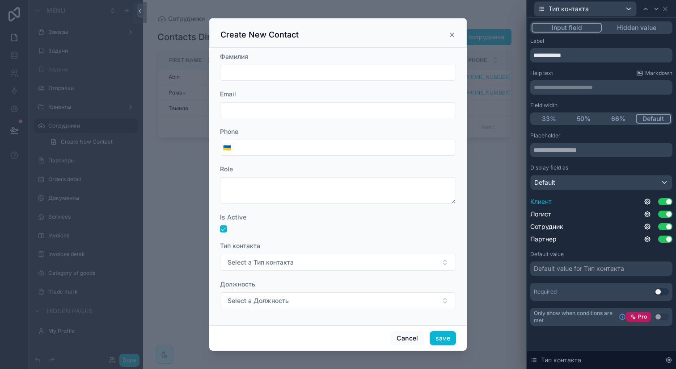
click at [666, 202] on button "Use setting" at bounding box center [665, 201] width 14 height 7
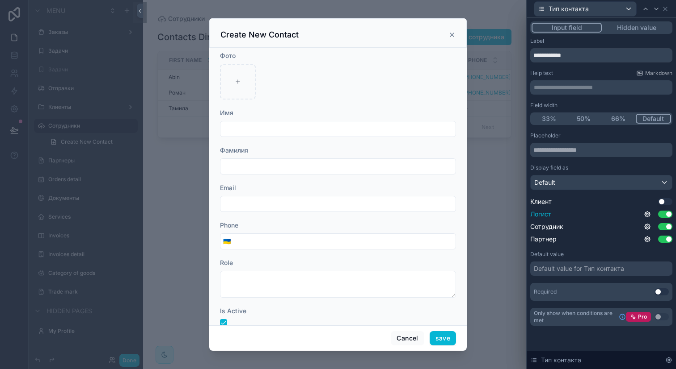
click at [666, 213] on button "Use setting" at bounding box center [665, 214] width 14 height 7
click at [664, 239] on button "Use setting" at bounding box center [665, 239] width 14 height 7
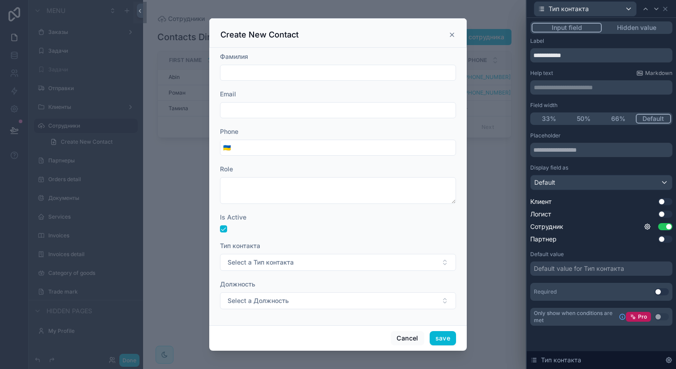
click at [610, 273] on div "Default value for Тип контакта" at bounding box center [601, 269] width 142 height 14
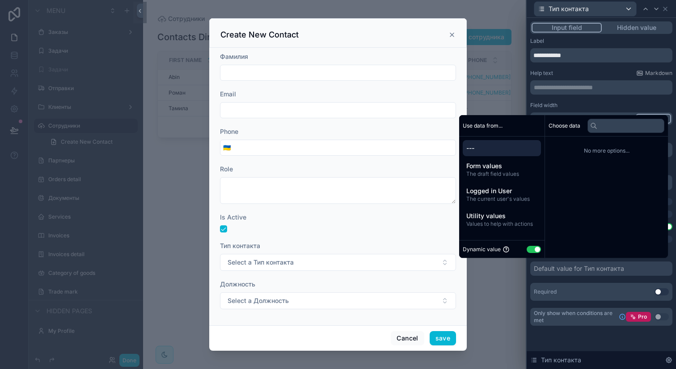
click at [526, 249] on button "Use setting" at bounding box center [533, 249] width 14 height 7
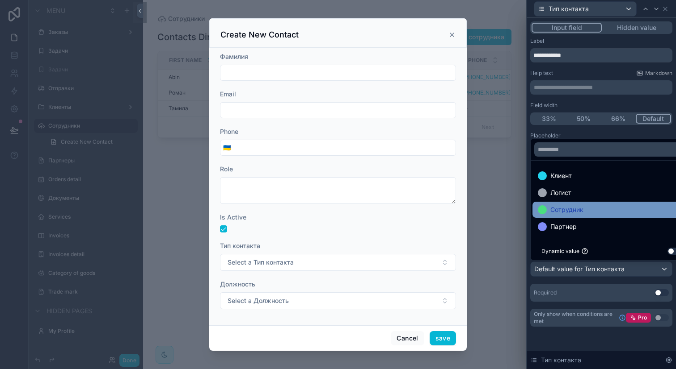
click at [577, 215] on div "Сотрудник" at bounding box center [611, 210] width 158 height 16
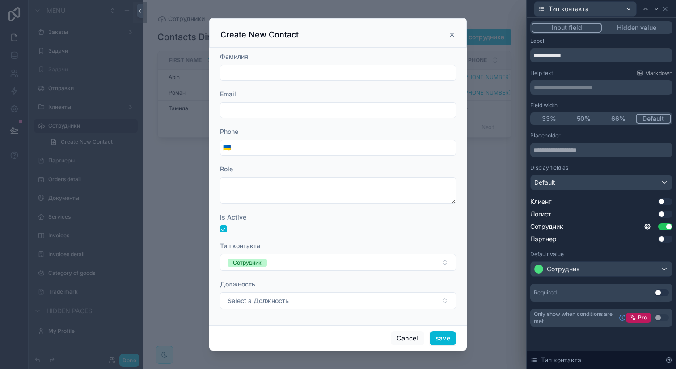
click at [550, 339] on div "**********" at bounding box center [600, 183] width 149 height 331
click at [364, 297] on button "Select a Должность" at bounding box center [338, 301] width 236 height 17
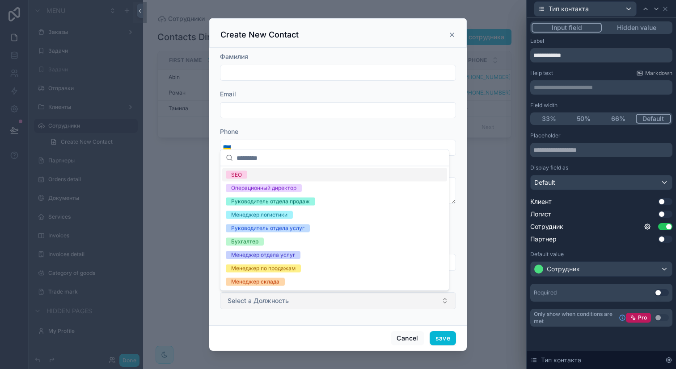
click at [364, 297] on button "Select a Должность" at bounding box center [338, 301] width 236 height 17
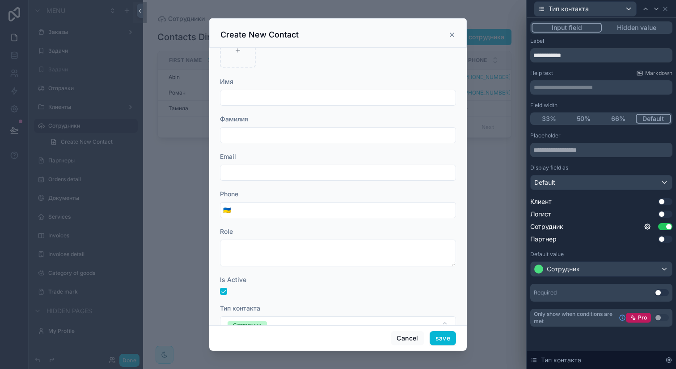
scroll to position [0, 0]
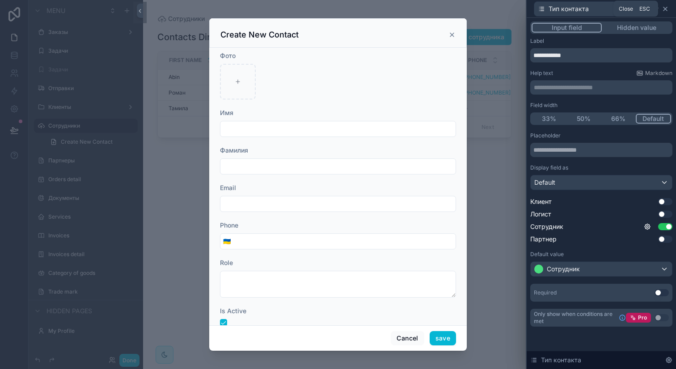
click at [668, 10] on icon at bounding box center [664, 8] width 7 height 7
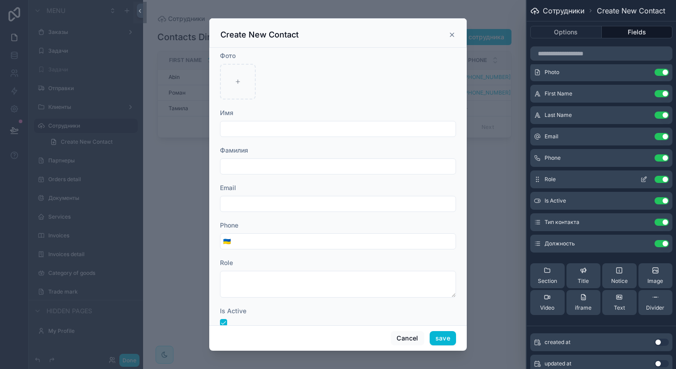
click at [550, 176] on span "Role" at bounding box center [549, 179] width 11 height 7
click at [640, 178] on icon at bounding box center [643, 179] width 7 height 7
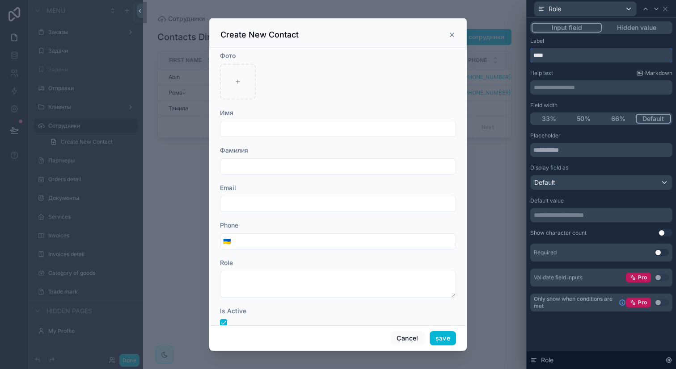
drag, startPoint x: 558, startPoint y: 54, endPoint x: 534, endPoint y: 54, distance: 24.1
click at [534, 54] on input "****" at bounding box center [601, 55] width 142 height 14
type input "*"
type input "**********"
click at [570, 75] on div "Help text Markdown" at bounding box center [601, 73] width 142 height 7
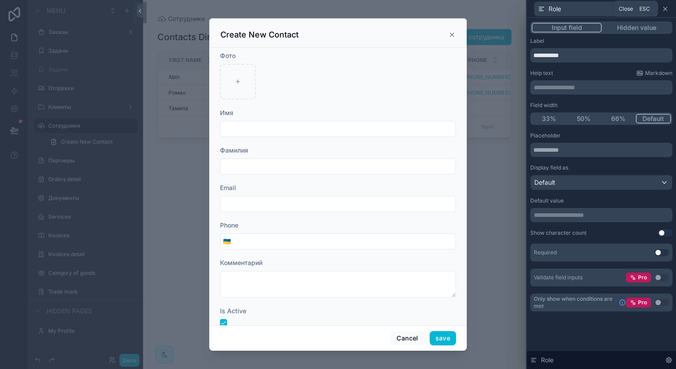
click at [665, 9] on icon at bounding box center [665, 9] width 4 height 4
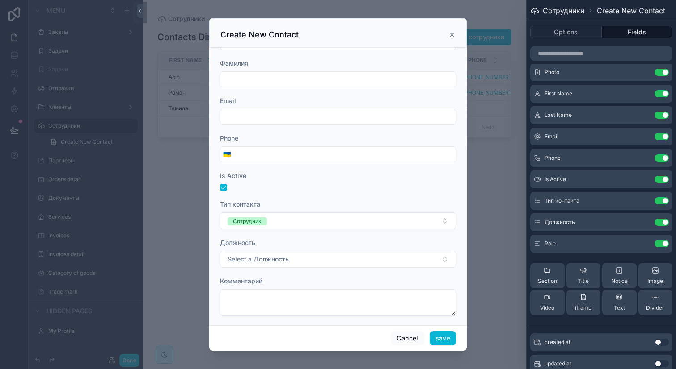
scroll to position [94, 0]
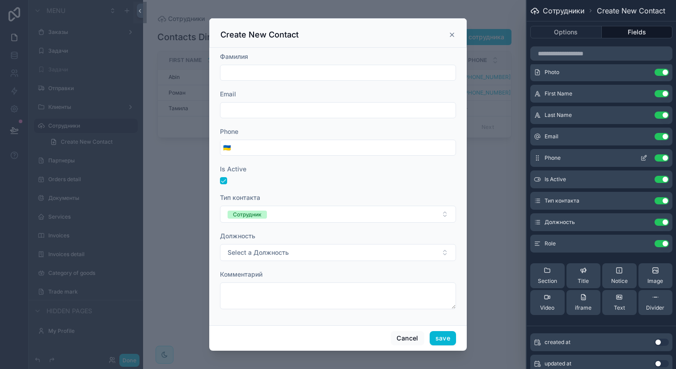
click at [640, 161] on icon at bounding box center [643, 158] width 7 height 7
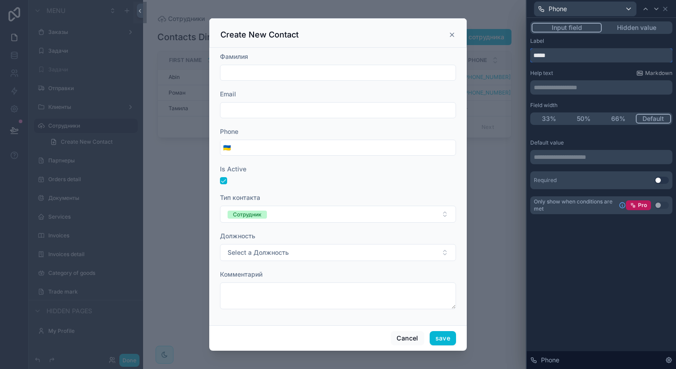
drag, startPoint x: 555, startPoint y: 55, endPoint x: 532, endPoint y: 55, distance: 23.2
click at [532, 55] on input "*****" at bounding box center [601, 55] width 142 height 14
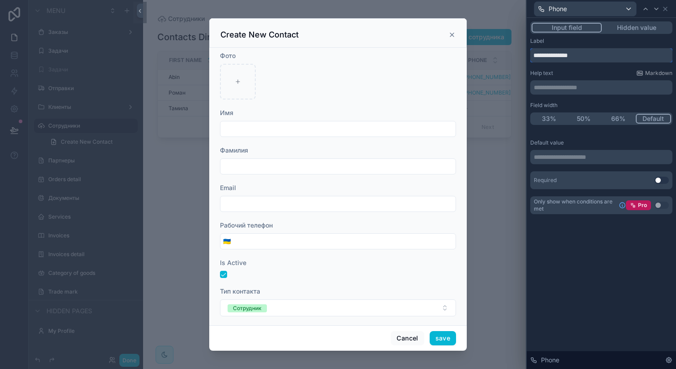
type input "**********"
click at [568, 70] on div "Help text Markdown" at bounding box center [601, 73] width 142 height 7
click at [667, 10] on icon at bounding box center [665, 9] width 4 height 4
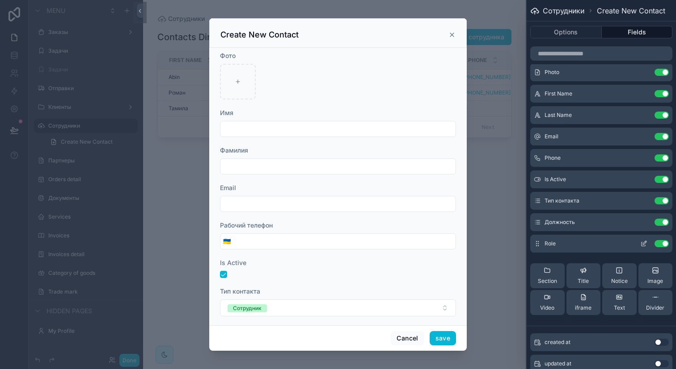
click at [640, 244] on icon at bounding box center [643, 243] width 7 height 7
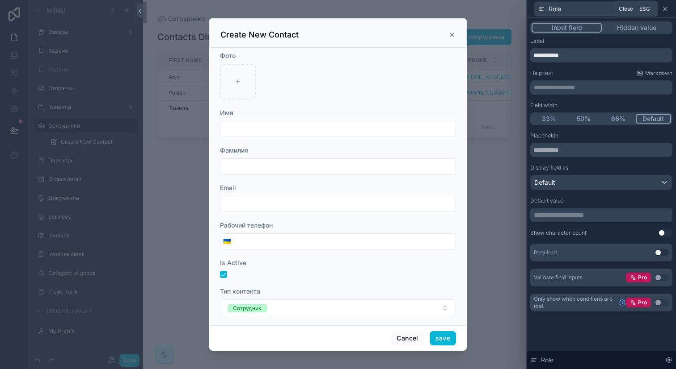
click at [663, 9] on icon at bounding box center [664, 8] width 7 height 7
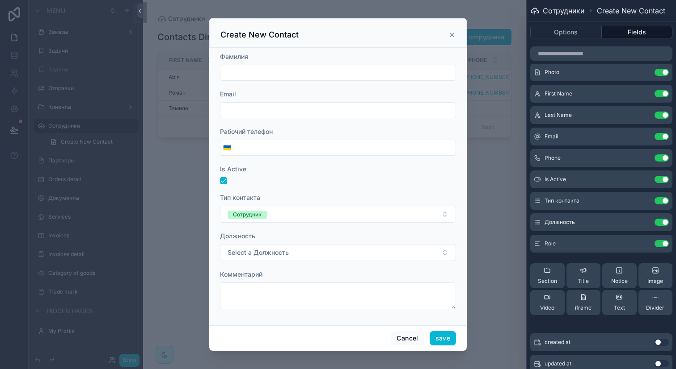
click at [353, 146] on input "scrollable content" at bounding box center [344, 148] width 222 height 13
click at [373, 161] on form "Фото Имя Фамилия Email Рабочий телефон 🇺🇦 Is Active Тип контакта Сотрудник Долж…" at bounding box center [338, 138] width 236 height 361
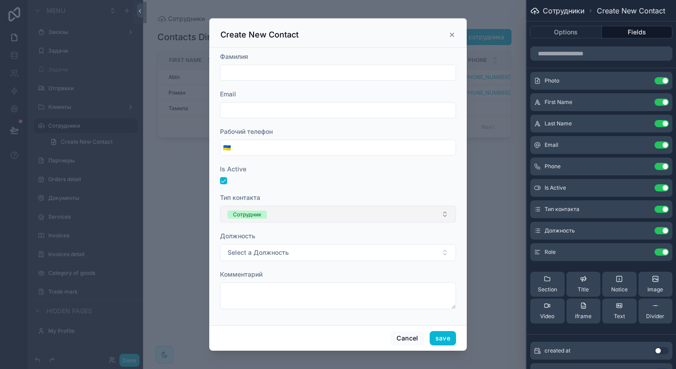
click at [405, 210] on button "Сотрудник" at bounding box center [338, 214] width 236 height 17
click at [640, 210] on icon at bounding box center [643, 209] width 7 height 7
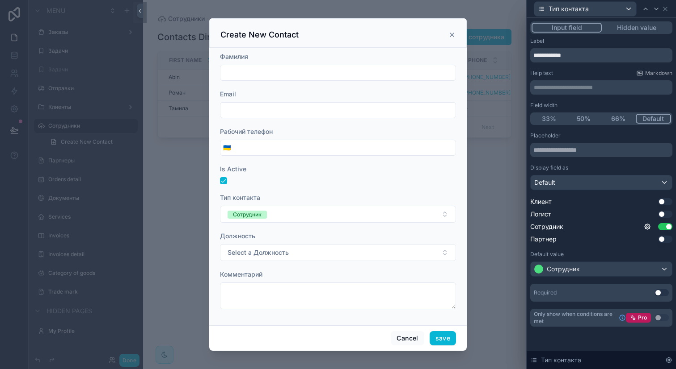
click at [661, 294] on button "Use setting" at bounding box center [661, 293] width 14 height 7
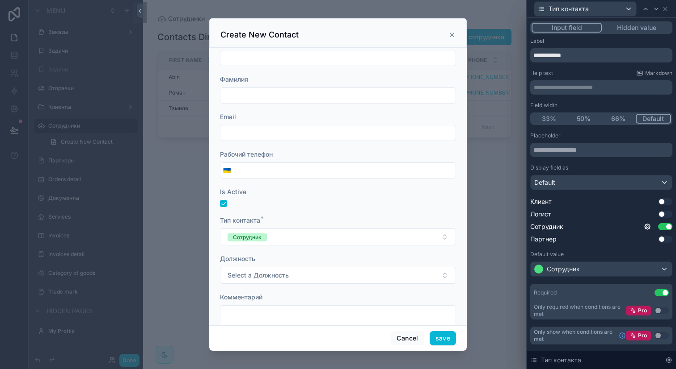
scroll to position [94, 0]
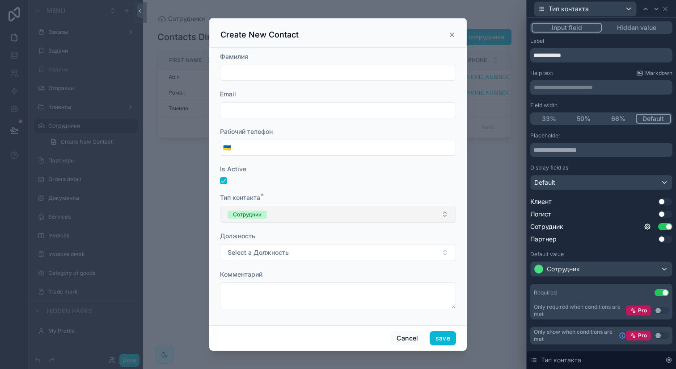
click at [308, 222] on button "Сотрудник" at bounding box center [338, 214] width 236 height 17
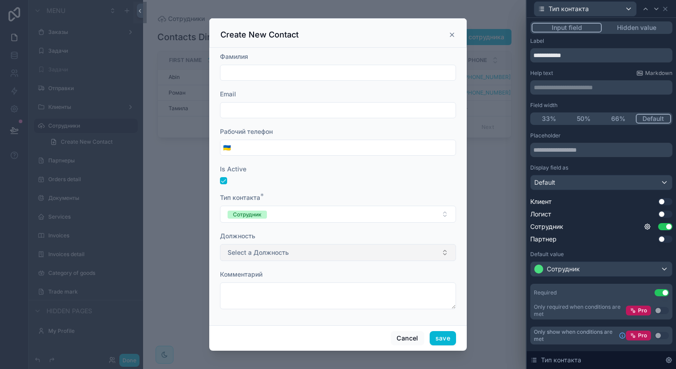
click at [307, 257] on button "Select a Должность" at bounding box center [338, 252] width 236 height 17
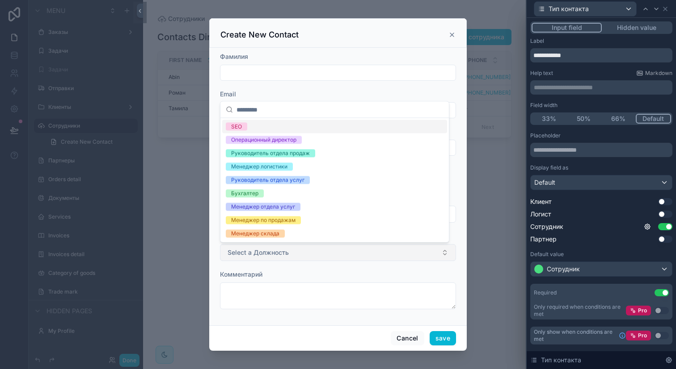
click at [307, 257] on button "Select a Должность" at bounding box center [338, 252] width 236 height 17
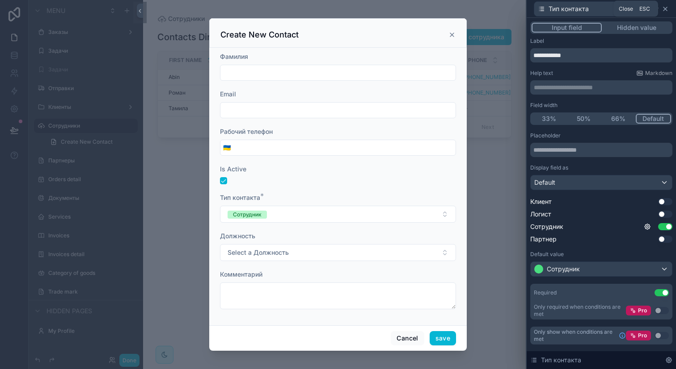
click at [664, 5] on icon at bounding box center [664, 8] width 7 height 7
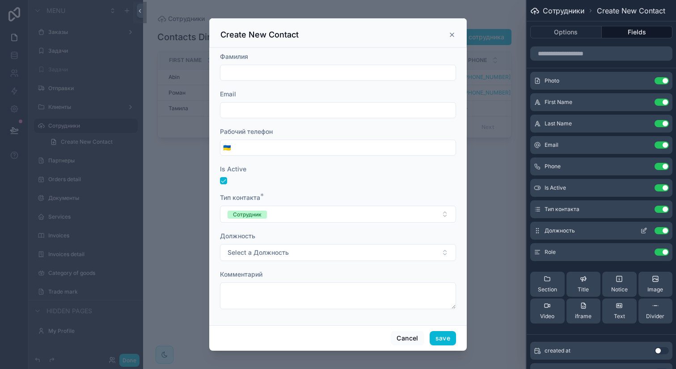
click at [640, 229] on icon at bounding box center [643, 230] width 7 height 7
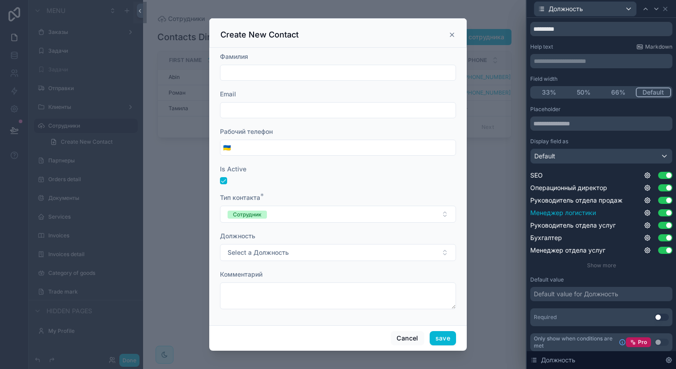
scroll to position [30, 0]
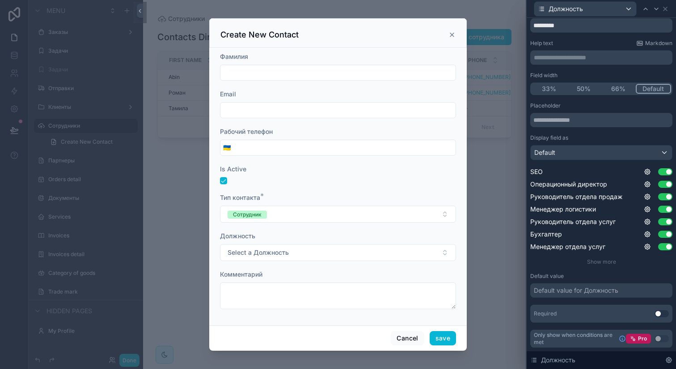
click at [654, 313] on button "Use setting" at bounding box center [661, 313] width 14 height 7
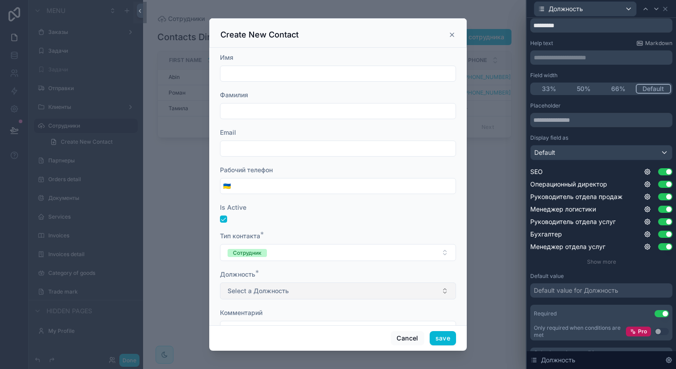
scroll to position [0, 0]
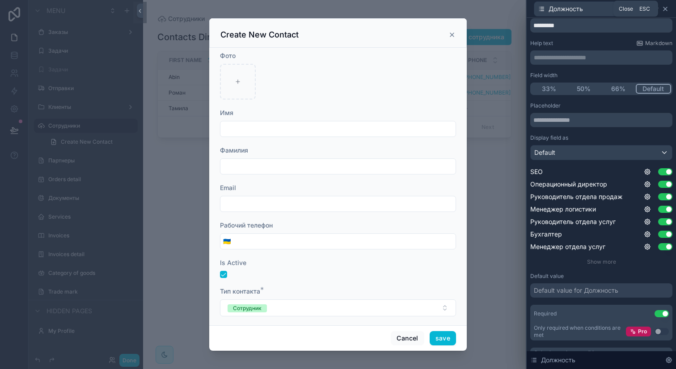
click at [663, 8] on icon at bounding box center [664, 8] width 7 height 7
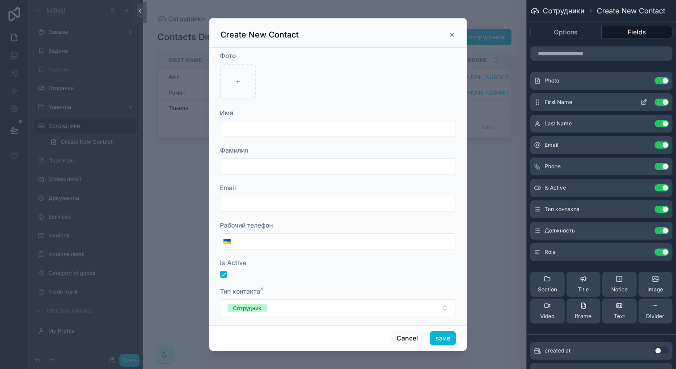
click at [641, 102] on icon at bounding box center [643, 103] width 4 height 4
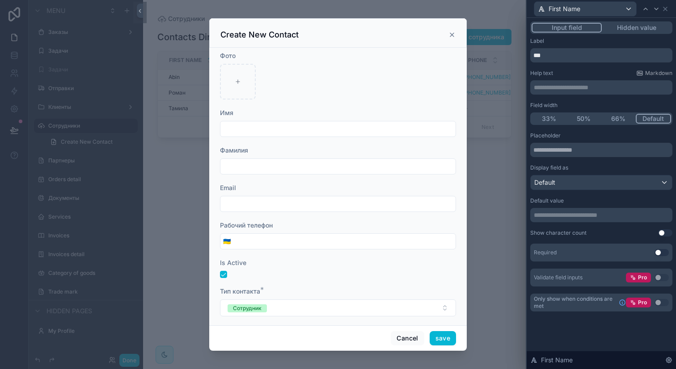
click at [662, 234] on button "Use setting" at bounding box center [665, 233] width 14 height 7
click at [665, 254] on button "Use setting" at bounding box center [661, 252] width 14 height 7
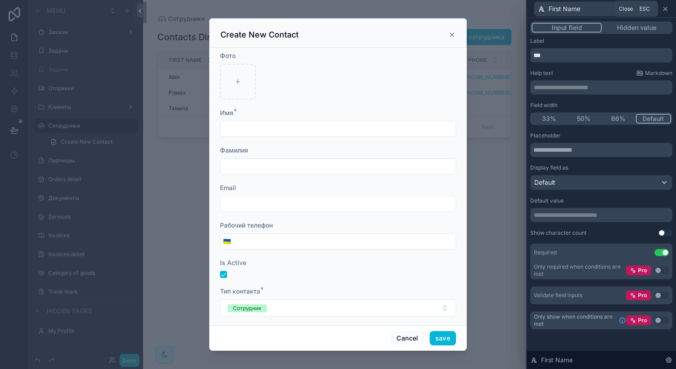
click at [667, 8] on icon at bounding box center [664, 8] width 7 height 7
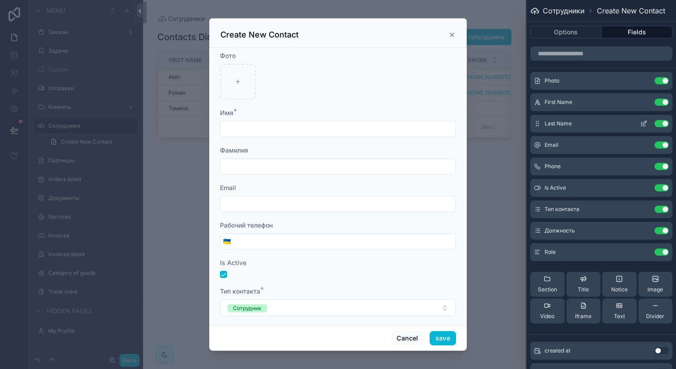
click at [640, 123] on icon at bounding box center [643, 123] width 7 height 7
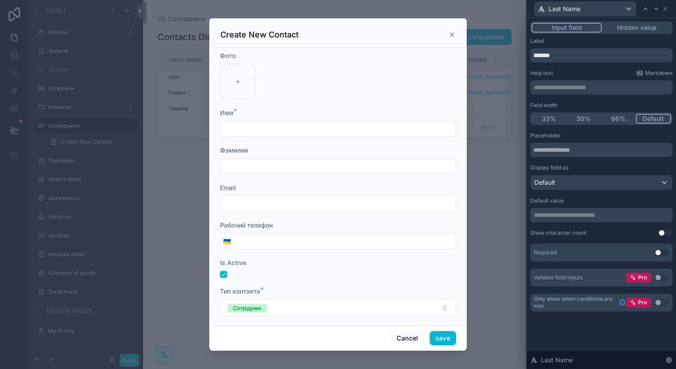
click at [659, 256] on button "Use setting" at bounding box center [661, 252] width 14 height 7
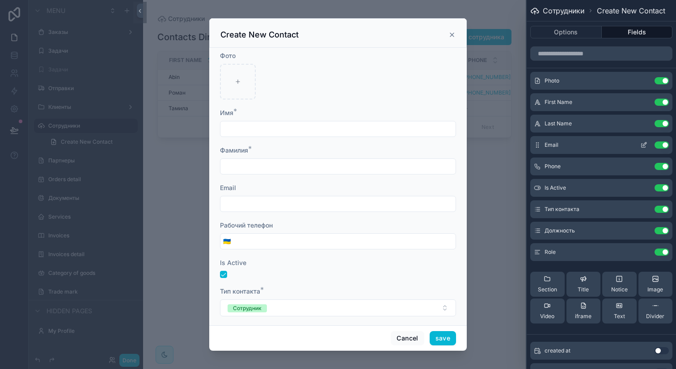
click at [640, 144] on icon at bounding box center [643, 145] width 7 height 7
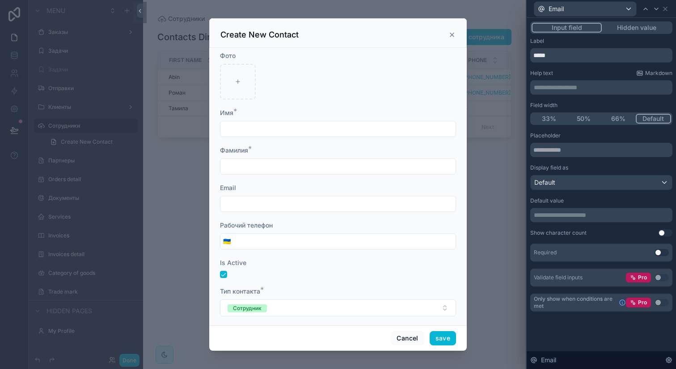
click at [660, 254] on button "Use setting" at bounding box center [661, 252] width 14 height 7
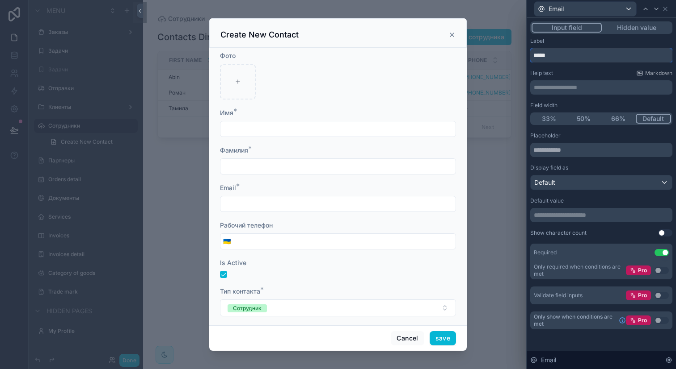
click at [533, 54] on input "*****" at bounding box center [601, 55] width 142 height 14
type input "**********"
click at [576, 72] on div "Help text Markdown" at bounding box center [601, 73] width 142 height 7
click at [668, 10] on icon at bounding box center [664, 8] width 7 height 7
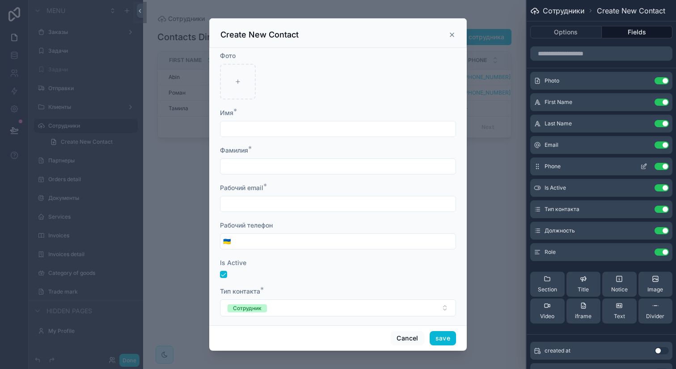
click at [641, 168] on icon at bounding box center [643, 167] width 4 height 4
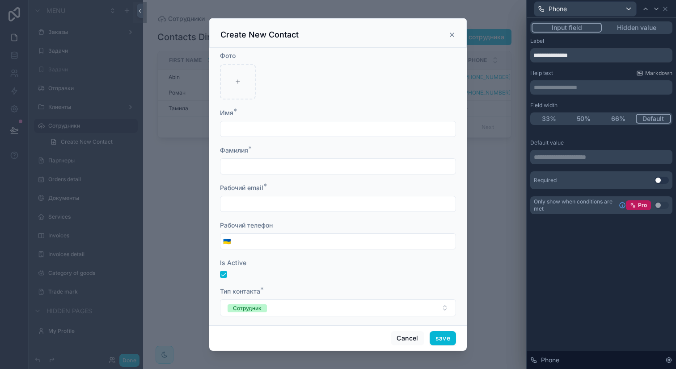
click at [658, 179] on button "Use setting" at bounding box center [661, 180] width 14 height 7
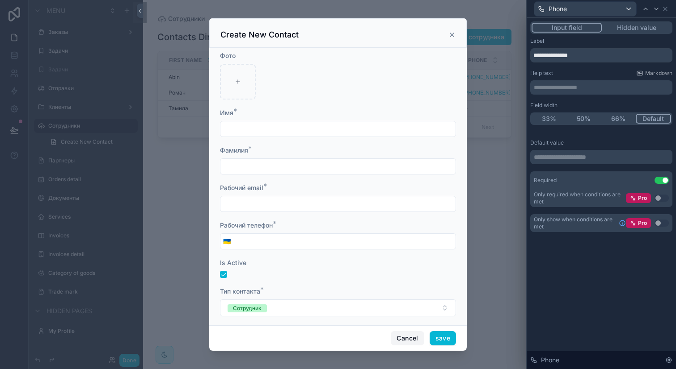
click at [411, 337] on button "Cancel" at bounding box center [406, 338] width 33 height 14
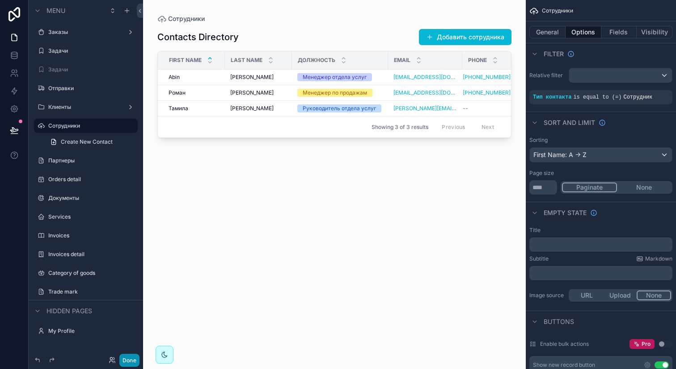
click at [134, 356] on button "Done" at bounding box center [129, 360] width 20 height 13
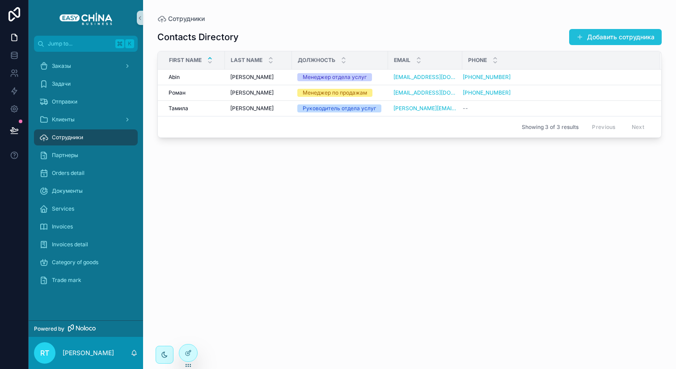
click at [587, 34] on button "Добавить сотрудника" at bounding box center [615, 37] width 92 height 16
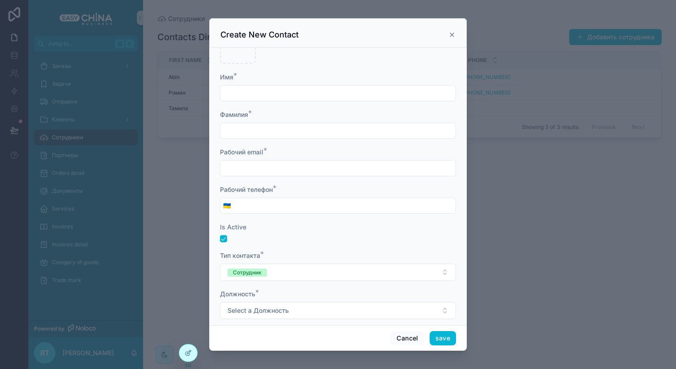
scroll to position [94, 0]
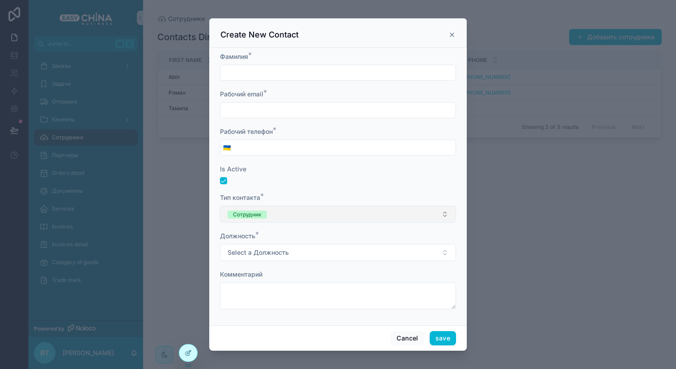
click at [339, 209] on button "Сотрудник" at bounding box center [338, 214] width 236 height 17
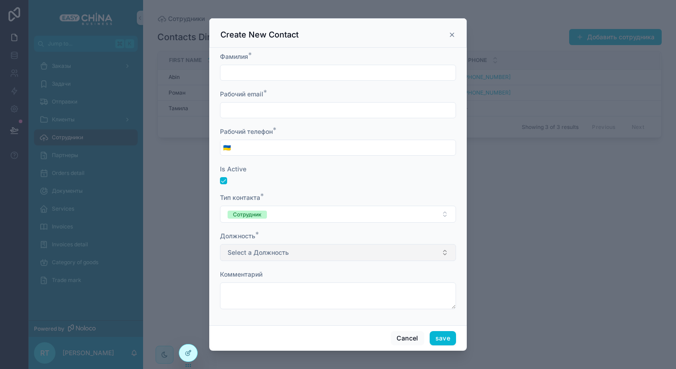
click at [336, 250] on button "Select a Должность" at bounding box center [338, 252] width 236 height 17
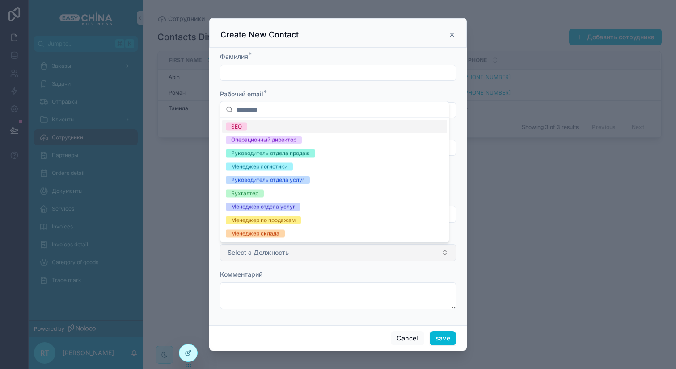
click at [336, 250] on button "Select a Должность" at bounding box center [338, 252] width 236 height 17
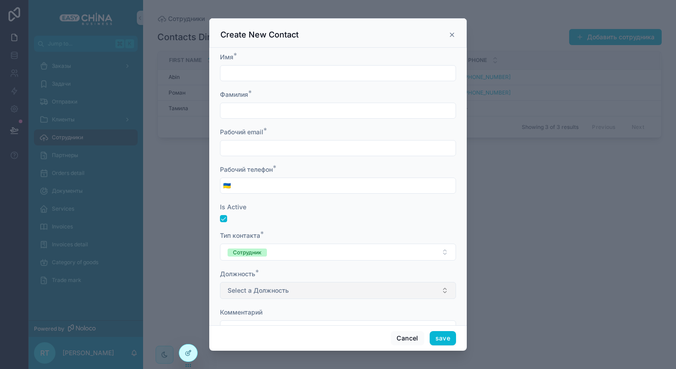
scroll to position [0, 0]
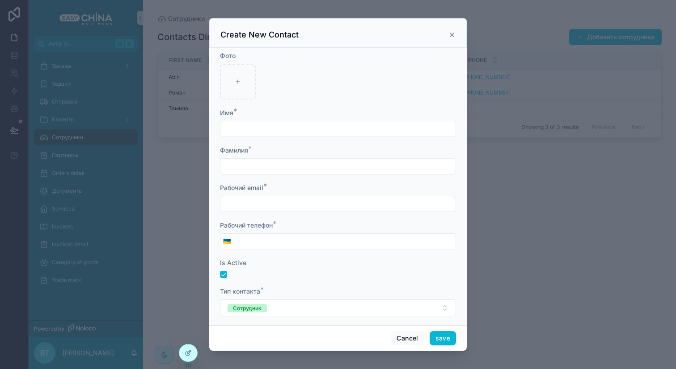
click at [296, 133] on input "scrollable content" at bounding box center [337, 129] width 235 height 13
type input "*"
type input "*****"
type input "**********"
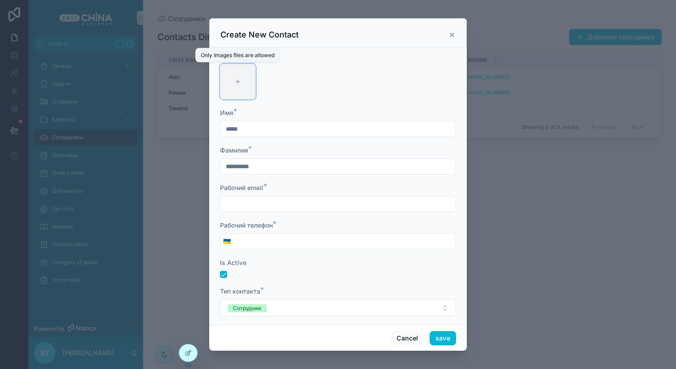
click at [240, 88] on div "scrollable content" at bounding box center [238, 82] width 36 height 36
type input "**********"
click at [275, 201] on input "scrollable content" at bounding box center [337, 204] width 235 height 13
paste input "**********"
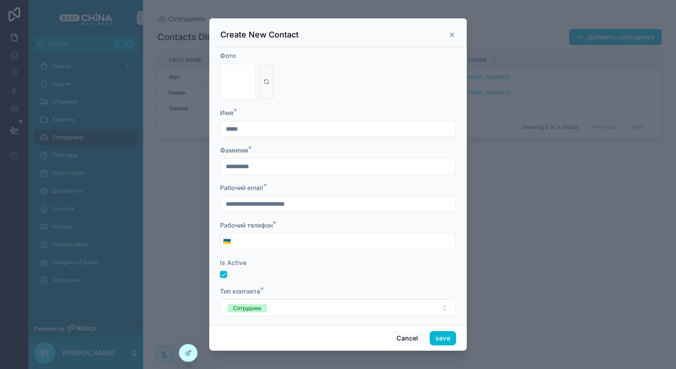
drag, startPoint x: 241, startPoint y: 202, endPoint x: 220, endPoint y: 202, distance: 21.4
click at [220, 202] on div "**********" at bounding box center [338, 204] width 236 height 16
drag, startPoint x: 239, startPoint y: 203, endPoint x: 281, endPoint y: 200, distance: 42.1
click at [281, 200] on input "**********" at bounding box center [337, 204] width 235 height 13
drag, startPoint x: 281, startPoint y: 204, endPoint x: 324, endPoint y: 203, distance: 43.3
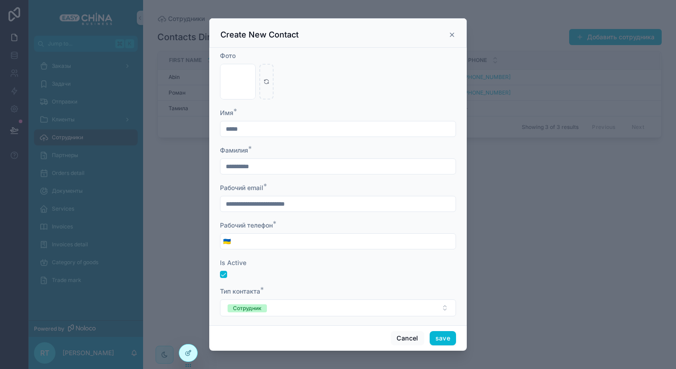
click at [324, 203] on input "**********" at bounding box center [337, 204] width 235 height 13
type input "**********"
click at [323, 238] on input "scrollable content" at bounding box center [344, 241] width 222 height 13
click at [328, 228] on div "Рабочий телефон *" at bounding box center [338, 225] width 236 height 9
click at [317, 237] on input "scrollable content" at bounding box center [344, 241] width 222 height 13
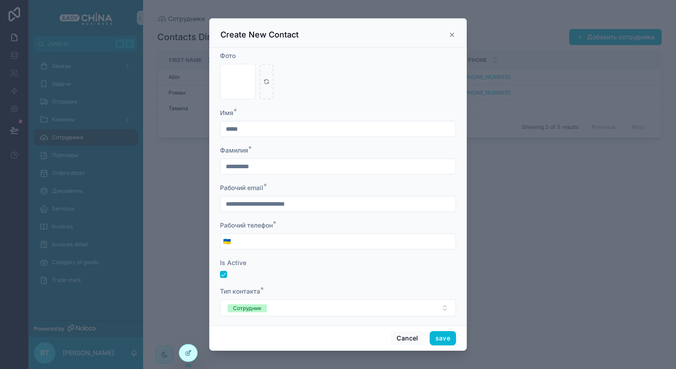
click at [326, 219] on form "**********" at bounding box center [338, 231] width 236 height 361
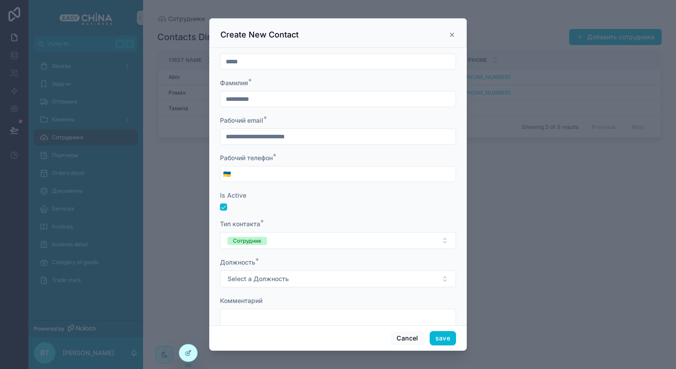
scroll to position [65, 0]
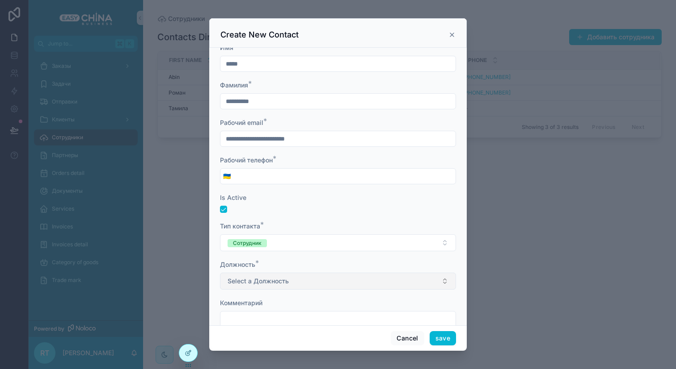
click at [310, 287] on button "Select a Должность" at bounding box center [338, 281] width 236 height 17
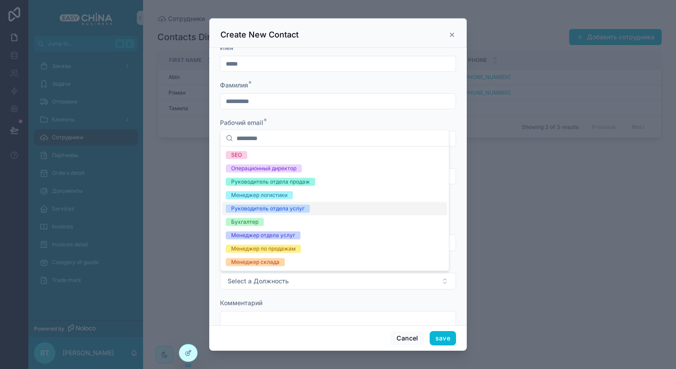
click at [311, 206] on div "Руководитель отдела услуг" at bounding box center [334, 208] width 225 height 13
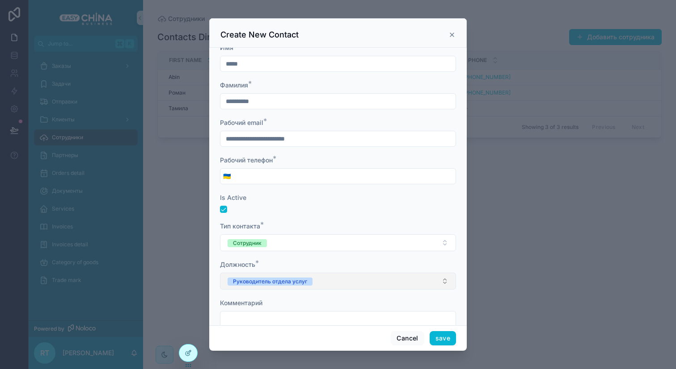
click at [304, 281] on div "Руководитель отдела услуг" at bounding box center [270, 282] width 74 height 8
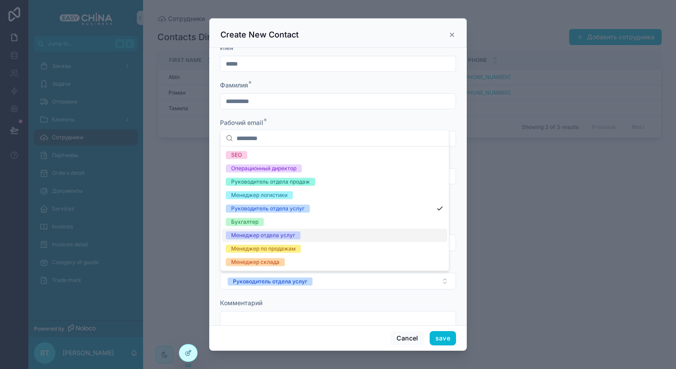
click at [302, 235] on div "Менеджер отдела услуг" at bounding box center [334, 235] width 225 height 13
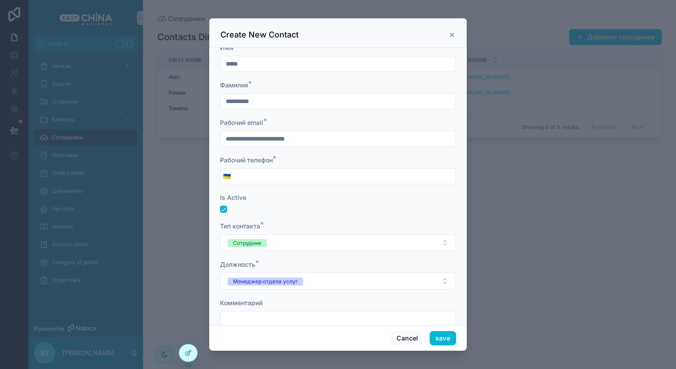
scroll to position [94, 0]
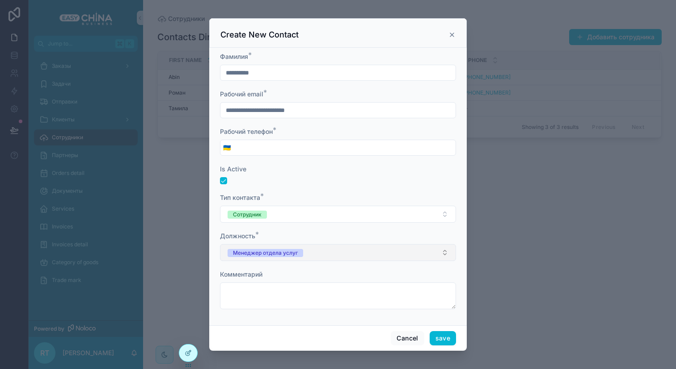
click at [317, 248] on button "Менеджер отдела услуг" at bounding box center [338, 252] width 236 height 17
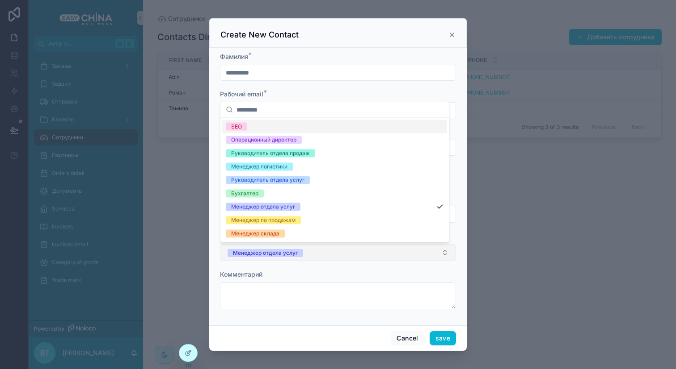
click at [316, 250] on button "Менеджер отдела услуг" at bounding box center [338, 252] width 236 height 17
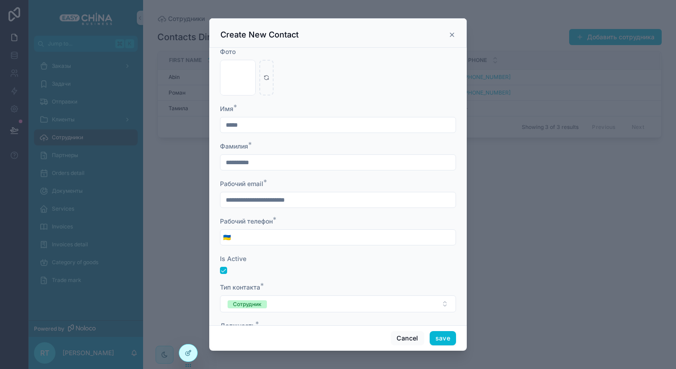
scroll to position [0, 0]
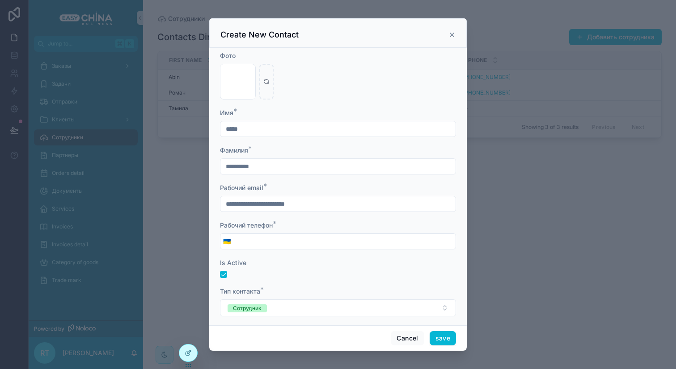
click at [303, 250] on form "**********" at bounding box center [338, 231] width 236 height 361
click at [304, 246] on input "scrollable content" at bounding box center [344, 241] width 222 height 13
type input "***"
click at [336, 291] on div "Тип контакта *" at bounding box center [338, 291] width 236 height 9
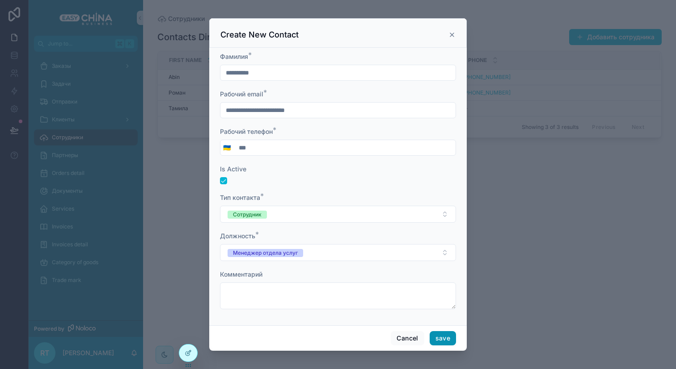
click at [440, 336] on button "save" at bounding box center [442, 338] width 26 height 14
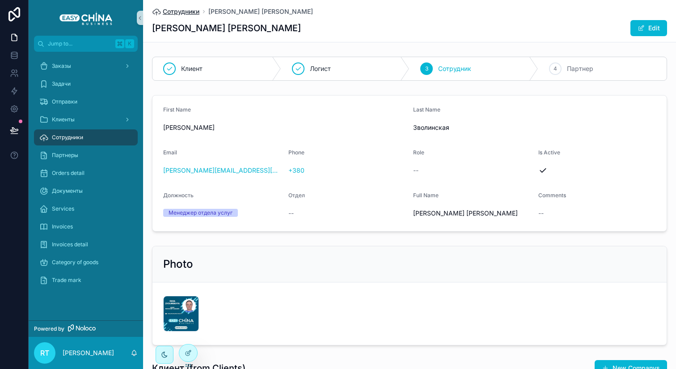
click at [180, 10] on span "Сотрудники" at bounding box center [181, 11] width 37 height 9
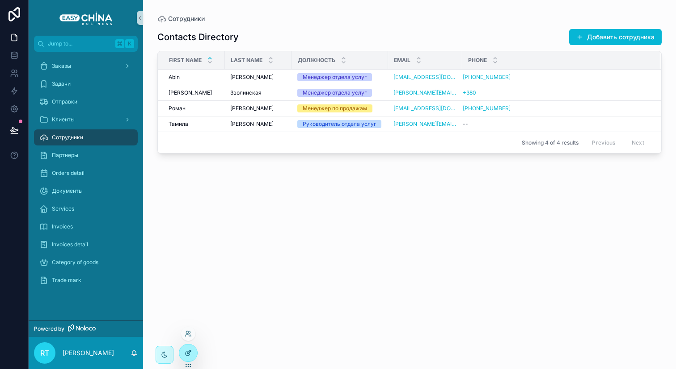
click at [194, 348] on div at bounding box center [188, 353] width 18 height 17
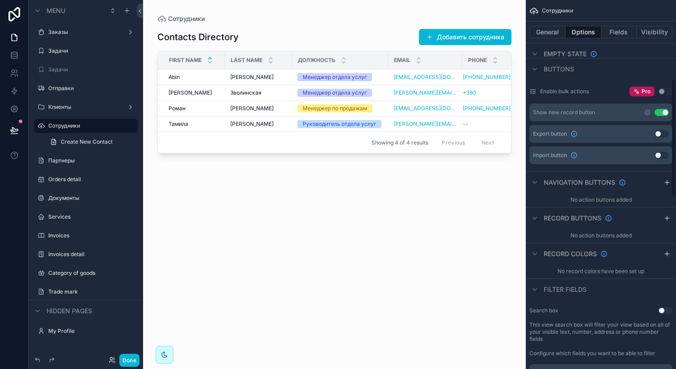
scroll to position [248, 0]
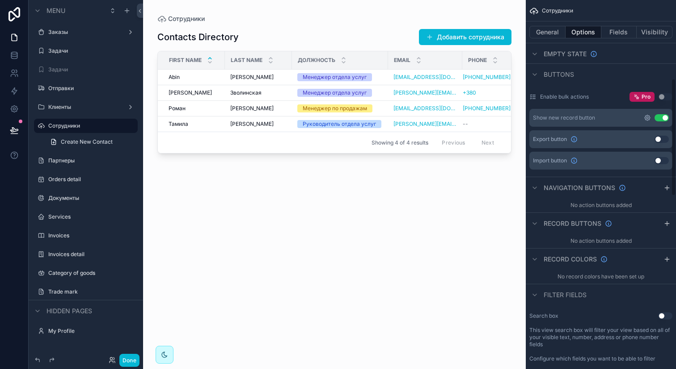
click at [648, 119] on icon "scrollable content" at bounding box center [646, 117] width 7 height 7
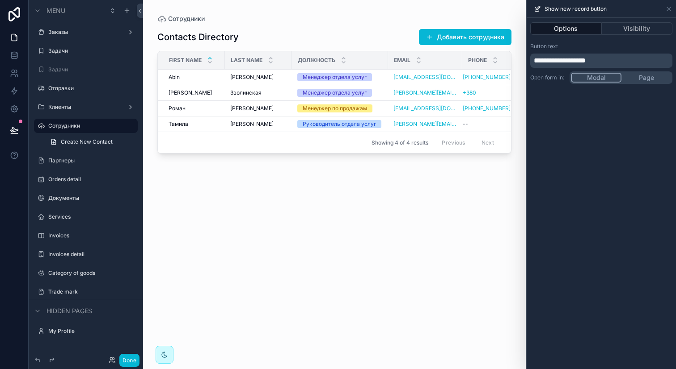
click at [492, 35] on div "scrollable content" at bounding box center [334, 179] width 382 height 359
click at [479, 38] on button "Добавить сотрудника" at bounding box center [465, 37] width 92 height 16
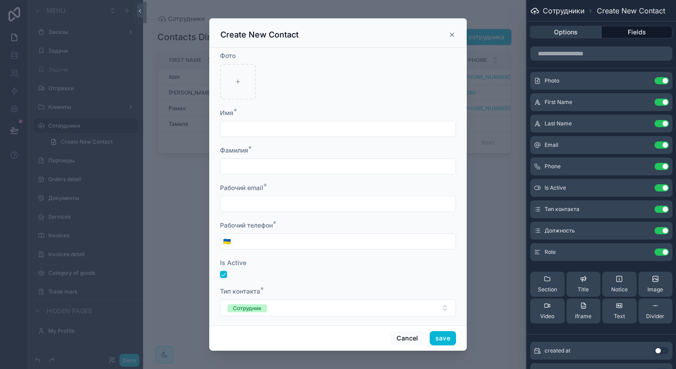
click at [570, 32] on button "Options" at bounding box center [565, 32] width 71 height 13
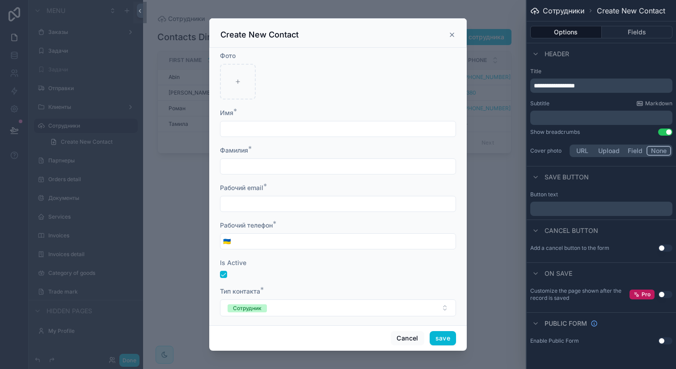
click at [665, 249] on button "Use setting" at bounding box center [665, 248] width 14 height 7
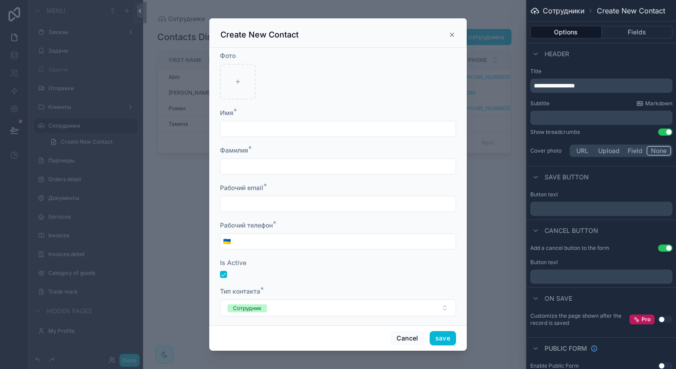
click at [665, 249] on div "Add a cancel button to the form Use setting Button text ﻿" at bounding box center [600, 264] width 149 height 46
click at [662, 249] on button "Use setting" at bounding box center [665, 248] width 14 height 7
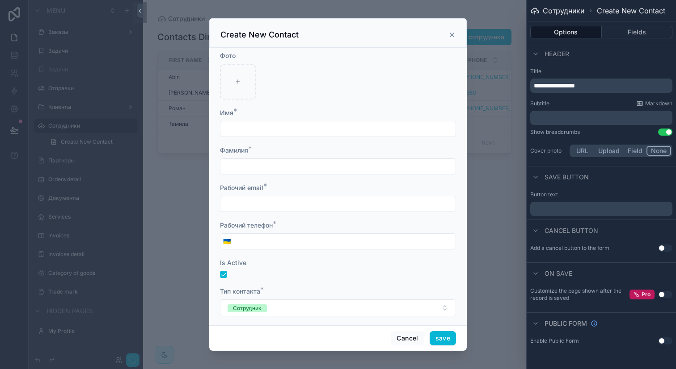
click at [662, 249] on button "Use setting" at bounding box center [665, 248] width 14 height 7
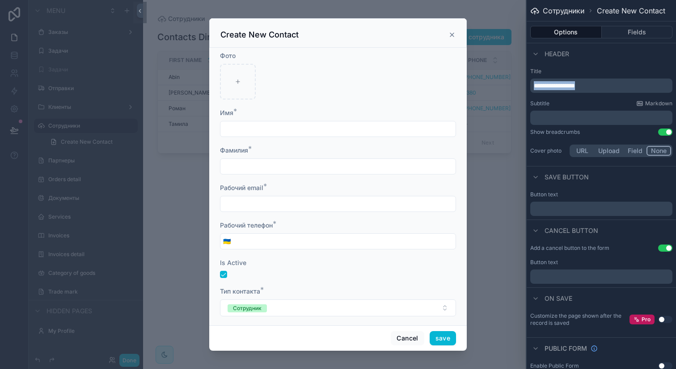
drag, startPoint x: 604, startPoint y: 85, endPoint x: 533, endPoint y: 84, distance: 71.9
click at [533, 84] on div "**********" at bounding box center [601, 86] width 142 height 14
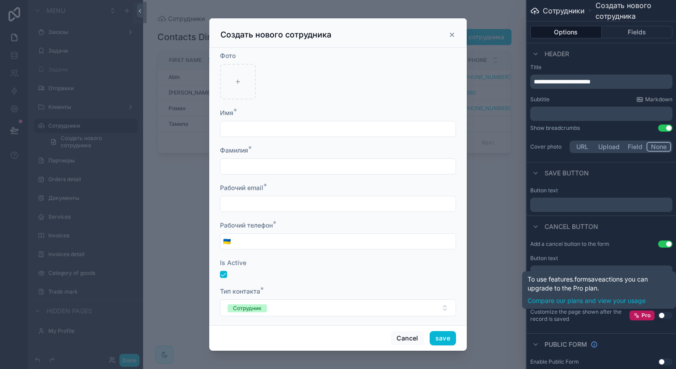
click at [658, 316] on button "Use setting" at bounding box center [665, 315] width 14 height 7
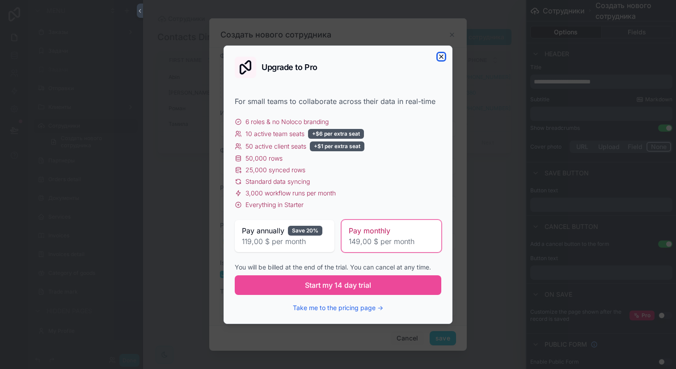
click at [441, 55] on icon "button" at bounding box center [440, 56] width 7 height 7
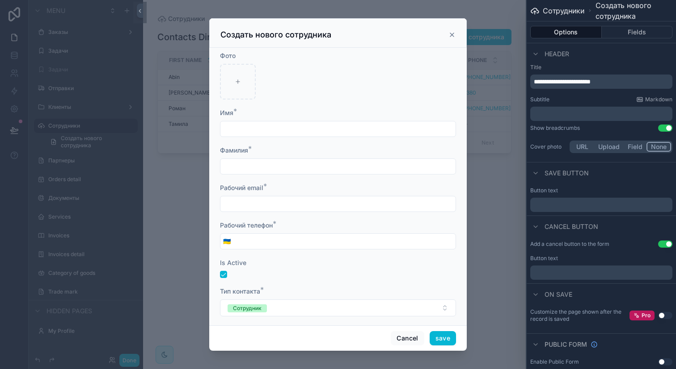
click at [451, 34] on icon "scrollable content" at bounding box center [452, 35] width 4 height 4
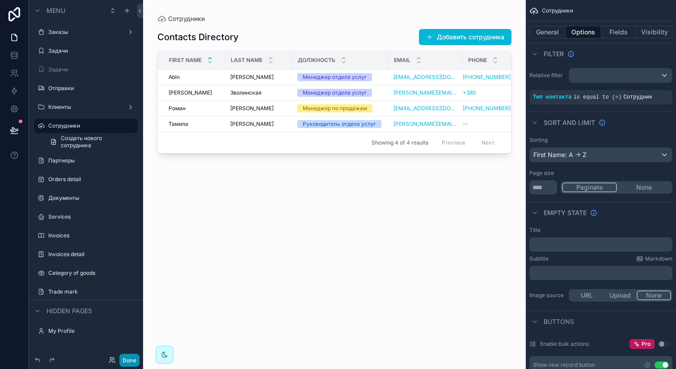
click at [133, 362] on button "Done" at bounding box center [129, 360] width 20 height 13
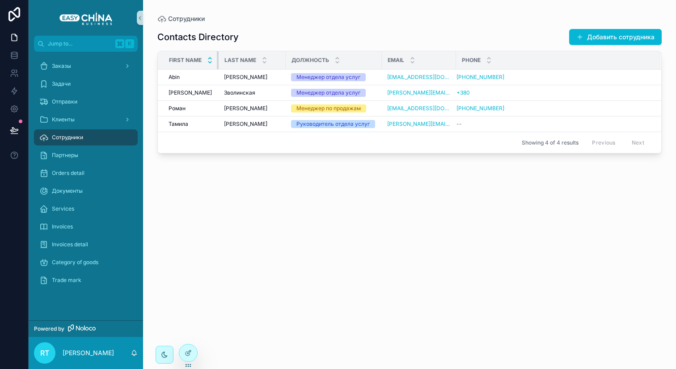
drag, startPoint x: 223, startPoint y: 64, endPoint x: 210, endPoint y: 64, distance: 12.5
click at [210, 64] on th "First Name" at bounding box center [188, 60] width 61 height 18
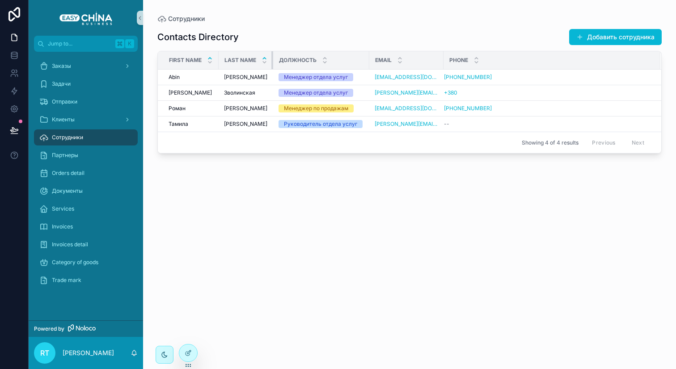
drag, startPoint x: 284, startPoint y: 59, endPoint x: 266, endPoint y: 60, distance: 17.9
click at [266, 60] on th "Last Name" at bounding box center [245, 60] width 55 height 18
click at [13, 50] on link at bounding box center [14, 55] width 28 height 18
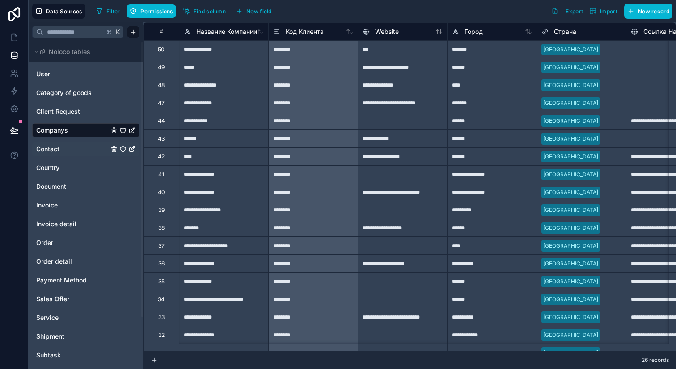
click at [84, 146] on link "Contact" at bounding box center [72, 149] width 72 height 9
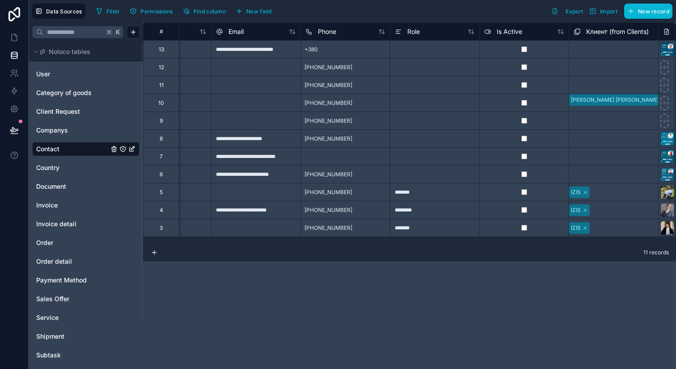
scroll to position [0, 237]
click at [336, 35] on div "Phone" at bounding box center [344, 31] width 80 height 11
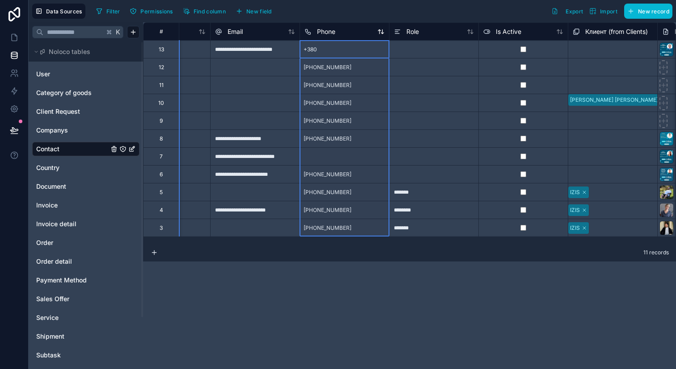
click at [332, 31] on span "Phone" at bounding box center [326, 31] width 18 height 9
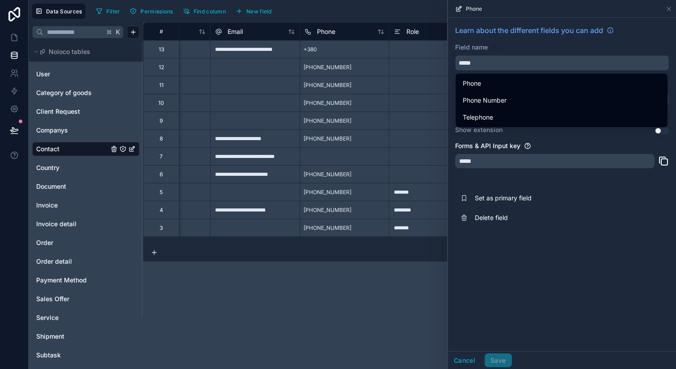
drag, startPoint x: 486, startPoint y: 62, endPoint x: 457, endPoint y: 62, distance: 29.0
click at [457, 62] on input "*****" at bounding box center [561, 63] width 213 height 14
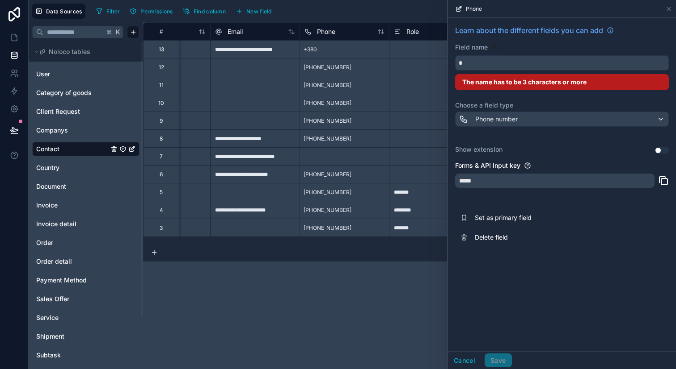
click at [455, 55] on button "*" at bounding box center [562, 62] width 214 height 15
type input "*"
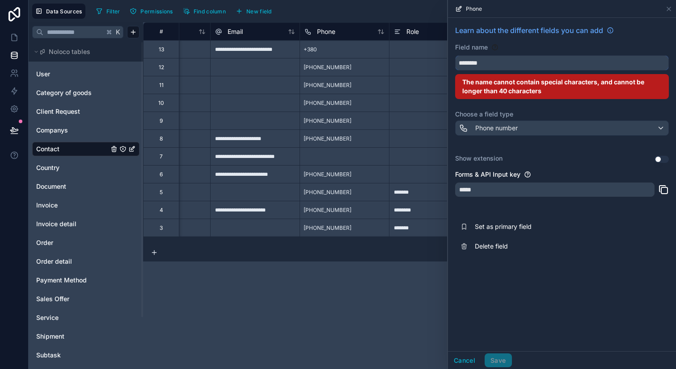
click at [455, 55] on button "*******" at bounding box center [562, 62] width 214 height 15
click at [455, 55] on button "**********" at bounding box center [562, 62] width 214 height 15
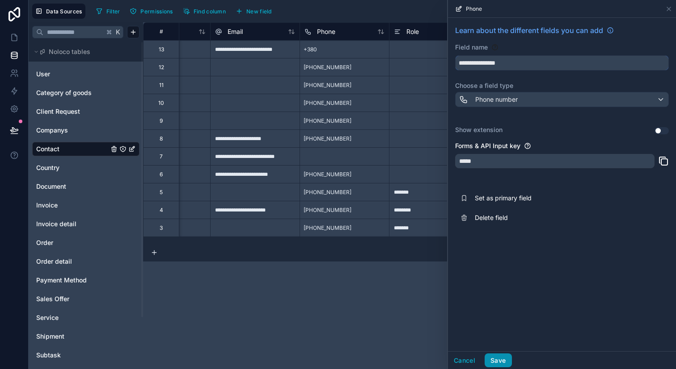
type input "**********"
click at [500, 358] on button "Save" at bounding box center [497, 361] width 27 height 14
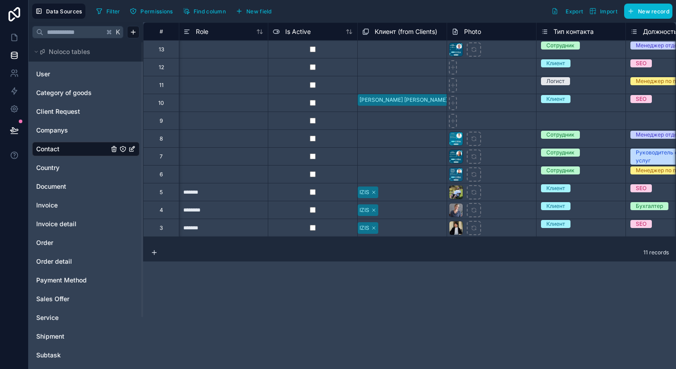
scroll to position [0, 450]
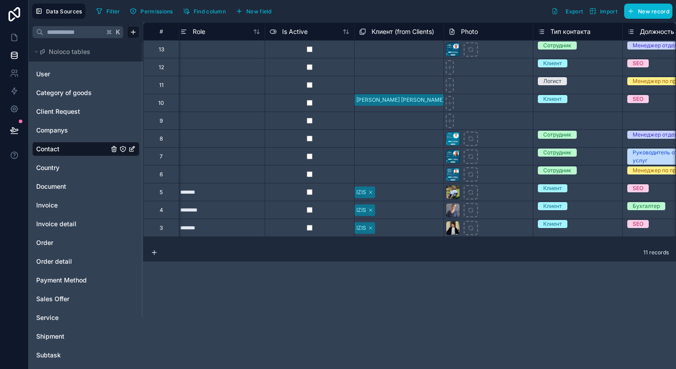
click at [403, 29] on span "Клиент (from Clients)" at bounding box center [402, 31] width 63 height 9
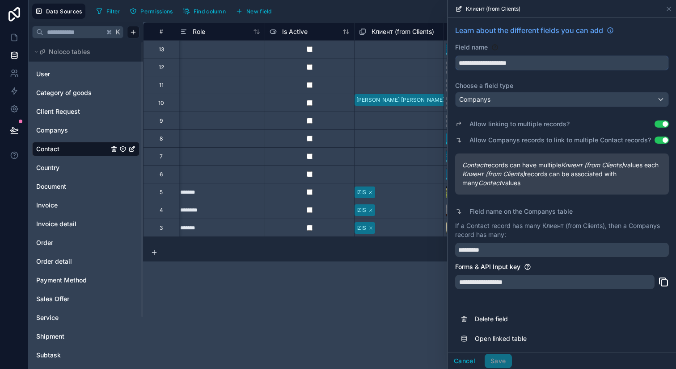
drag, startPoint x: 526, startPoint y: 61, endPoint x: 482, endPoint y: 61, distance: 44.2
click at [482, 61] on input "**********" at bounding box center [561, 63] width 213 height 14
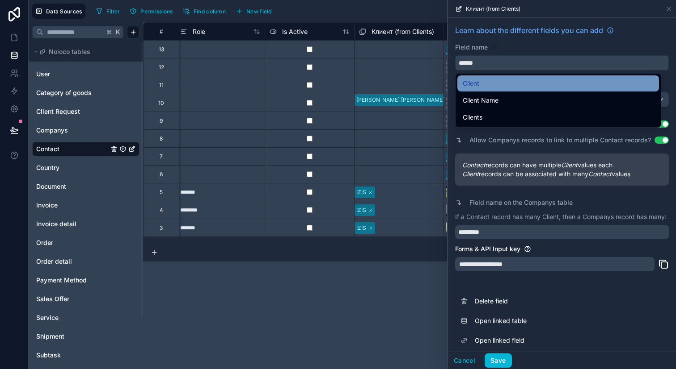
type input "******"
click at [508, 80] on div "Client" at bounding box center [557, 83] width 191 height 11
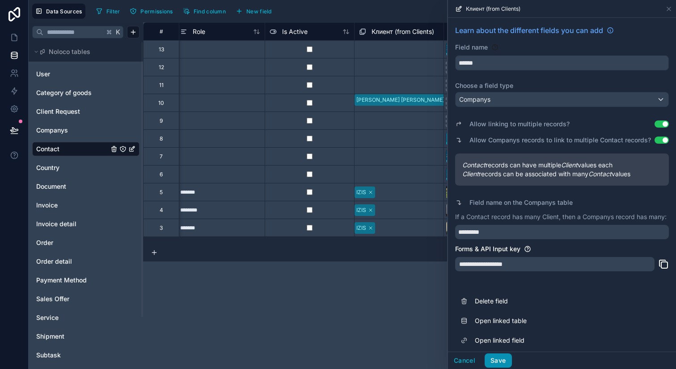
click at [504, 358] on button "Save" at bounding box center [497, 361] width 27 height 14
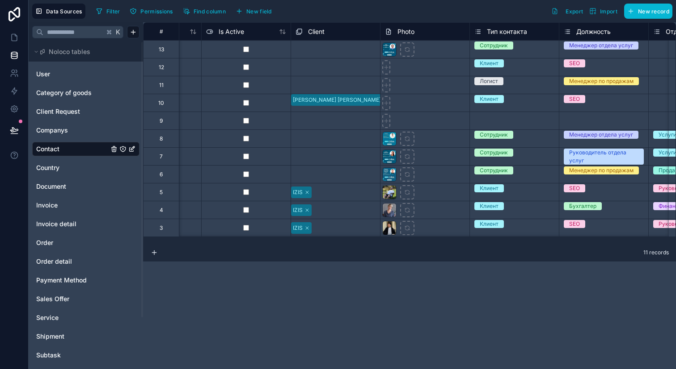
scroll to position [0, 525]
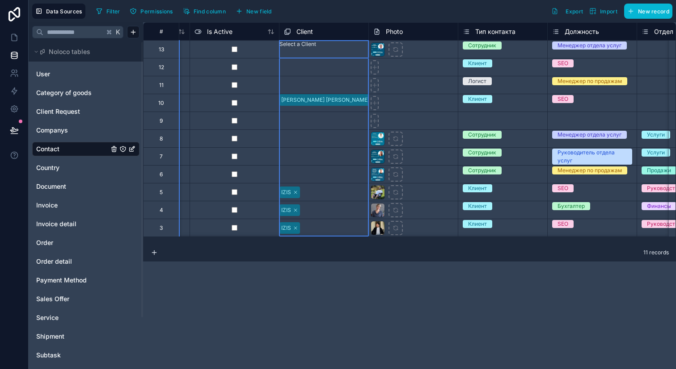
click at [311, 32] on span "Client" at bounding box center [304, 31] width 17 height 9
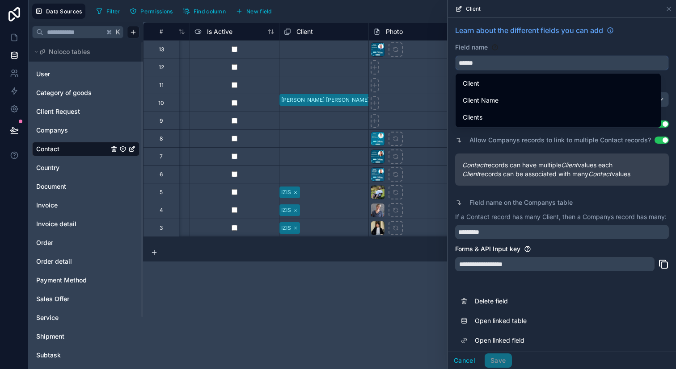
click at [485, 61] on input "******" at bounding box center [561, 63] width 213 height 14
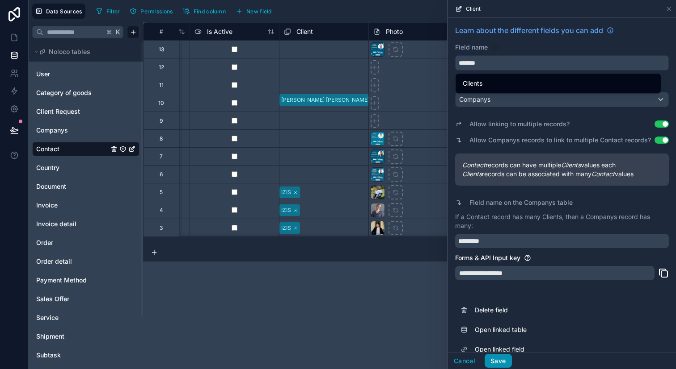
type input "*******"
click at [503, 355] on button "Save" at bounding box center [497, 361] width 27 height 14
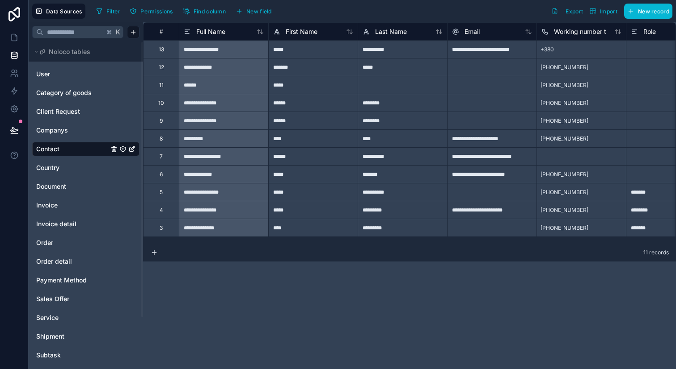
click at [307, 89] on div "*****" at bounding box center [312, 85] width 89 height 18
click at [310, 88] on div "*****" at bounding box center [312, 85] width 89 height 18
click at [310, 88] on input "*****" at bounding box center [313, 84] width 89 height 17
click at [313, 97] on div "******" at bounding box center [312, 103] width 89 height 18
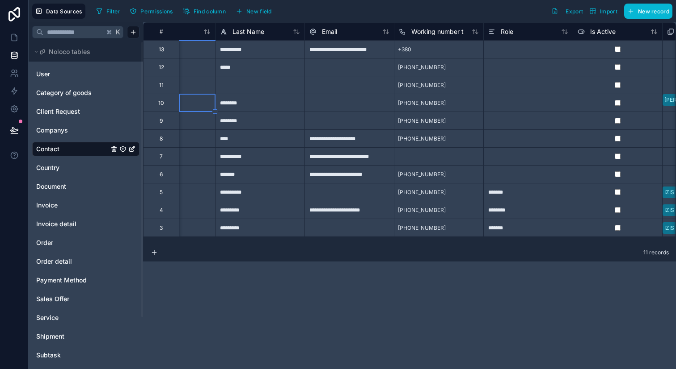
scroll to position [0, 169]
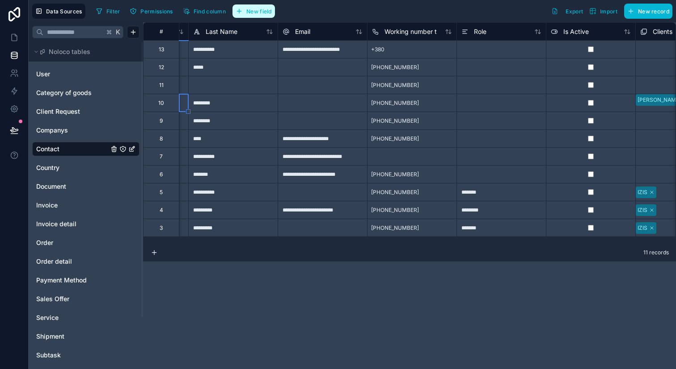
click at [260, 16] on button "New field" at bounding box center [253, 10] width 42 height 13
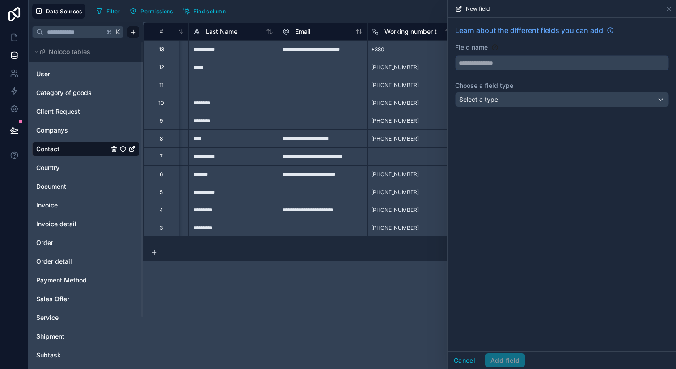
click at [483, 59] on input "text" at bounding box center [561, 63] width 213 height 14
click at [455, 55] on button "******" at bounding box center [562, 62] width 214 height 15
type input "*********"
click at [519, 101] on div "Select a type" at bounding box center [561, 99] width 213 height 14
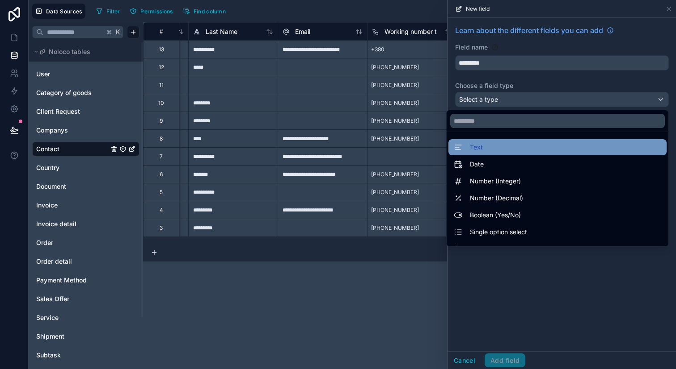
click at [506, 151] on div "Text" at bounding box center [556, 147] width 207 height 11
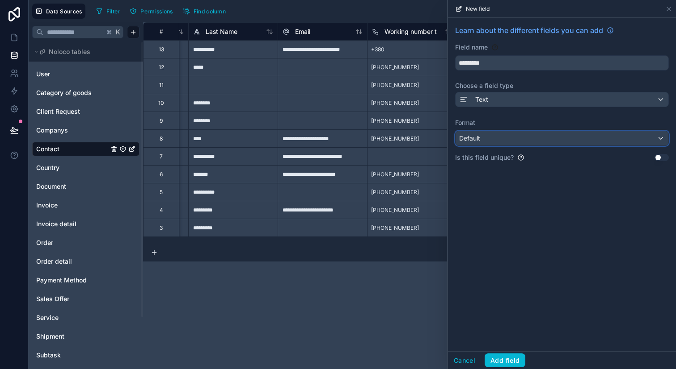
click at [518, 141] on div "Default" at bounding box center [561, 138] width 213 height 14
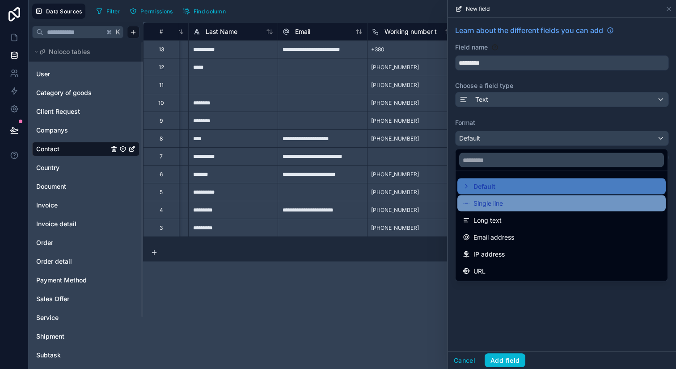
click at [509, 202] on div "Single line" at bounding box center [560, 203] width 197 height 11
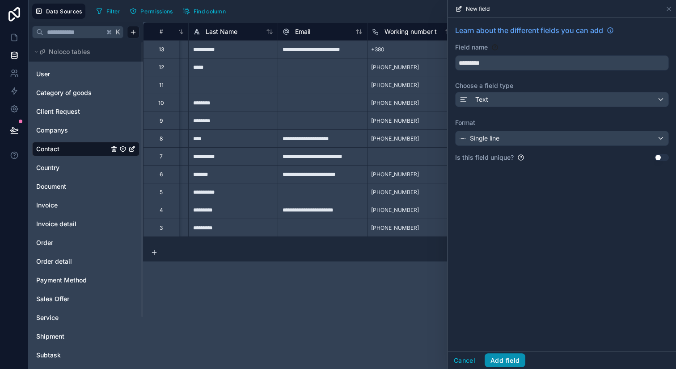
click at [502, 362] on button "Add field" at bounding box center [504, 361] width 41 height 14
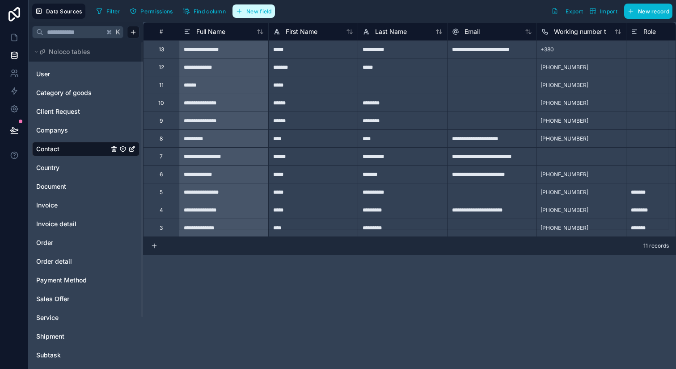
click at [269, 15] on button "New field" at bounding box center [253, 10] width 42 height 13
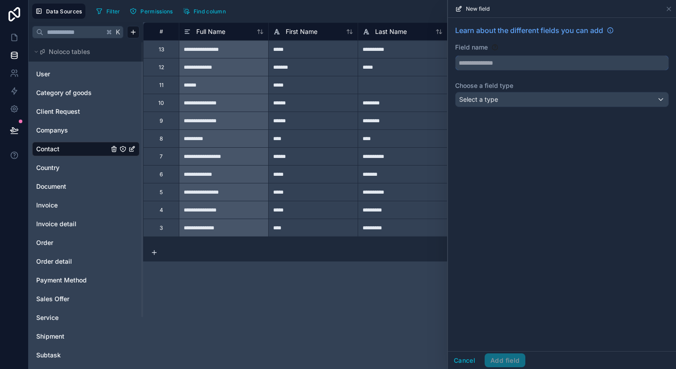
click at [502, 62] on input "text" at bounding box center [561, 63] width 213 height 14
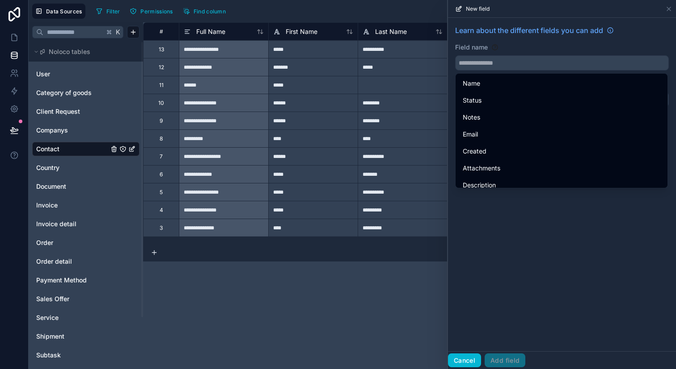
click at [466, 363] on button "Cancel" at bounding box center [464, 361] width 33 height 14
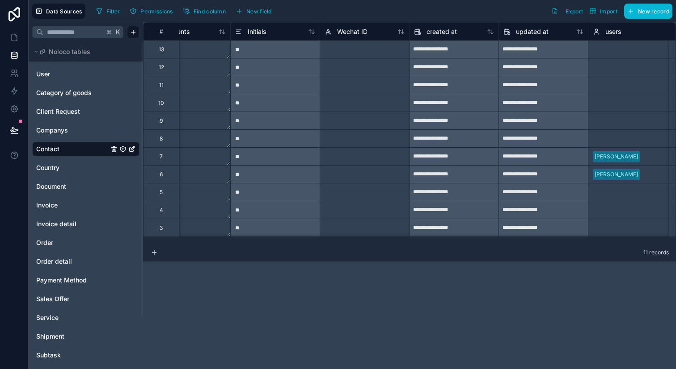
scroll to position [0, 1105]
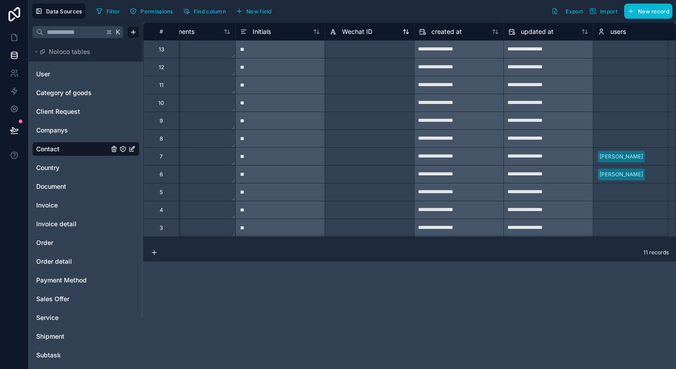
click at [357, 31] on span "Wechat ID" at bounding box center [357, 31] width 30 height 9
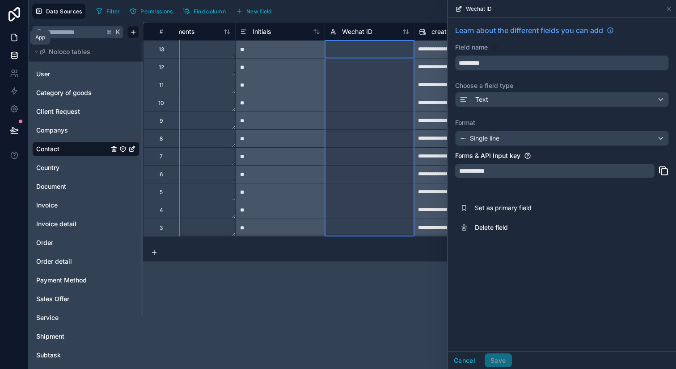
click at [15, 39] on icon at bounding box center [14, 37] width 9 height 9
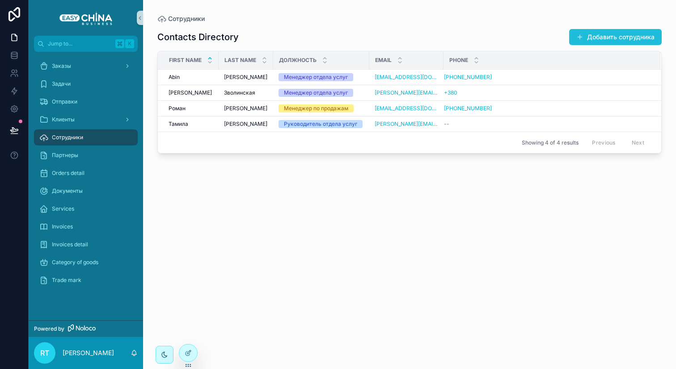
click at [613, 42] on button "Добавить сотрудника" at bounding box center [615, 37] width 92 height 16
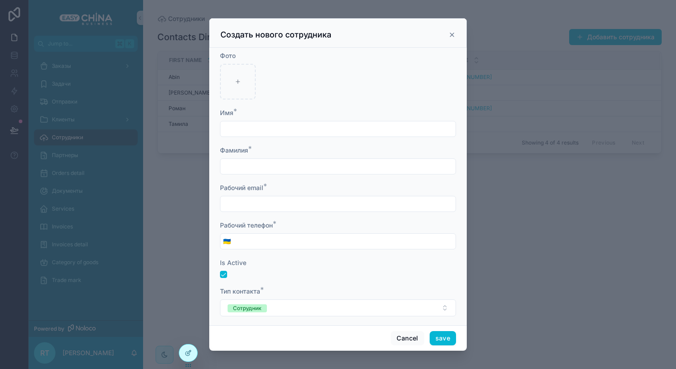
scroll to position [94, 0]
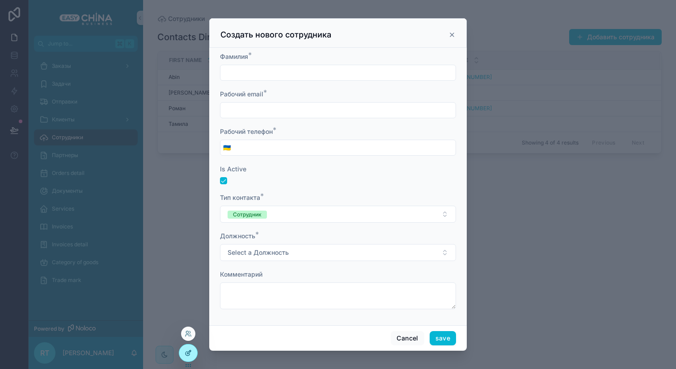
click at [193, 349] on div at bounding box center [188, 353] width 18 height 17
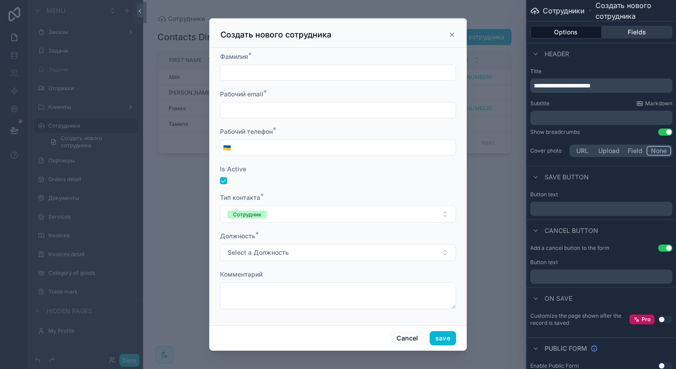
click at [622, 34] on button "Fields" at bounding box center [636, 32] width 71 height 13
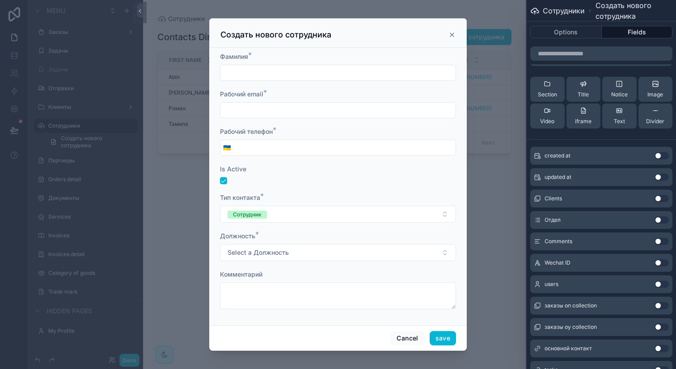
scroll to position [194, 0]
click at [657, 263] on button "Use setting" at bounding box center [661, 264] width 14 height 7
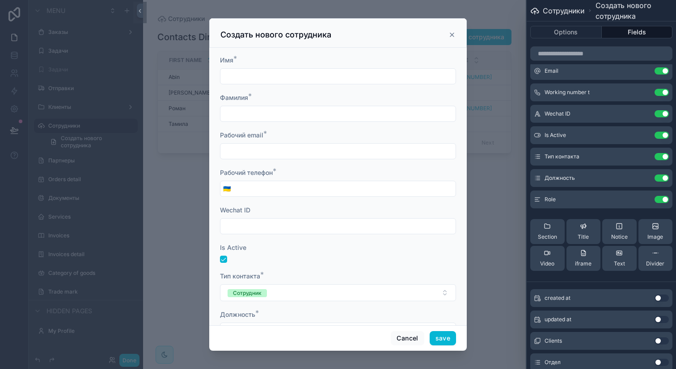
scroll to position [0, 0]
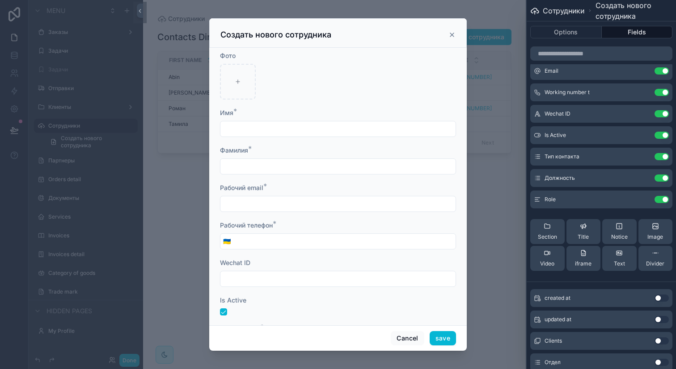
click at [452, 31] on icon "scrollable content" at bounding box center [451, 34] width 7 height 7
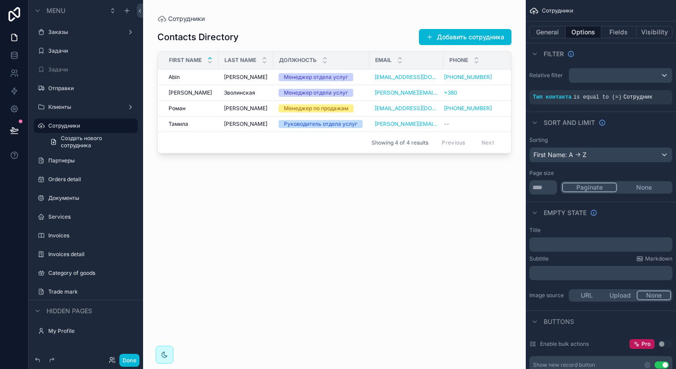
click at [171, 93] on div "scrollable content" at bounding box center [334, 179] width 382 height 359
click at [174, 93] on span "[PERSON_NAME]" at bounding box center [189, 92] width 43 height 7
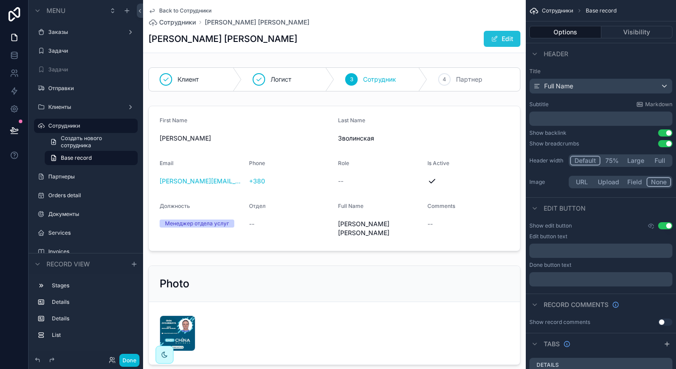
click at [502, 39] on button "Edit" at bounding box center [501, 39] width 37 height 16
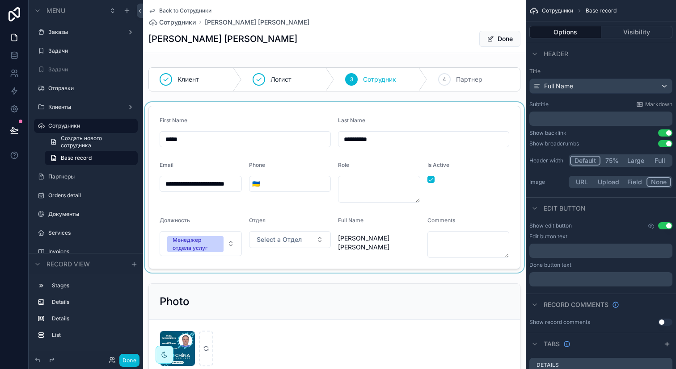
click at [308, 239] on div "scrollable content" at bounding box center [334, 187] width 382 height 171
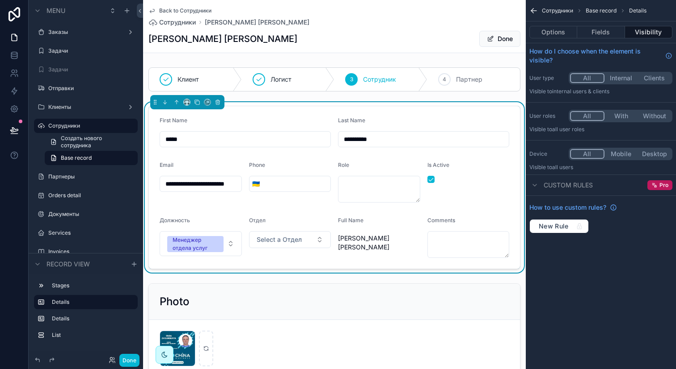
click at [308, 239] on button "Select a Отдел" at bounding box center [290, 239] width 82 height 17
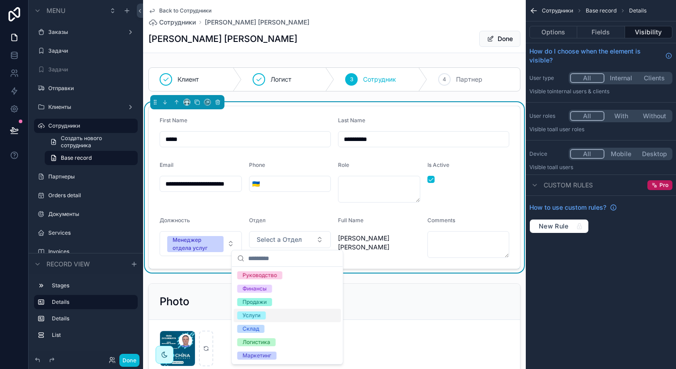
click at [285, 314] on div "Услуги" at bounding box center [287, 315] width 107 height 13
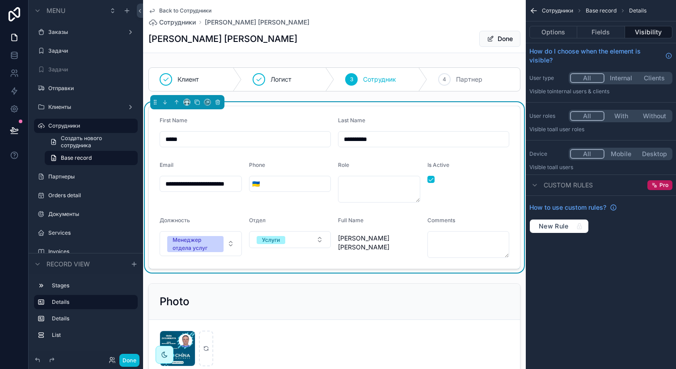
click at [541, 12] on div "Сотрудники Base record Details" at bounding box center [600, 10] width 150 height 21
click at [493, 39] on button "Done" at bounding box center [499, 39] width 41 height 16
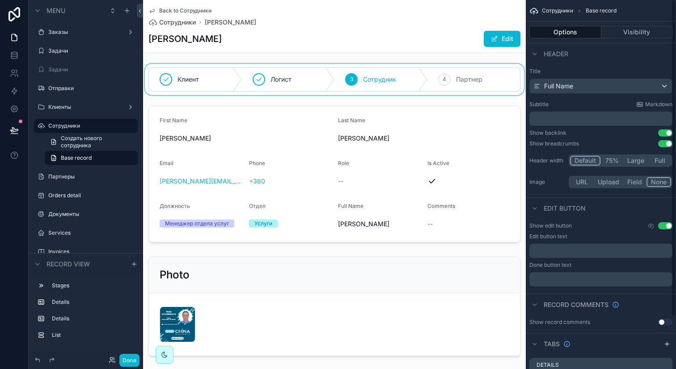
click at [303, 81] on div "scrollable content" at bounding box center [334, 79] width 382 height 31
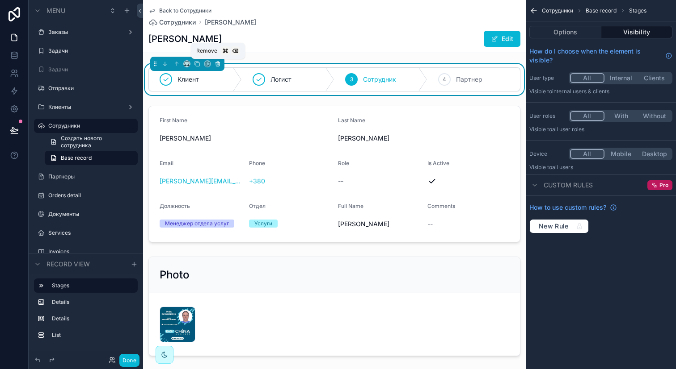
click at [221, 65] on button "scrollable content" at bounding box center [218, 64] width 10 height 10
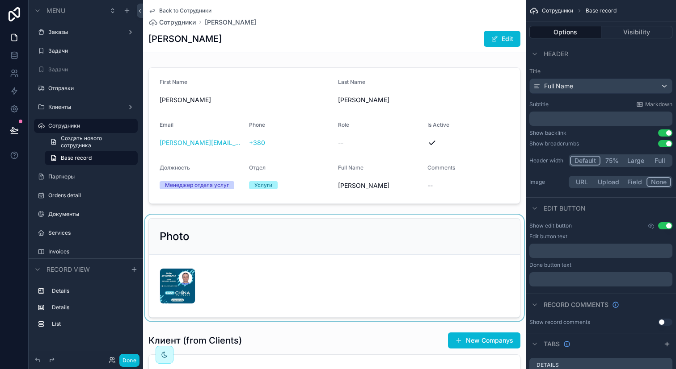
click at [236, 235] on div "scrollable content" at bounding box center [334, 268] width 382 height 107
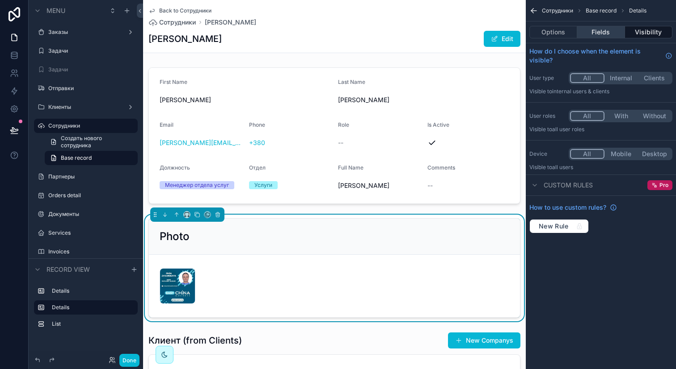
click at [605, 32] on button "Fields" at bounding box center [600, 32] width 47 height 13
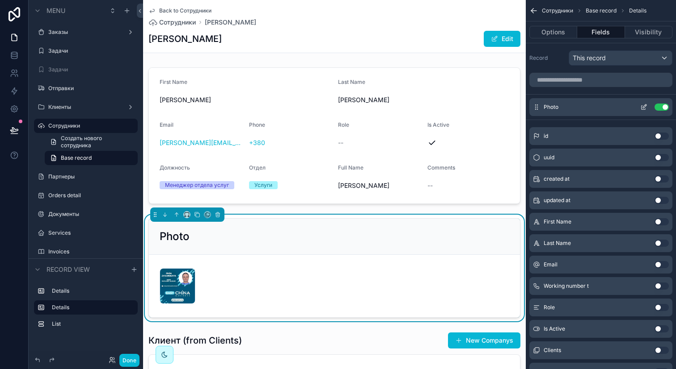
click at [641, 107] on icon "scrollable content" at bounding box center [643, 107] width 7 height 7
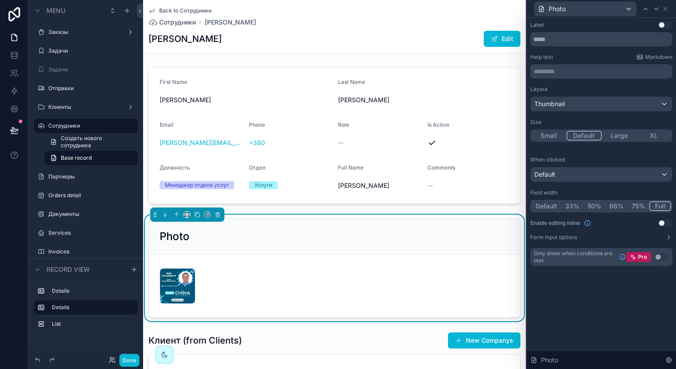
click at [615, 135] on button "Large" at bounding box center [618, 136] width 35 height 10
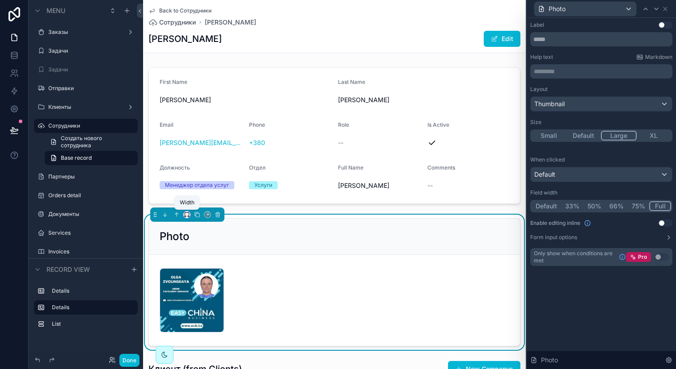
click at [185, 216] on icon "scrollable content" at bounding box center [187, 215] width 6 height 6
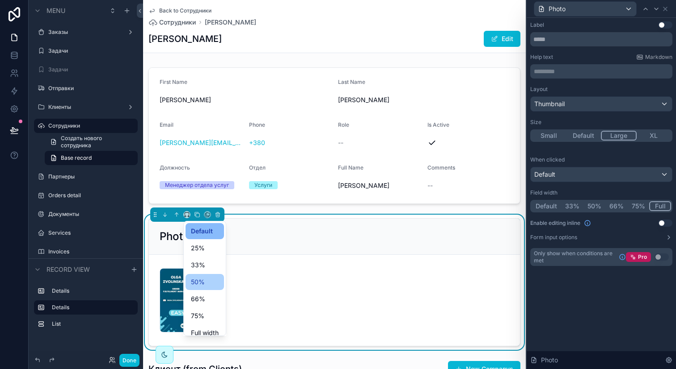
click at [203, 287] on span "50%" at bounding box center [198, 282] width 14 height 11
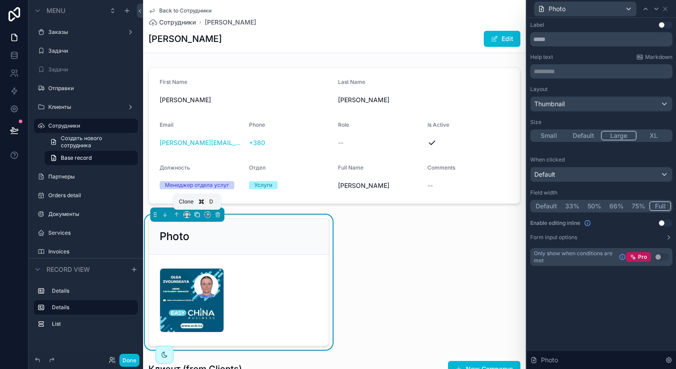
click at [199, 218] on icon "scrollable content" at bounding box center [197, 215] width 6 height 6
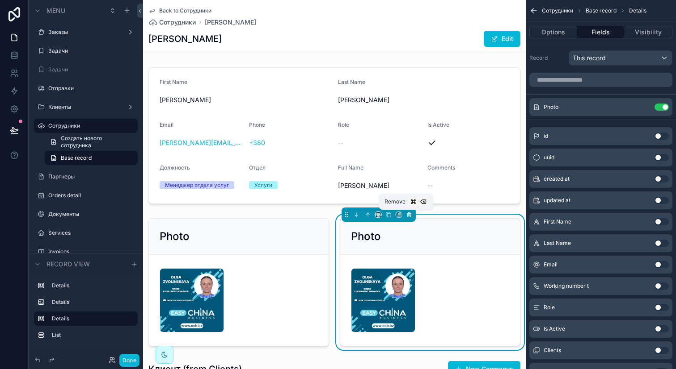
click at [407, 215] on icon "scrollable content" at bounding box center [409, 216] width 4 height 4
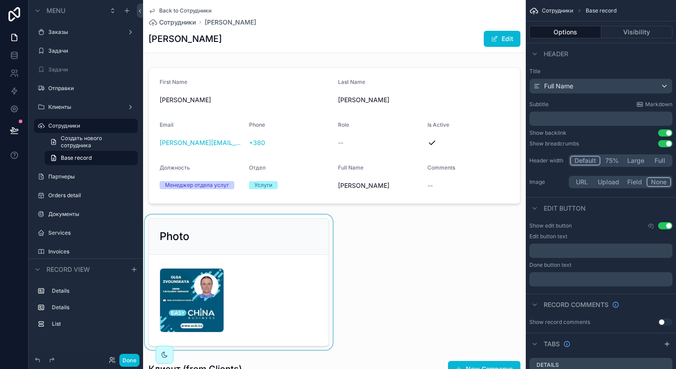
click at [217, 225] on div "scrollable content" at bounding box center [238, 282] width 191 height 135
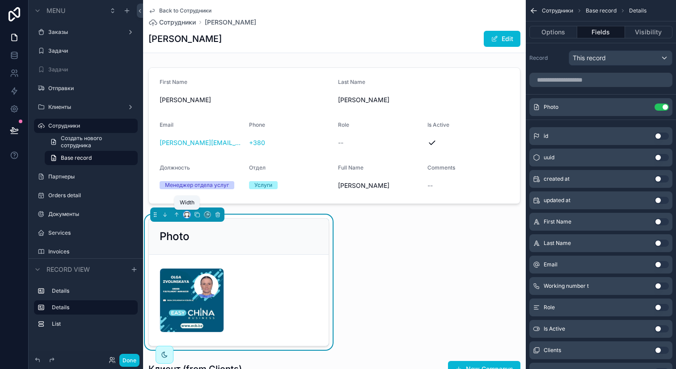
click at [187, 217] on icon "scrollable content" at bounding box center [187, 215] width 6 height 6
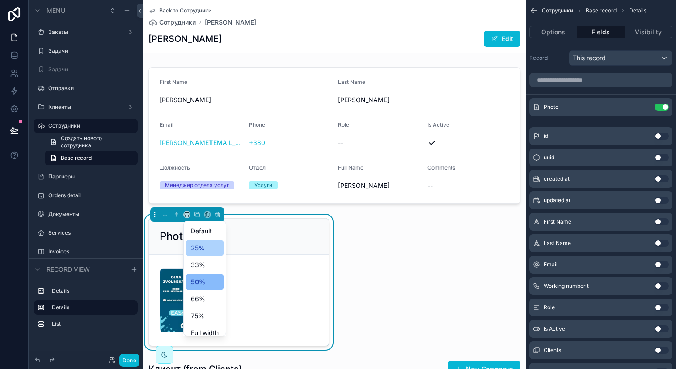
click at [196, 243] on span "25%" at bounding box center [198, 248] width 14 height 11
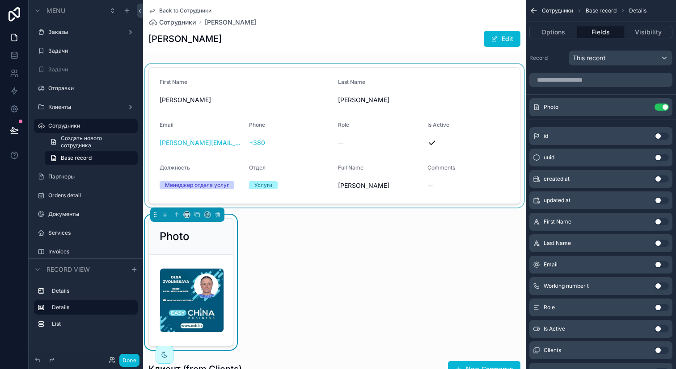
click at [269, 89] on div "scrollable content" at bounding box center [334, 136] width 382 height 144
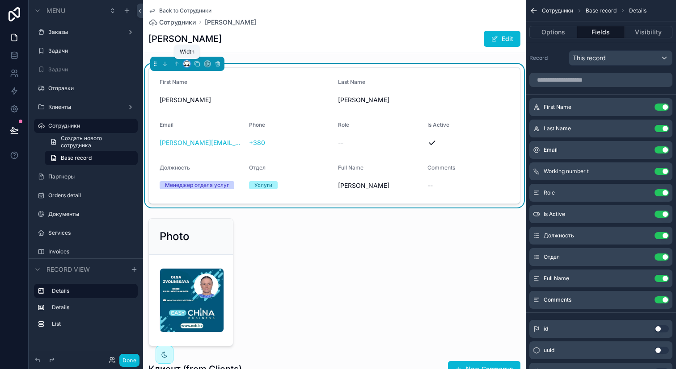
click at [186, 64] on icon "scrollable content" at bounding box center [187, 64] width 6 height 6
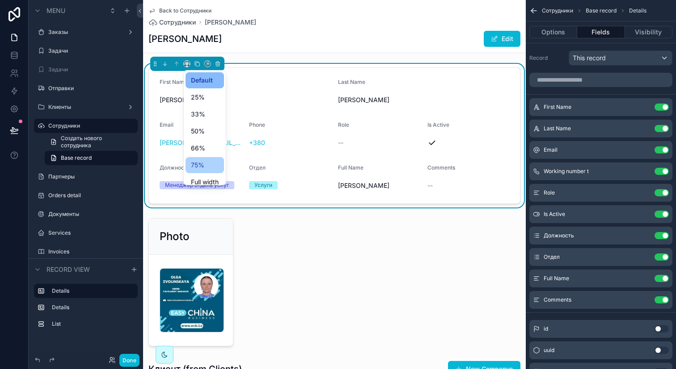
click at [207, 158] on div "75%" at bounding box center [204, 165] width 38 height 16
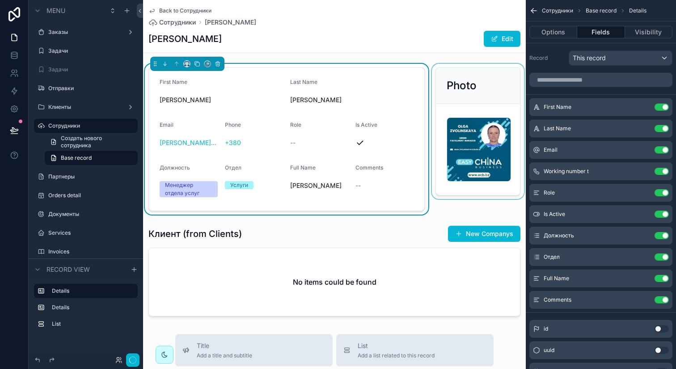
click at [462, 91] on div "scrollable content" at bounding box center [478, 139] width 96 height 151
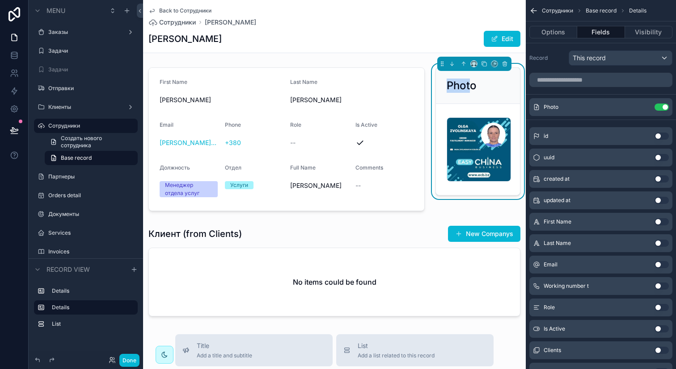
drag, startPoint x: 467, startPoint y: 89, endPoint x: 441, endPoint y: 89, distance: 25.9
click at [446, 89] on h2 "Photo" at bounding box center [461, 86] width 30 height 14
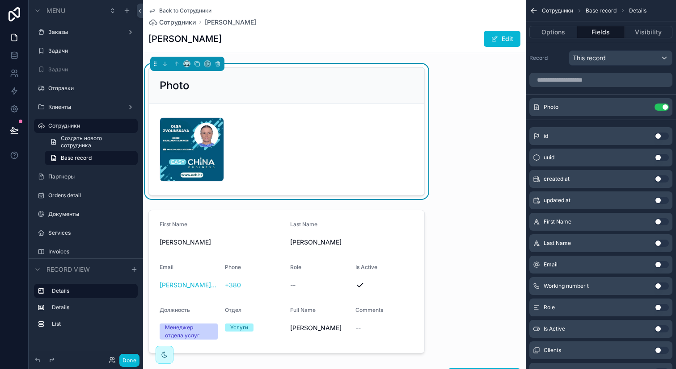
click at [186, 59] on div "scrollable content" at bounding box center [187, 64] width 74 height 14
click at [186, 60] on button "scrollable content" at bounding box center [186, 63] width 7 height 7
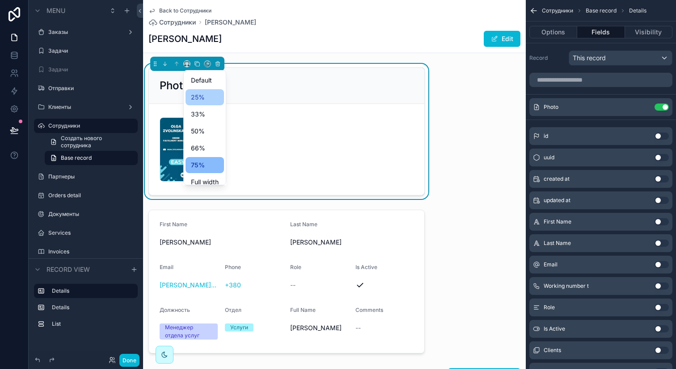
click at [202, 101] on span "25%" at bounding box center [198, 97] width 14 height 11
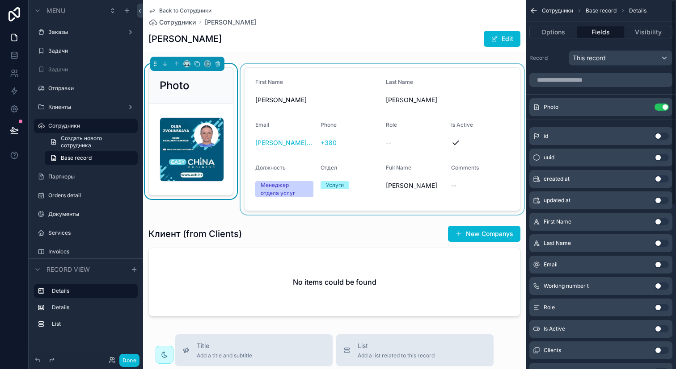
click at [443, 139] on div "scrollable content" at bounding box center [382, 139] width 287 height 151
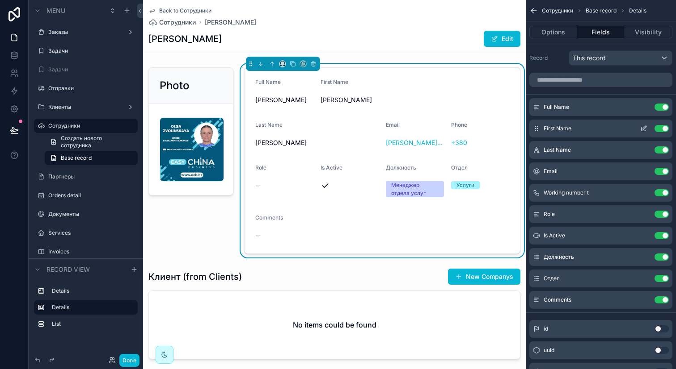
click at [659, 129] on button "Use setting" at bounding box center [661, 128] width 14 height 7
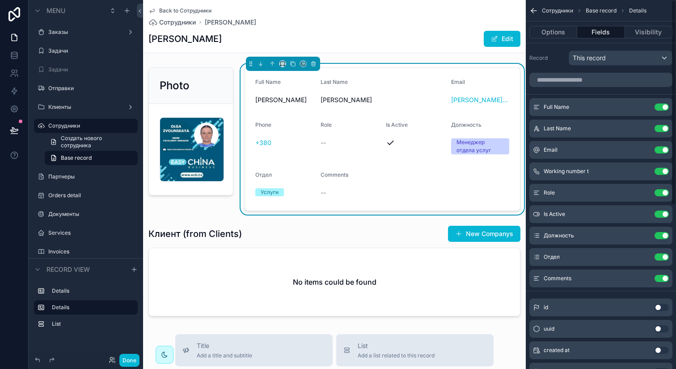
click at [659, 129] on button "Use setting" at bounding box center [661, 128] width 14 height 7
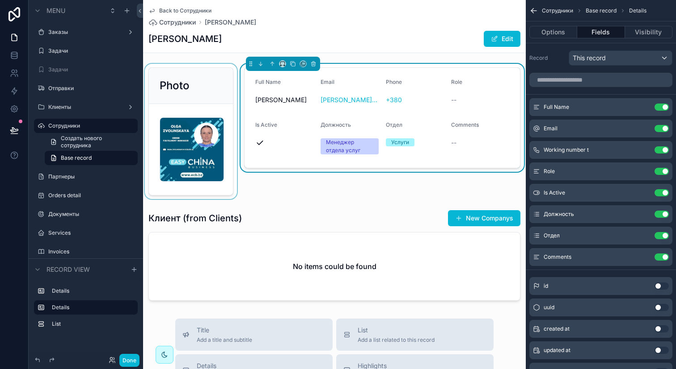
click at [205, 92] on div "scrollable content" at bounding box center [191, 131] width 96 height 135
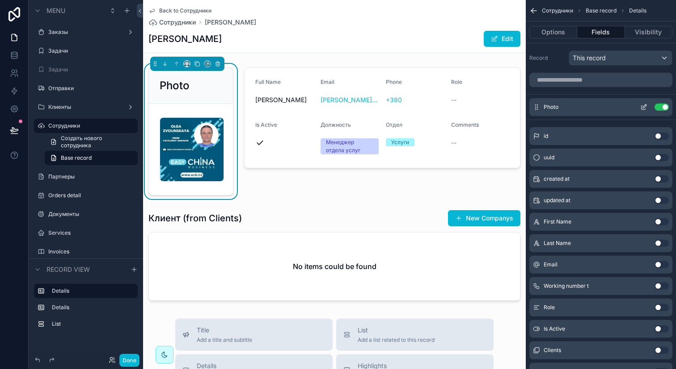
click at [641, 108] on icon "scrollable content" at bounding box center [643, 108] width 4 height 4
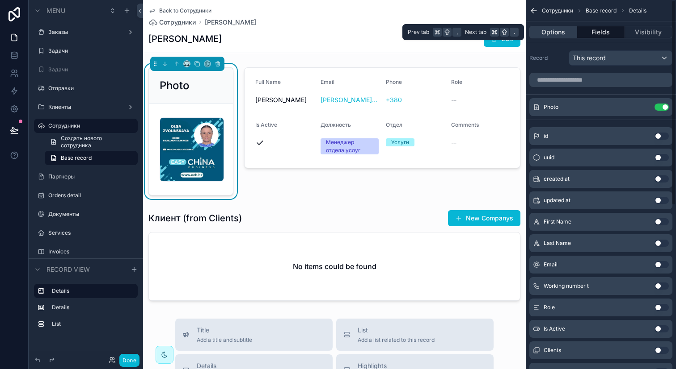
click at [559, 30] on button "Options" at bounding box center [553, 32] width 48 height 13
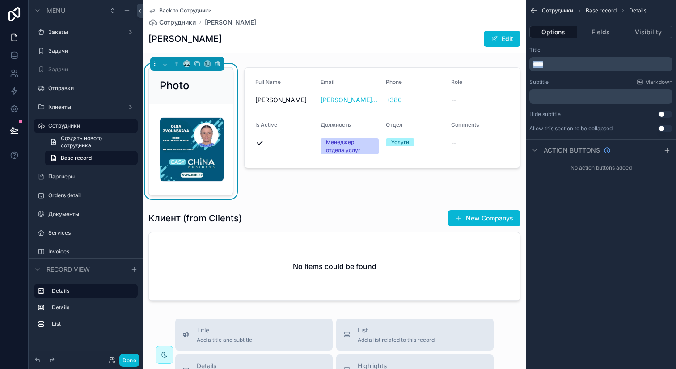
drag, startPoint x: 564, startPoint y: 62, endPoint x: 520, endPoint y: 62, distance: 43.8
click at [520, 62] on div "Jump to... K Заказы Задачи Задачи Отправки Клиенты Сотрудники Партнеры Orders d…" at bounding box center [409, 184] width 533 height 369
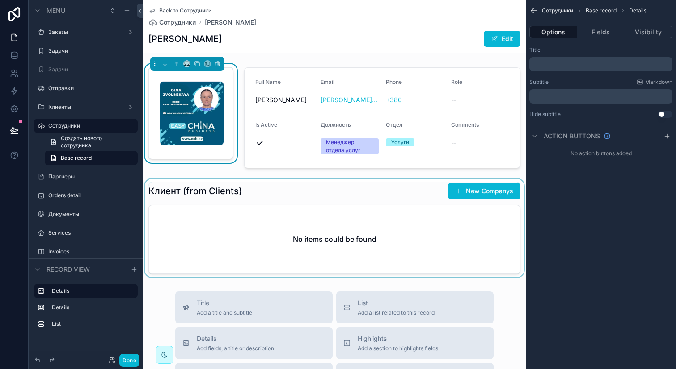
click at [334, 185] on div "scrollable content" at bounding box center [334, 228] width 382 height 98
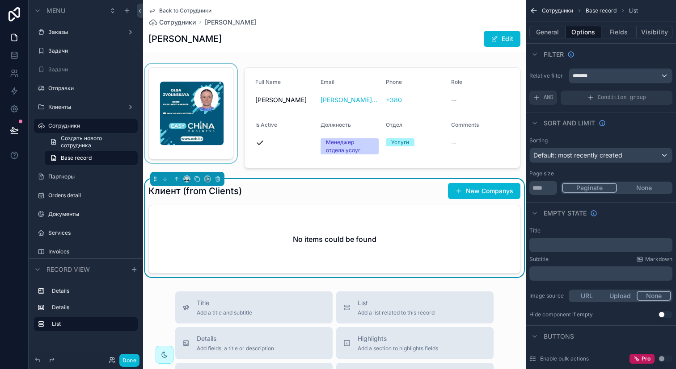
click at [204, 111] on div "scrollable content" at bounding box center [191, 118] width 96 height 108
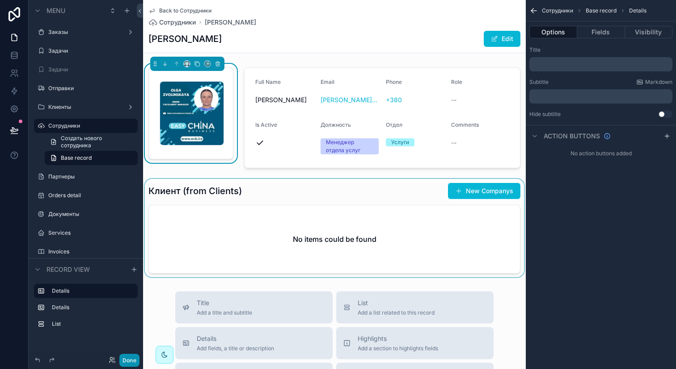
click at [134, 361] on button "Done" at bounding box center [129, 360] width 20 height 13
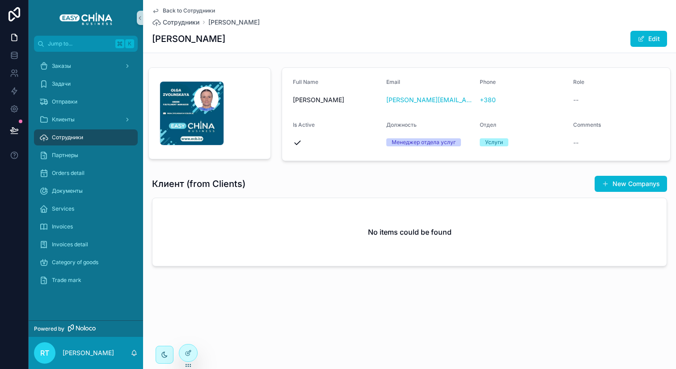
click at [248, 110] on div "Image_2025-10-01_134725_107 .jpg" at bounding box center [209, 113] width 100 height 64
click at [189, 352] on icon at bounding box center [189, 353] width 4 height 4
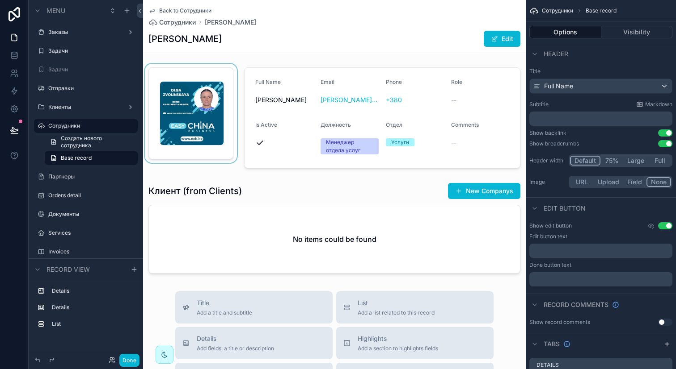
click at [219, 114] on div "scrollable content" at bounding box center [191, 118] width 96 height 108
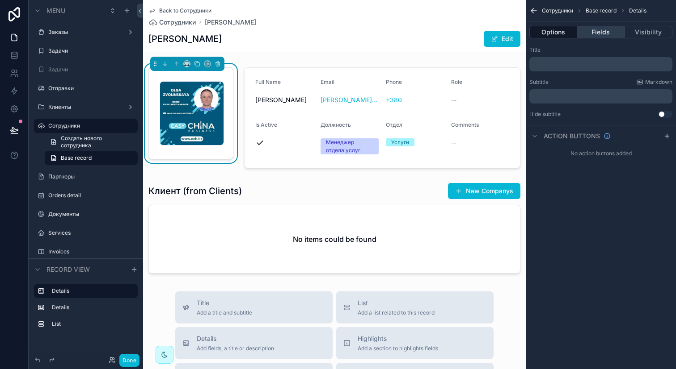
click at [605, 36] on button "Fields" at bounding box center [600, 32] width 47 height 13
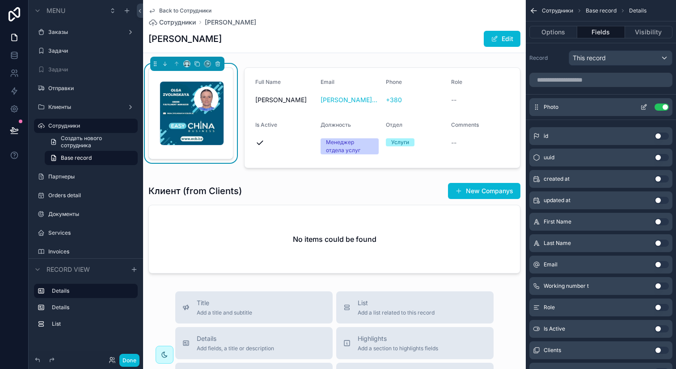
click at [643, 108] on icon "scrollable content" at bounding box center [643, 107] width 7 height 7
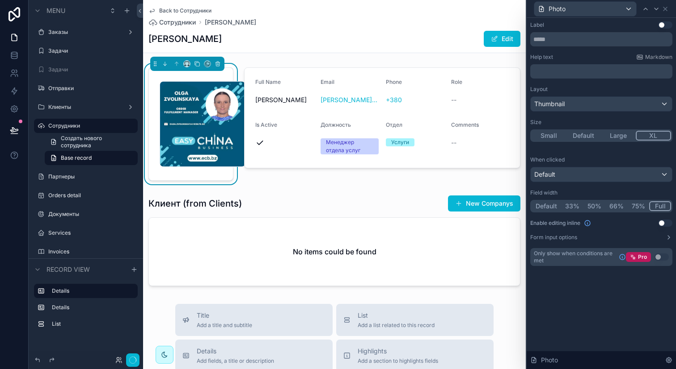
click at [646, 134] on button "XL" at bounding box center [653, 136] width 36 height 10
click at [126, 361] on button "Done" at bounding box center [129, 360] width 20 height 13
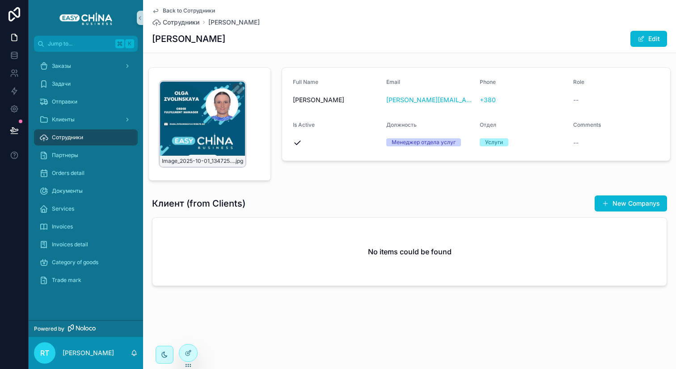
click at [232, 118] on div "Image_2025-10-01_134725_107 .jpg" at bounding box center [202, 124] width 86 height 86
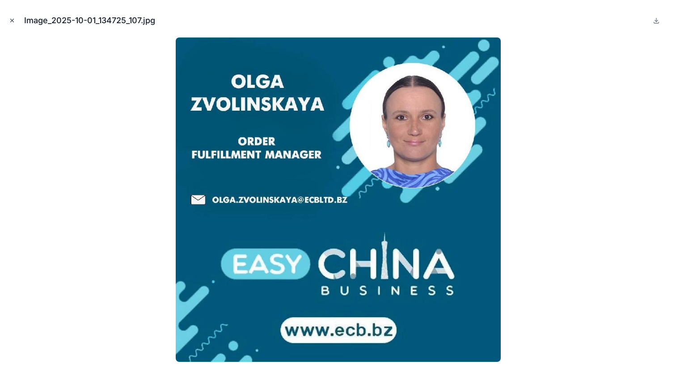
click at [13, 18] on icon "Close modal" at bounding box center [12, 20] width 6 height 6
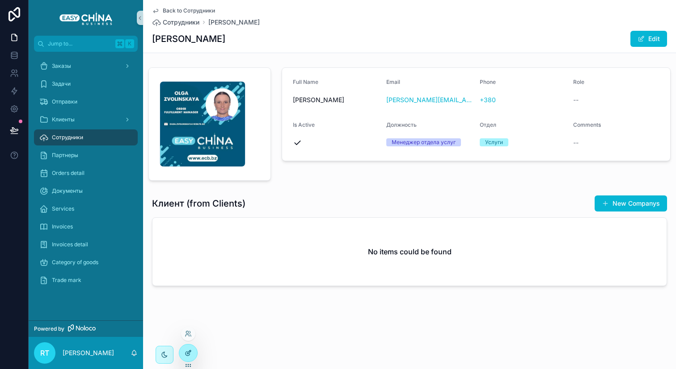
click at [185, 350] on icon at bounding box center [188, 353] width 7 height 7
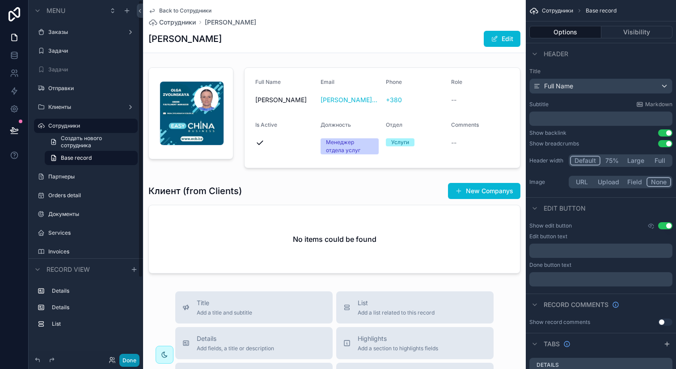
click at [131, 357] on button "Done" at bounding box center [129, 360] width 20 height 13
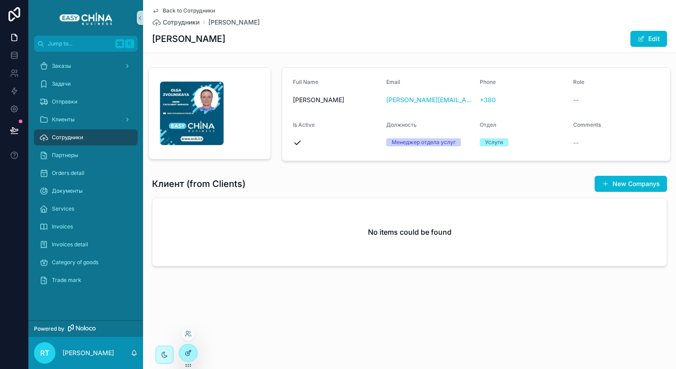
click at [193, 356] on div at bounding box center [188, 353] width 18 height 17
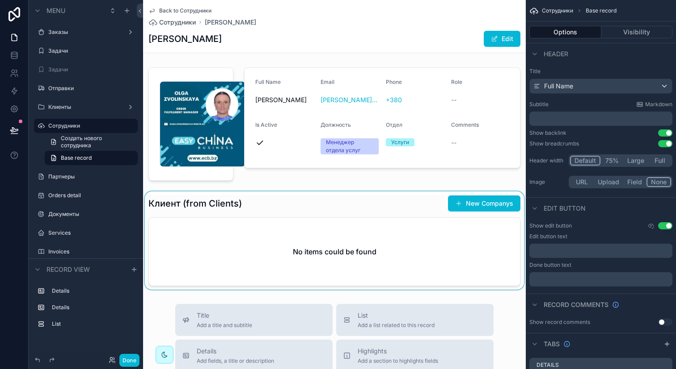
click at [247, 227] on div "scrollable content" at bounding box center [334, 241] width 382 height 98
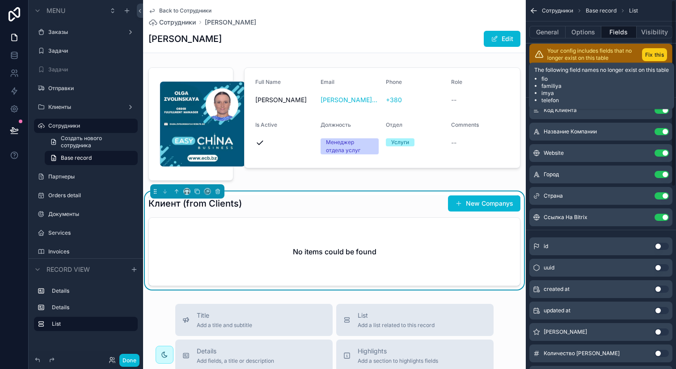
click at [655, 51] on button "Fix this" at bounding box center [654, 54] width 25 height 13
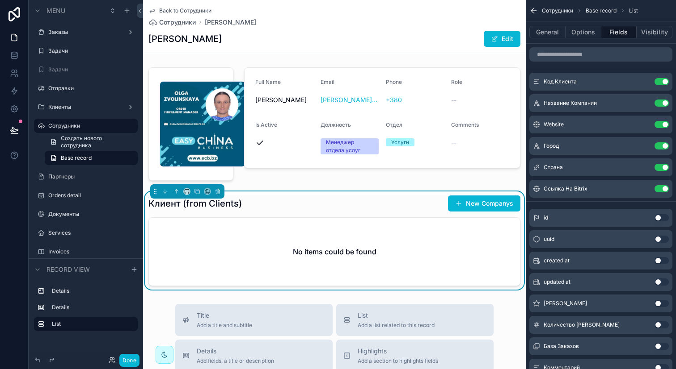
click at [221, 197] on div "scrollable content" at bounding box center [187, 192] width 74 height 14
click at [220, 189] on icon "scrollable content" at bounding box center [217, 192] width 6 height 6
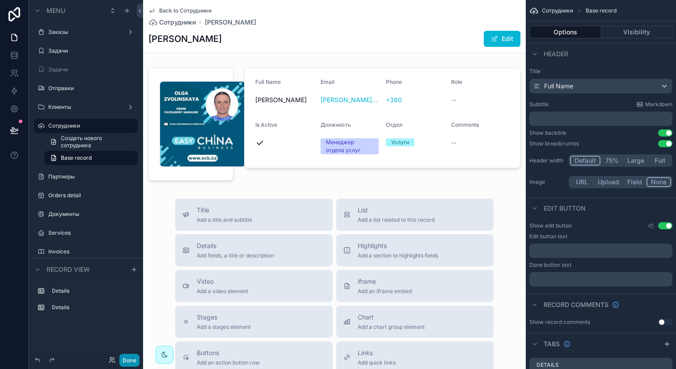
click at [133, 361] on button "Done" at bounding box center [129, 360] width 20 height 13
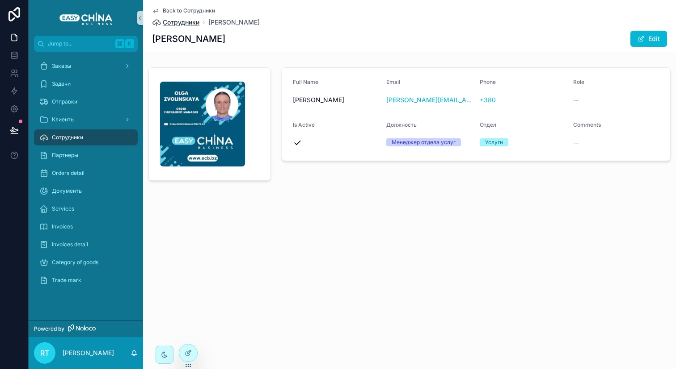
click at [196, 21] on span "Сотрудники" at bounding box center [181, 22] width 37 height 9
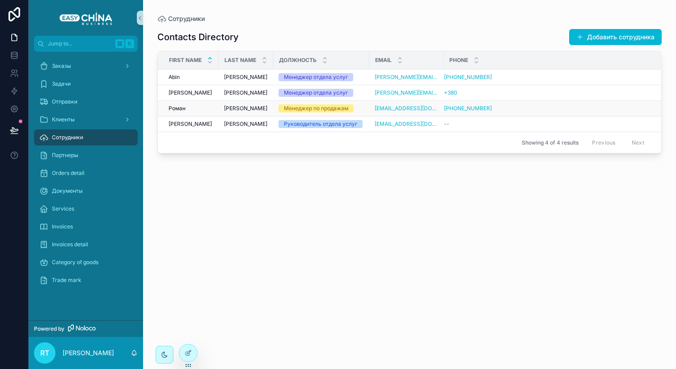
click at [189, 110] on div "Роман Роман" at bounding box center [190, 108] width 45 height 7
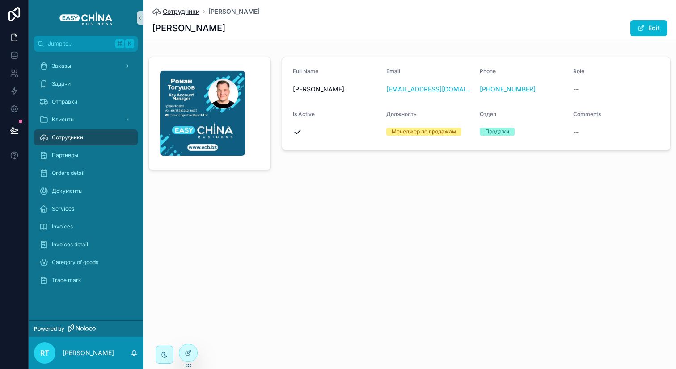
click at [186, 11] on span "Сотрудники" at bounding box center [181, 11] width 37 height 9
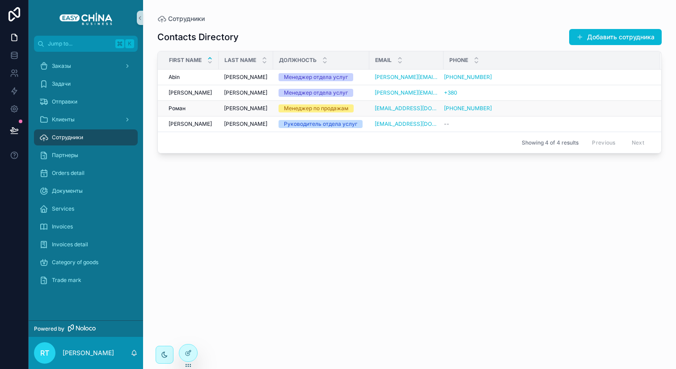
click at [190, 108] on div "Роман Роман" at bounding box center [190, 108] width 45 height 7
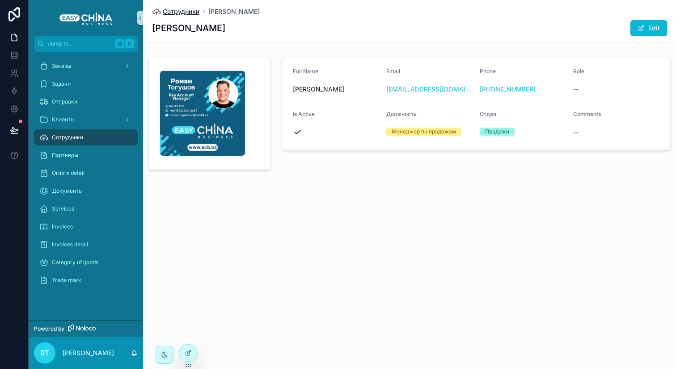
click at [194, 10] on span "Сотрудники" at bounding box center [181, 11] width 37 height 9
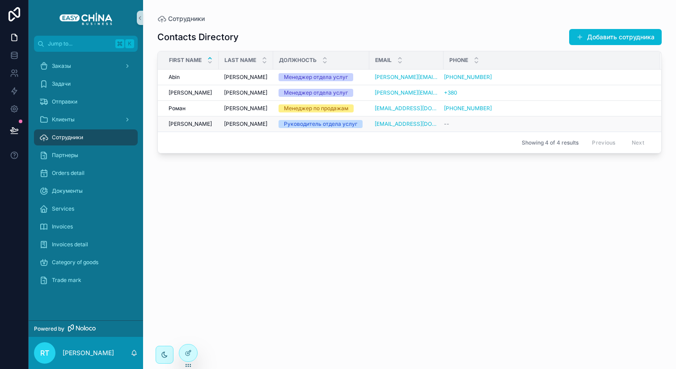
click at [197, 126] on div "Тамила Тамила" at bounding box center [190, 124] width 45 height 7
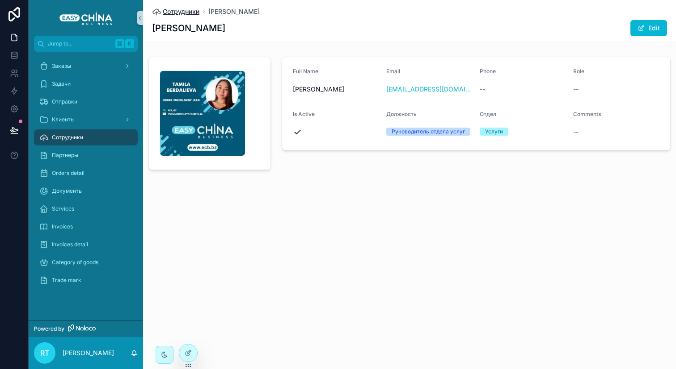
click at [188, 13] on span "Сотрудники" at bounding box center [181, 11] width 37 height 9
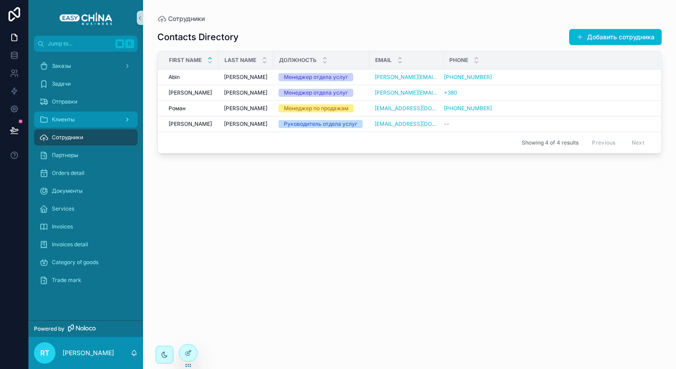
click at [117, 118] on div "Клиенты" at bounding box center [85, 120] width 93 height 14
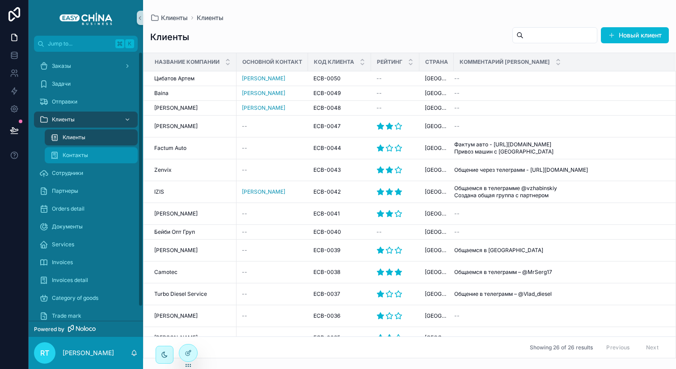
click at [100, 157] on div "Контакты" at bounding box center [91, 155] width 82 height 14
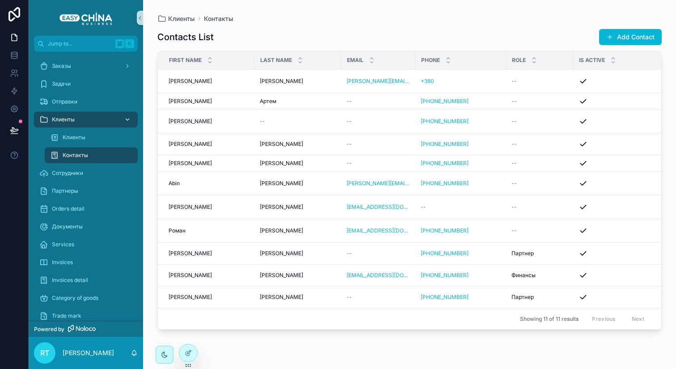
click at [75, 123] on div "Клиенты" at bounding box center [85, 120] width 93 height 14
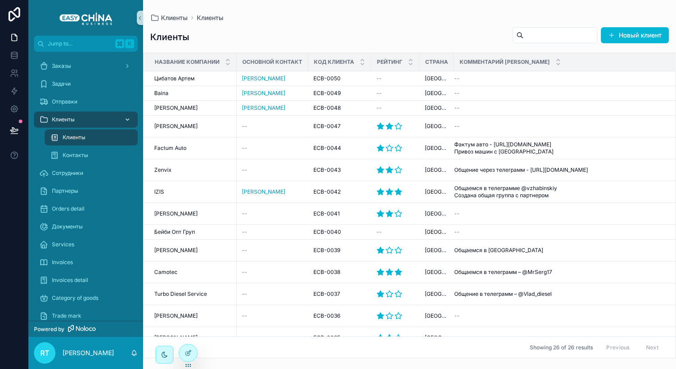
click at [61, 122] on span "Клиенты" at bounding box center [63, 119] width 23 height 7
click at [78, 134] on span "Клиенты" at bounding box center [74, 137] width 23 height 7
click at [192, 352] on div at bounding box center [188, 353] width 18 height 17
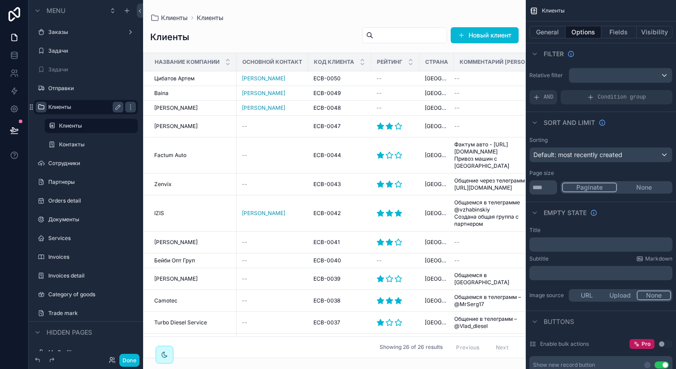
click at [43, 104] on icon "scrollable content" at bounding box center [41, 107] width 7 height 7
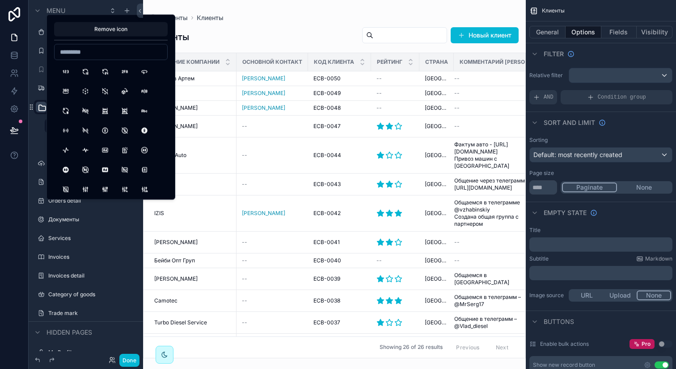
click at [91, 56] on input at bounding box center [111, 52] width 113 height 13
type input "*"
click at [65, 71] on button "AddressBook" at bounding box center [66, 72] width 16 height 16
drag, startPoint x: 74, startPoint y: 53, endPoint x: 60, endPoint y: 53, distance: 13.9
click at [60, 53] on input "****" at bounding box center [111, 52] width 113 height 13
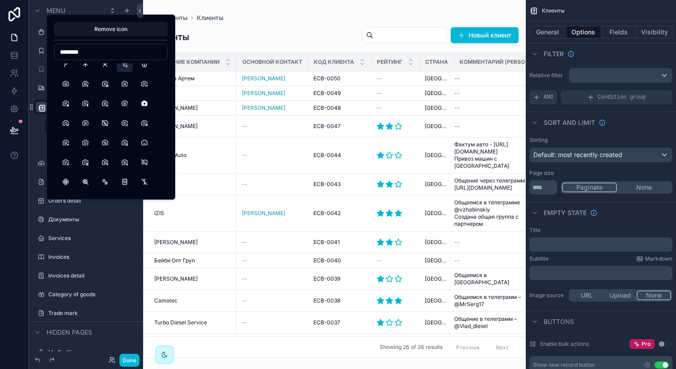
scroll to position [111, 0]
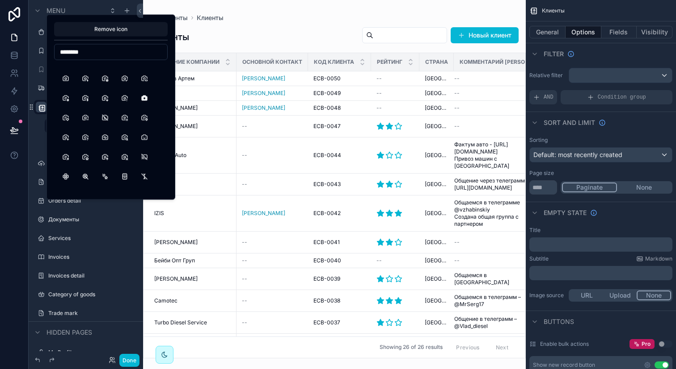
click at [108, 47] on input "********" at bounding box center [111, 52] width 113 height 13
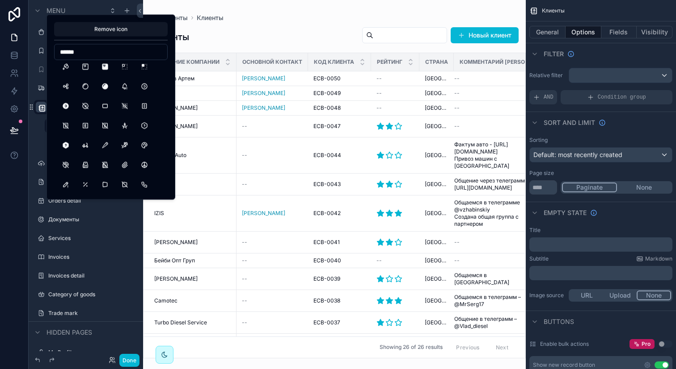
scroll to position [194, 0]
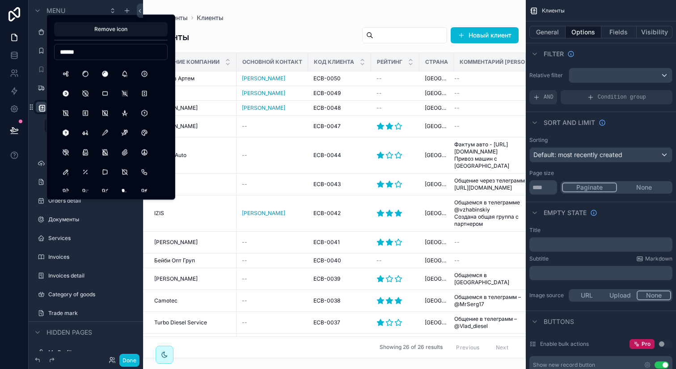
click at [85, 53] on input "******" at bounding box center [111, 52] width 113 height 13
type input "*"
type input "****"
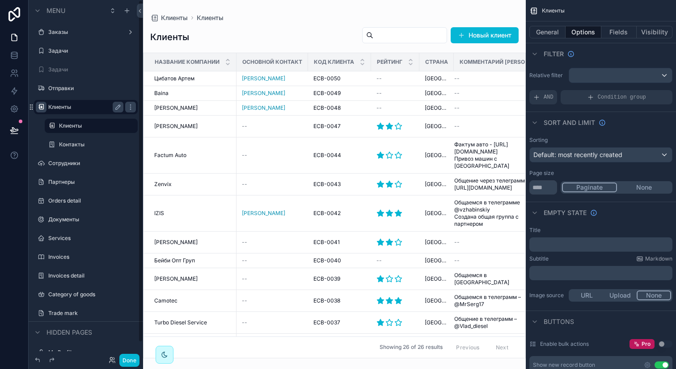
click at [35, 131] on div "Клиенты Клиенты Контакты" at bounding box center [86, 125] width 114 height 55
click at [135, 358] on button "Done" at bounding box center [129, 360] width 20 height 13
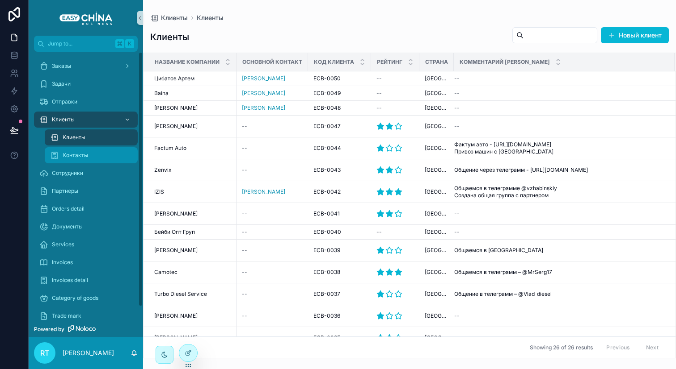
click at [101, 154] on div "Контакты" at bounding box center [91, 155] width 82 height 14
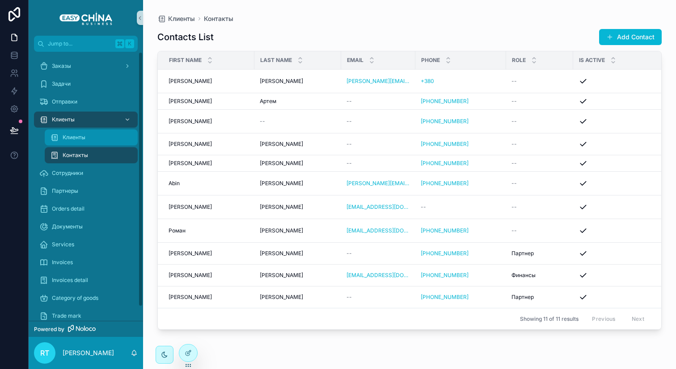
click at [101, 138] on div "Клиенты" at bounding box center [91, 137] width 82 height 14
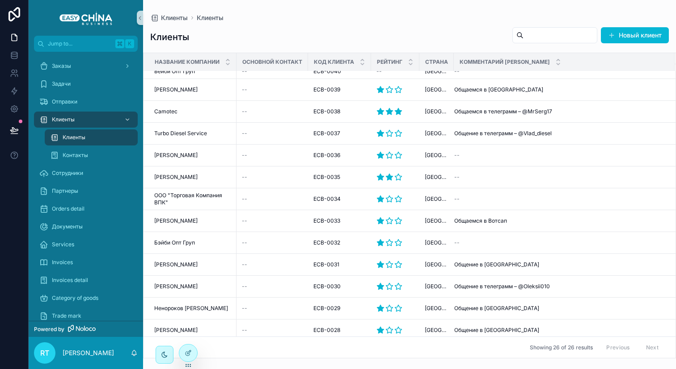
scroll to position [275, 0]
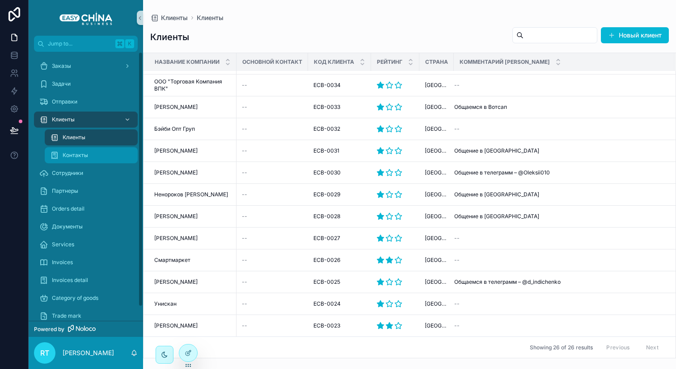
click at [107, 152] on div "Контакты" at bounding box center [91, 155] width 82 height 14
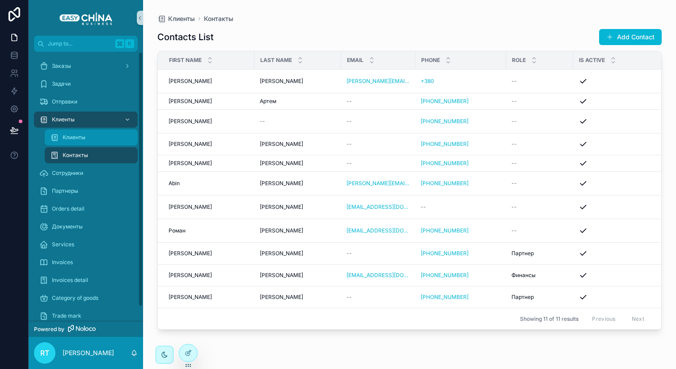
click at [91, 136] on div "Клиенты" at bounding box center [91, 137] width 82 height 14
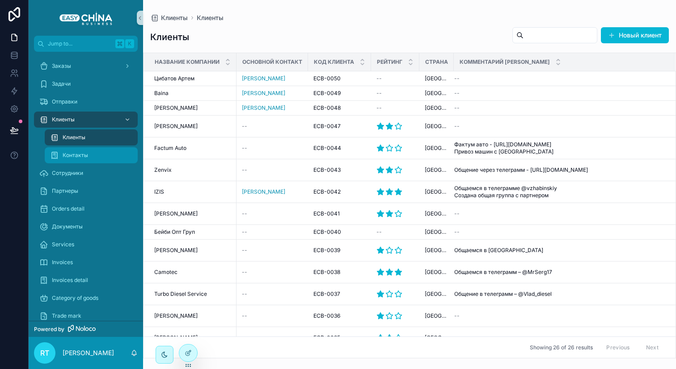
click at [88, 151] on div "Контакты" at bounding box center [91, 155] width 82 height 14
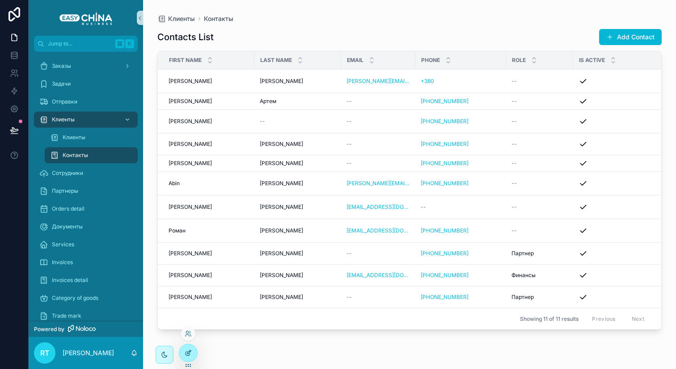
click at [186, 352] on icon at bounding box center [188, 353] width 7 height 7
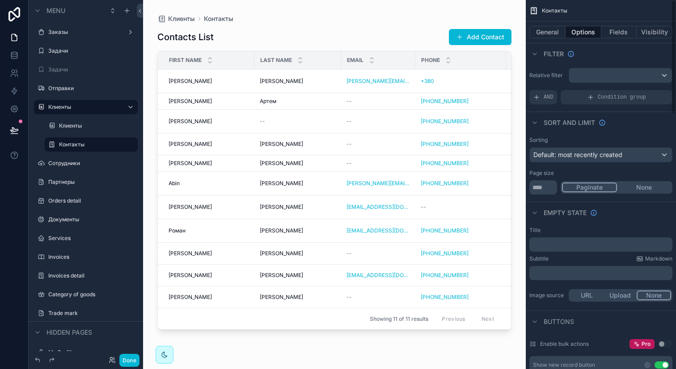
click at [551, 38] on div "General Options Fields Visibility" at bounding box center [600, 31] width 150 height 21
click at [551, 38] on button "General" at bounding box center [547, 32] width 36 height 13
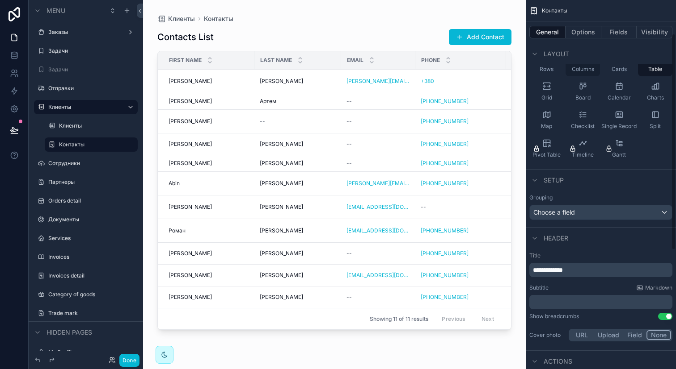
scroll to position [71, 0]
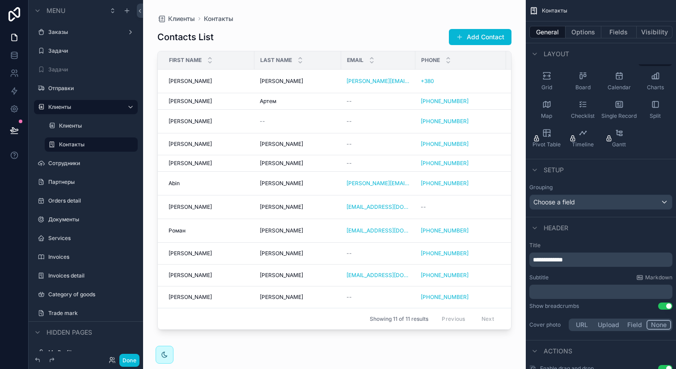
click at [582, 257] on p "**********" at bounding box center [602, 260] width 138 height 9
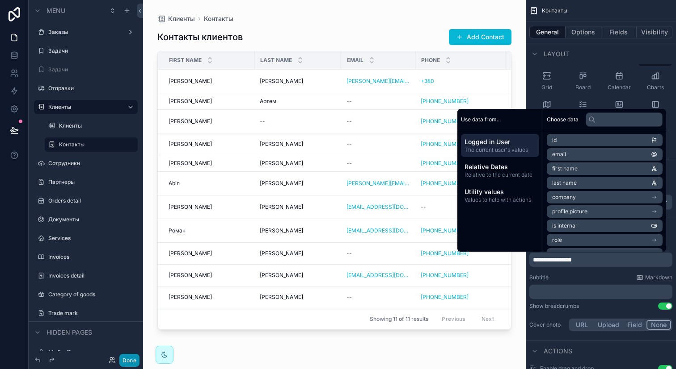
click at [137, 358] on button "Done" at bounding box center [129, 360] width 20 height 13
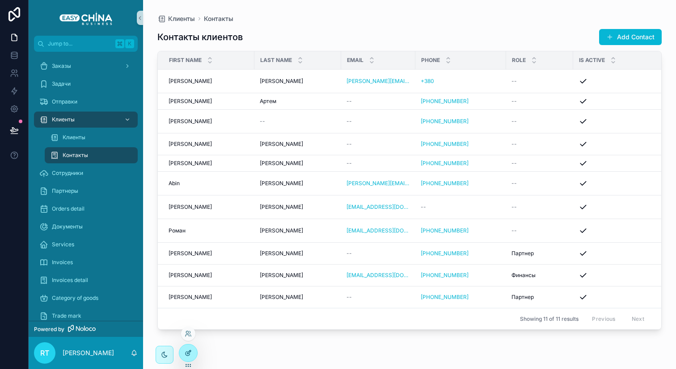
click at [190, 358] on div at bounding box center [188, 353] width 18 height 17
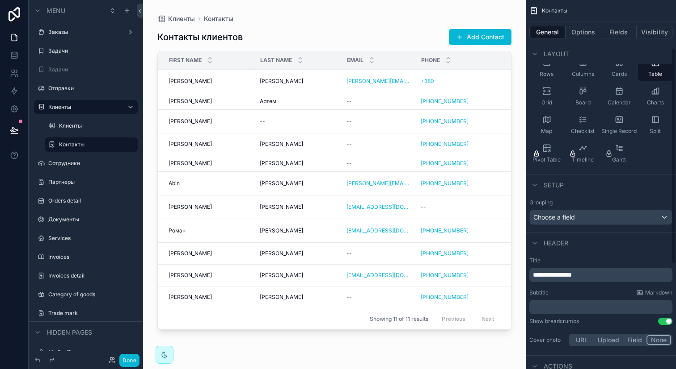
scroll to position [20, 0]
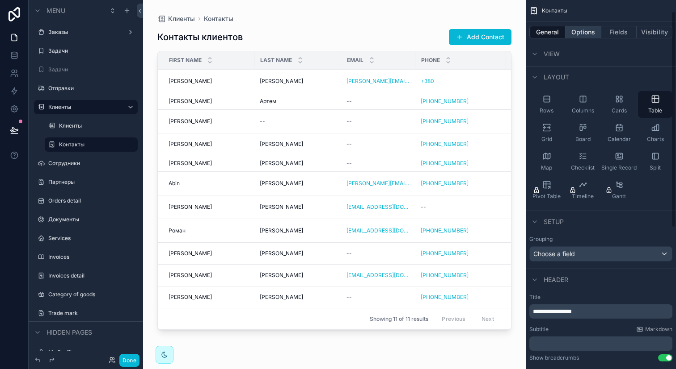
click at [583, 28] on button "Options" at bounding box center [583, 32] width 36 height 13
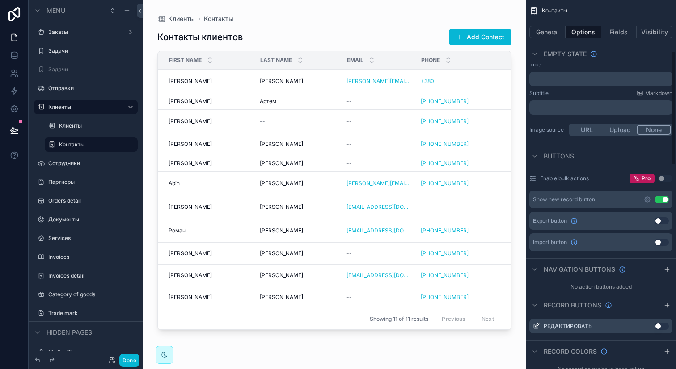
scroll to position [190, 0]
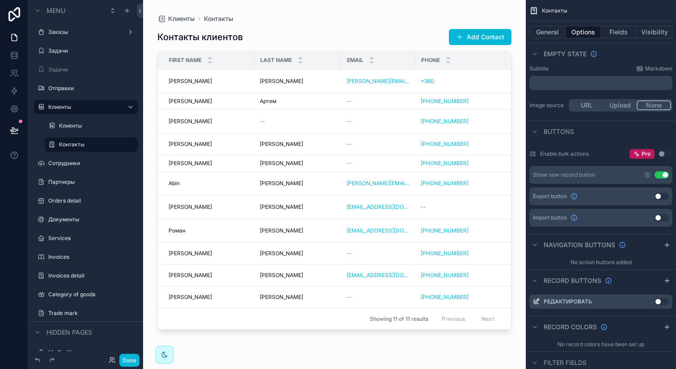
click at [484, 34] on div "scrollable content" at bounding box center [334, 179] width 382 height 359
click at [484, 38] on button "Add Contact" at bounding box center [480, 37] width 63 height 16
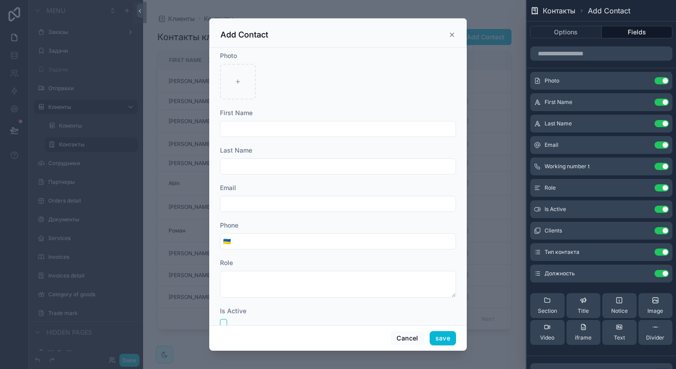
click at [451, 34] on icon "scrollable content" at bounding box center [452, 35] width 4 height 4
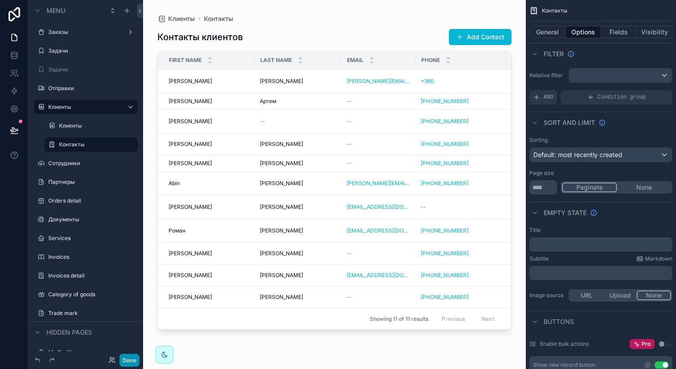
click at [126, 362] on button "Done" at bounding box center [129, 360] width 20 height 13
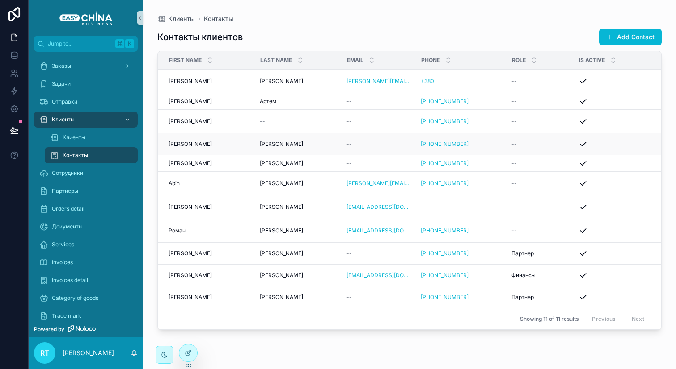
scroll to position [0, 200]
